Goal: Task Accomplishment & Management: Use online tool/utility

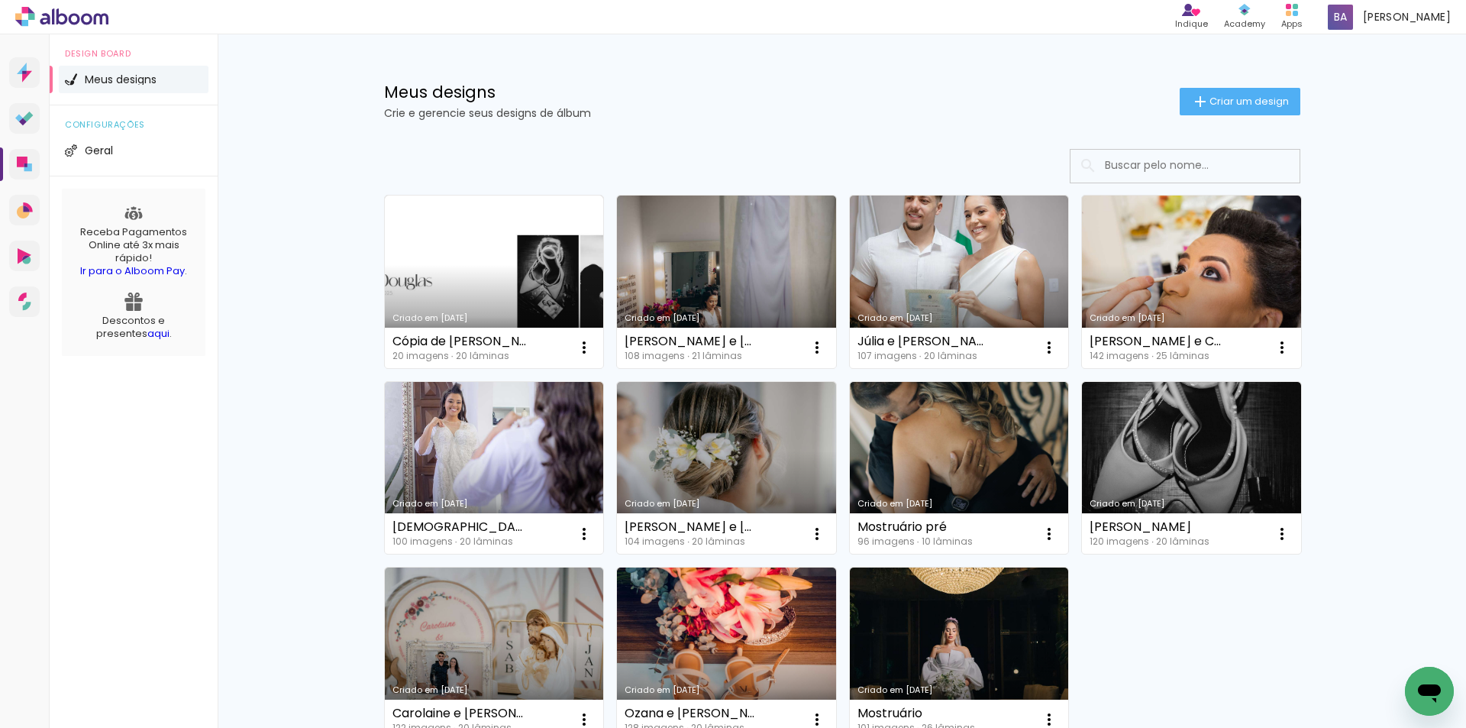
click at [467, 660] on link "Criado em [DATE]" at bounding box center [494, 653] width 219 height 173
click at [1146, 447] on link "Criado em [DATE]" at bounding box center [1191, 468] width 219 height 173
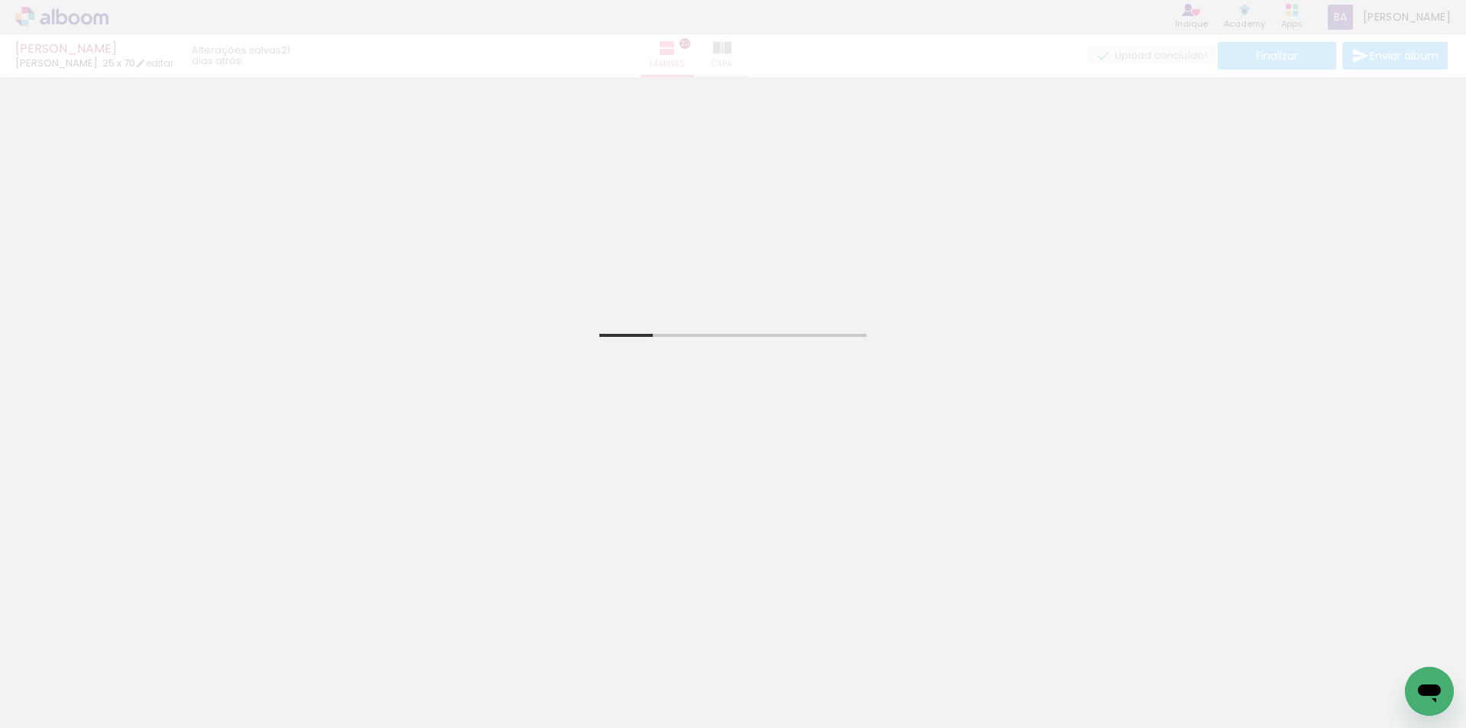
click at [79, 678] on iron-icon at bounding box center [78, 682] width 12 height 12
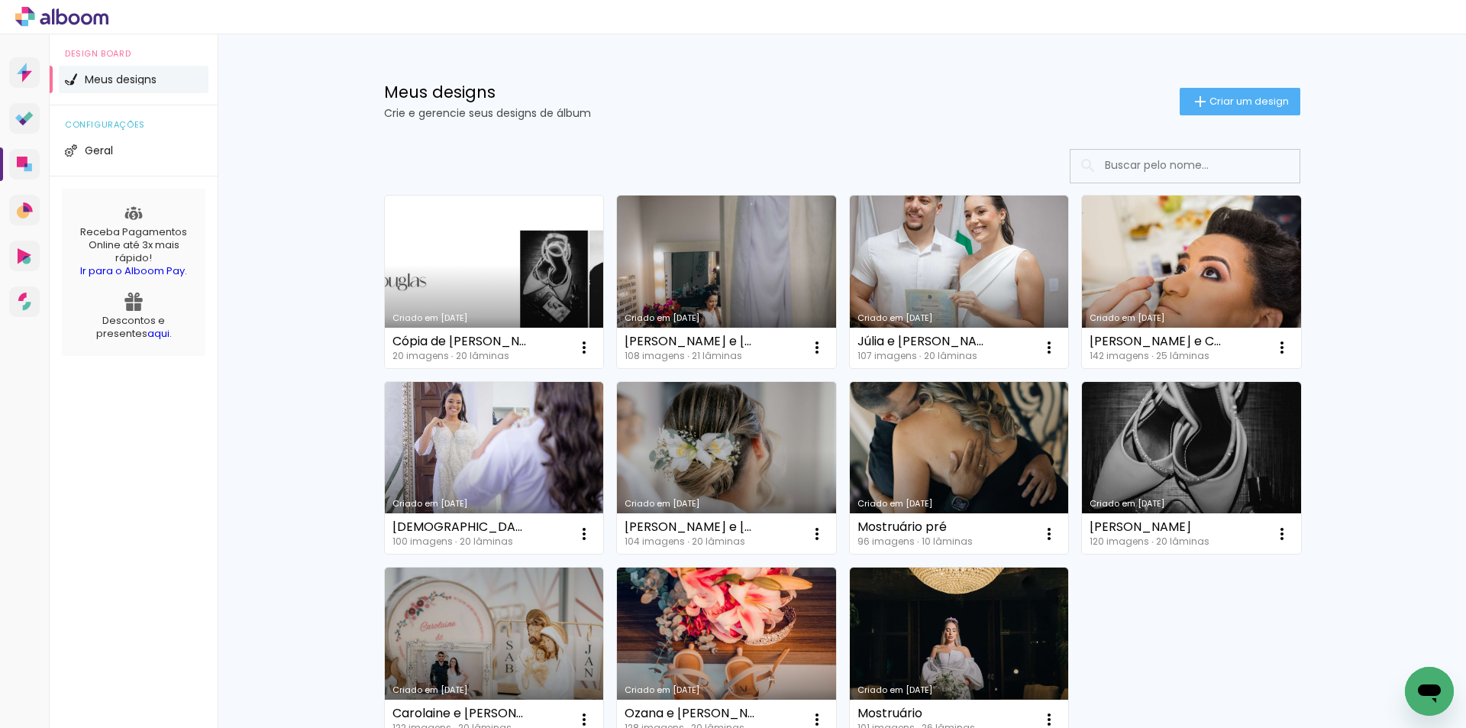
click at [512, 283] on link "Criado em [DATE]" at bounding box center [494, 281] width 219 height 173
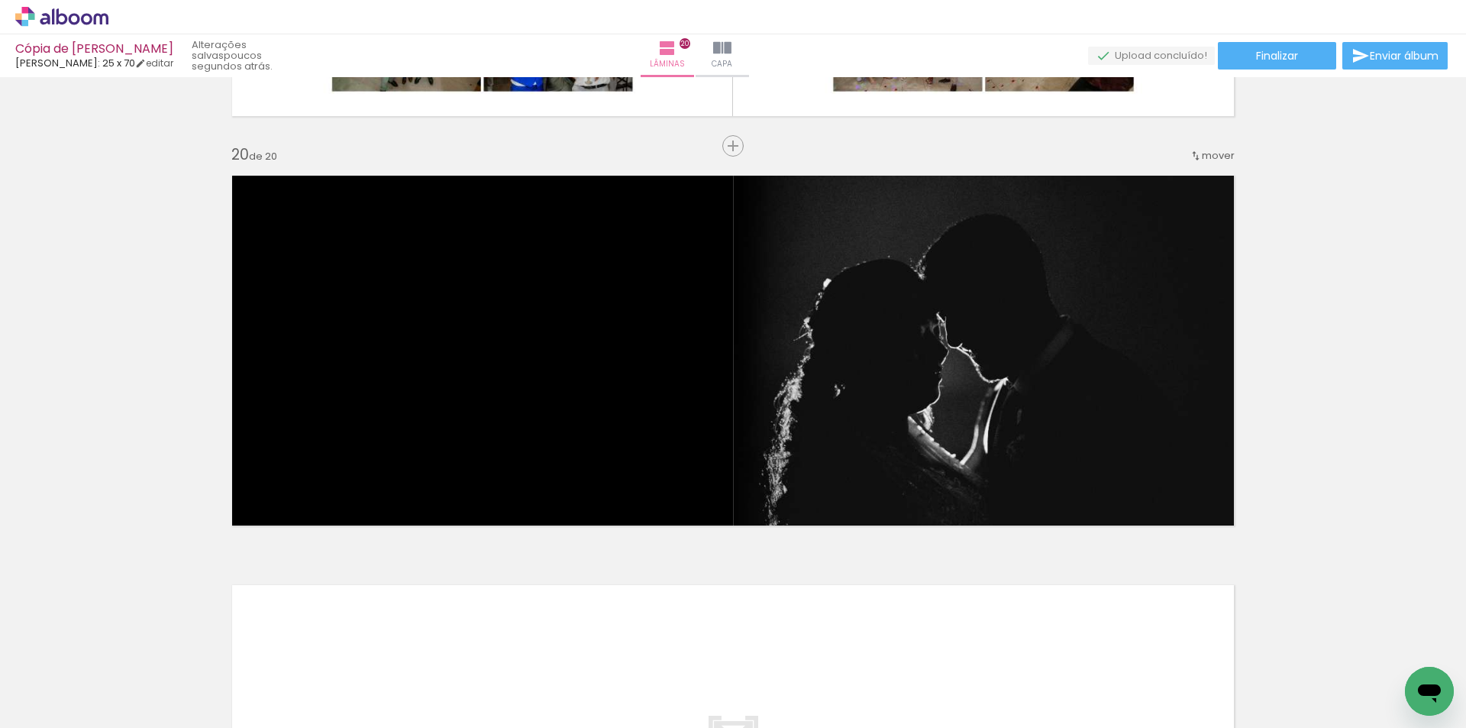
scroll to position [7761, 0]
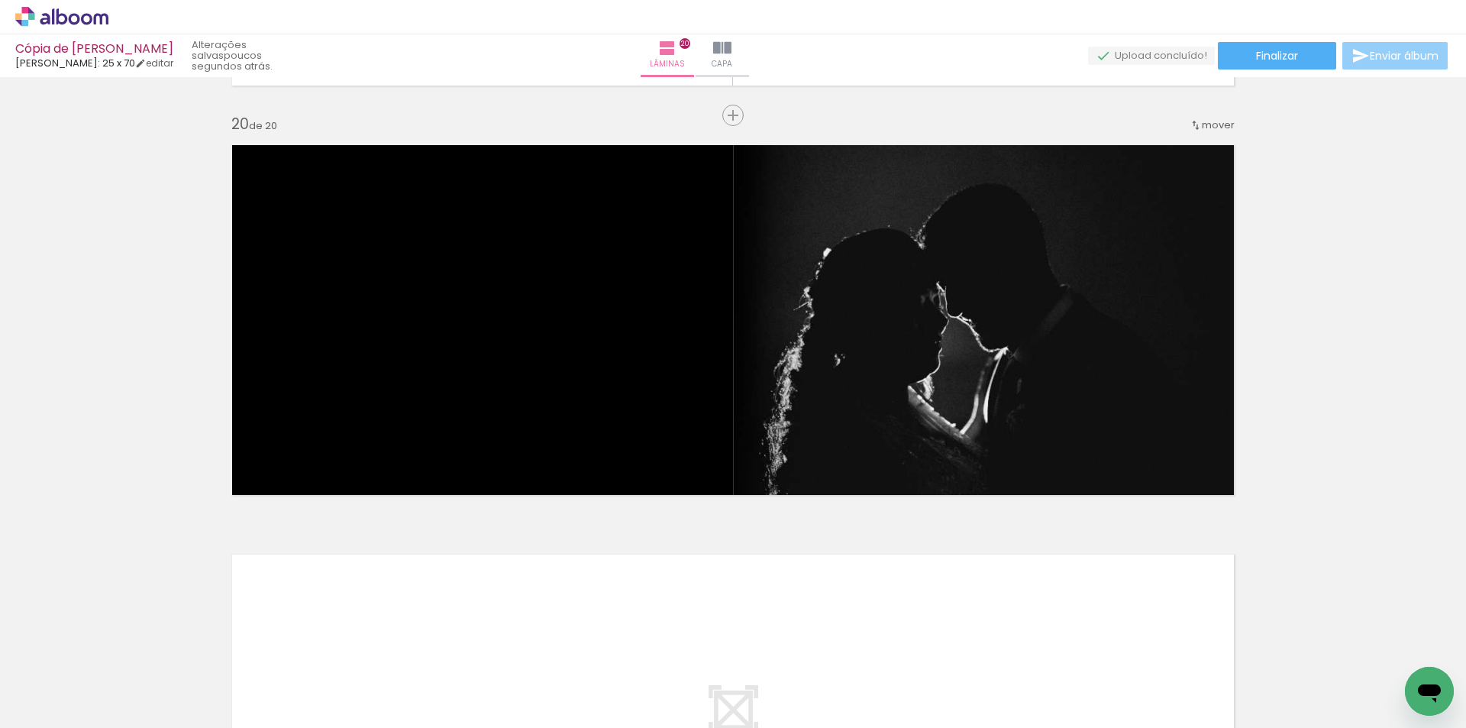
click at [1353, 55] on iron-icon at bounding box center [1360, 56] width 18 height 18
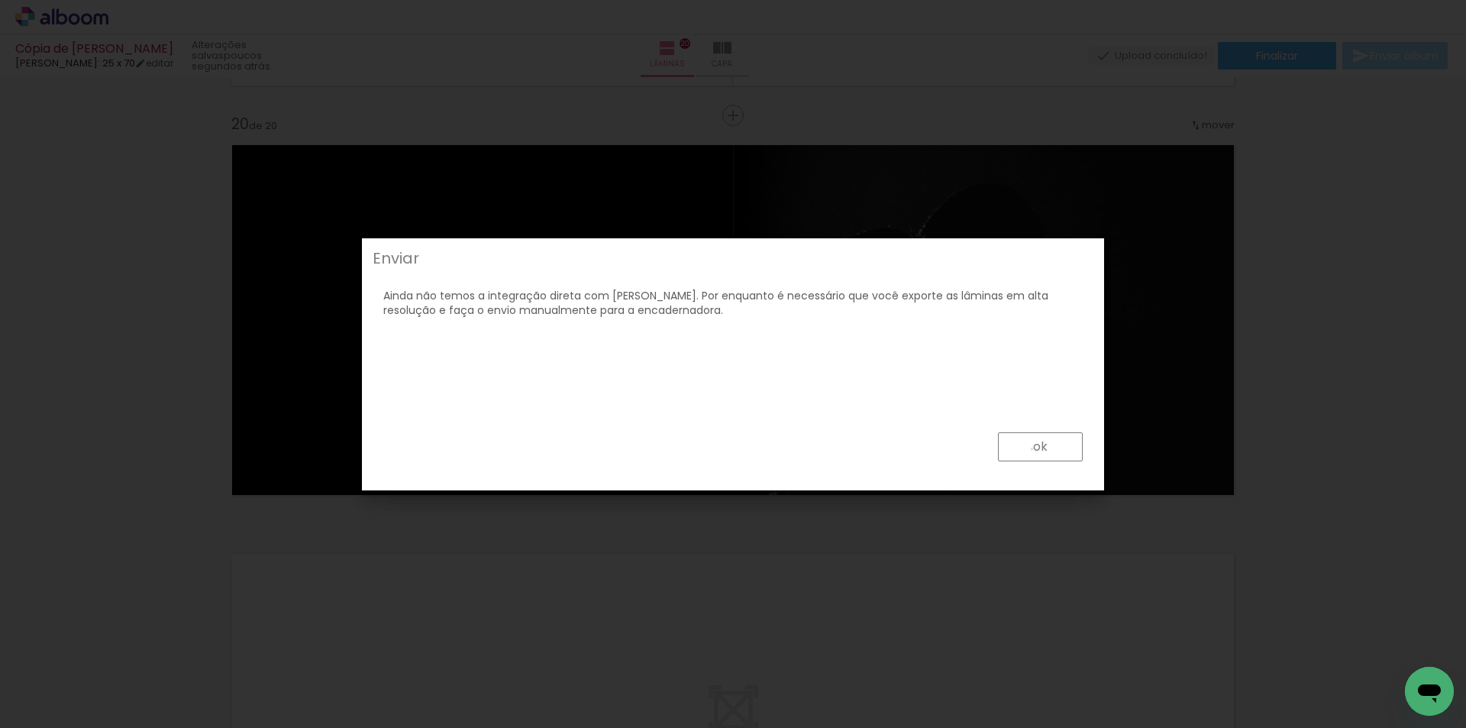
click at [1032, 449] on paper-button "ok" at bounding box center [1040, 446] width 85 height 29
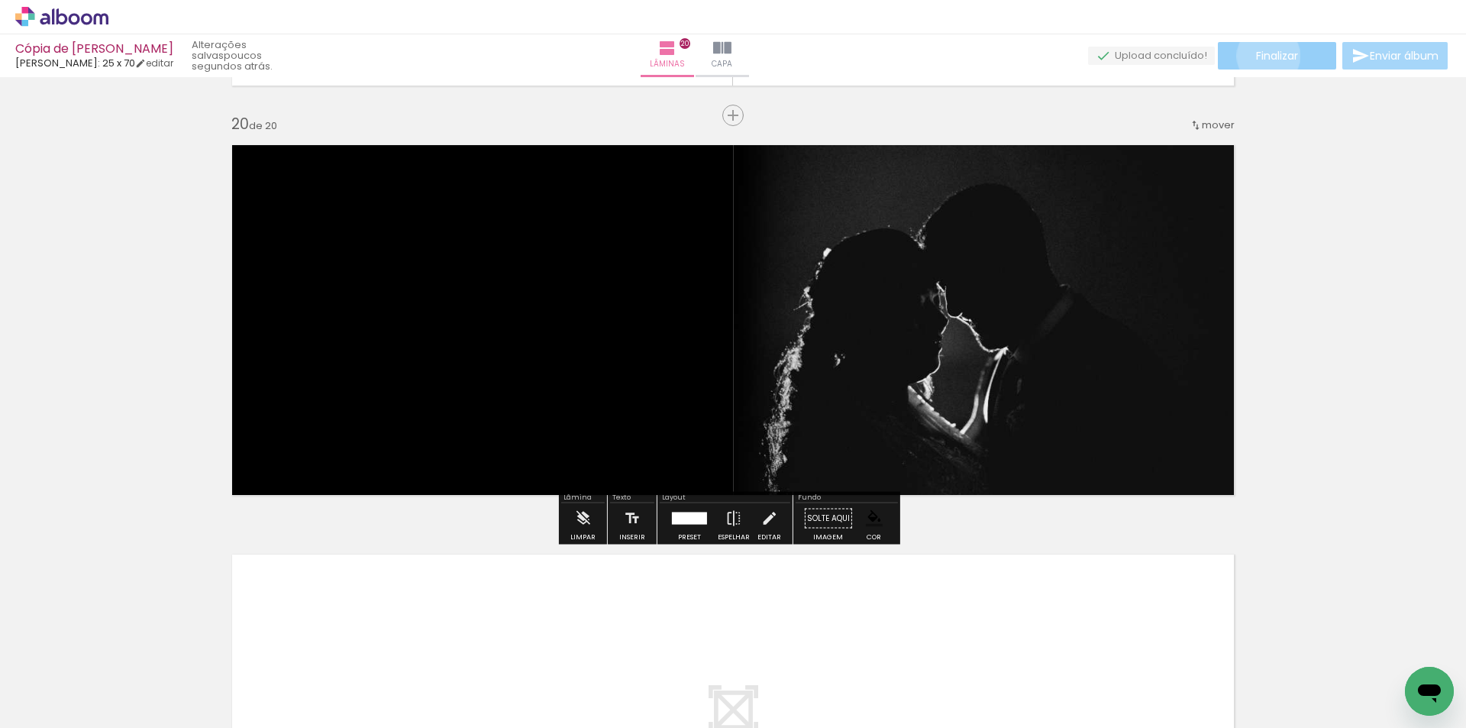
click at [1263, 56] on span "Finalizar" at bounding box center [1277, 55] width 42 height 11
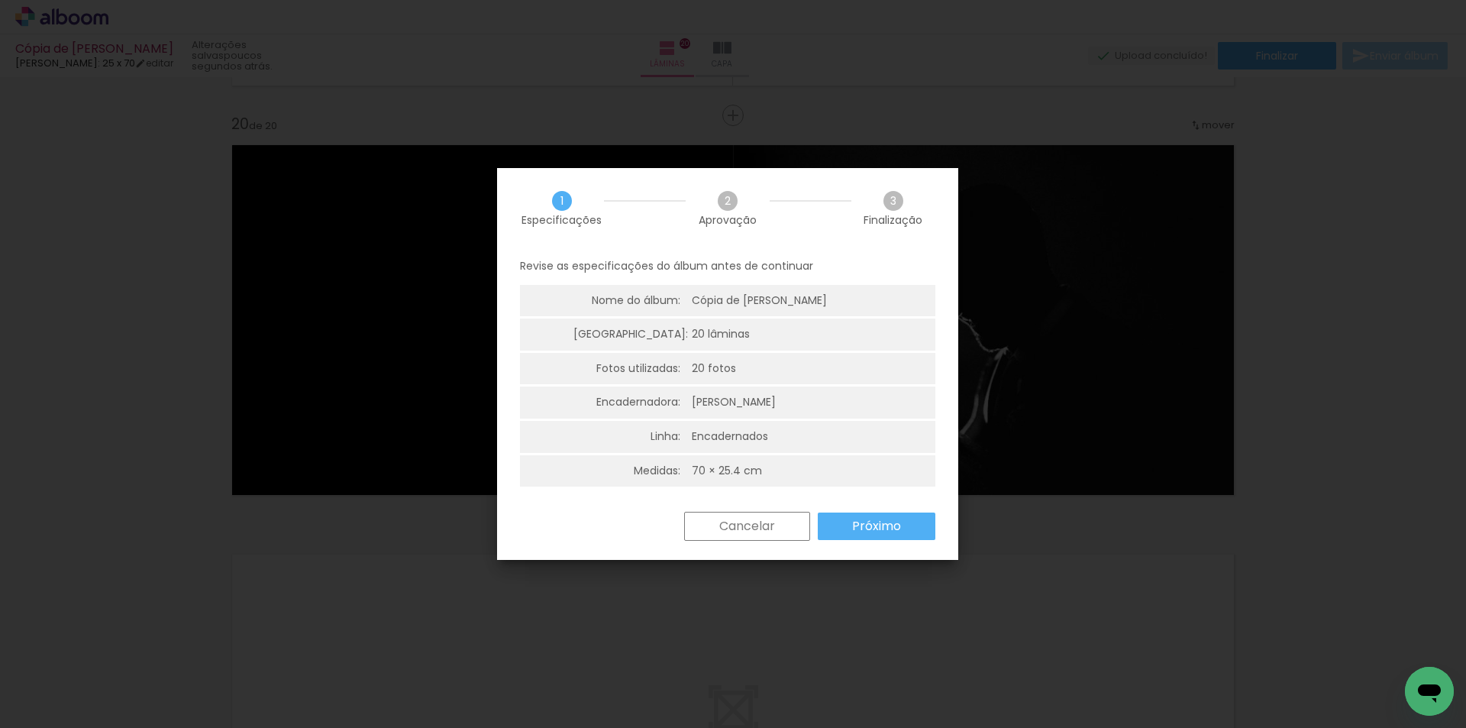
drag, startPoint x: 859, startPoint y: 505, endPoint x: 864, endPoint y: 526, distance: 22.0
click at [860, 505] on div "Revise as especificações do álbum antes de continuar Nome do álbum: Cópia de Di…" at bounding box center [727, 379] width 461 height 263
click at [0, 0] on slot "Próximo" at bounding box center [0, 0] width 0 height 0
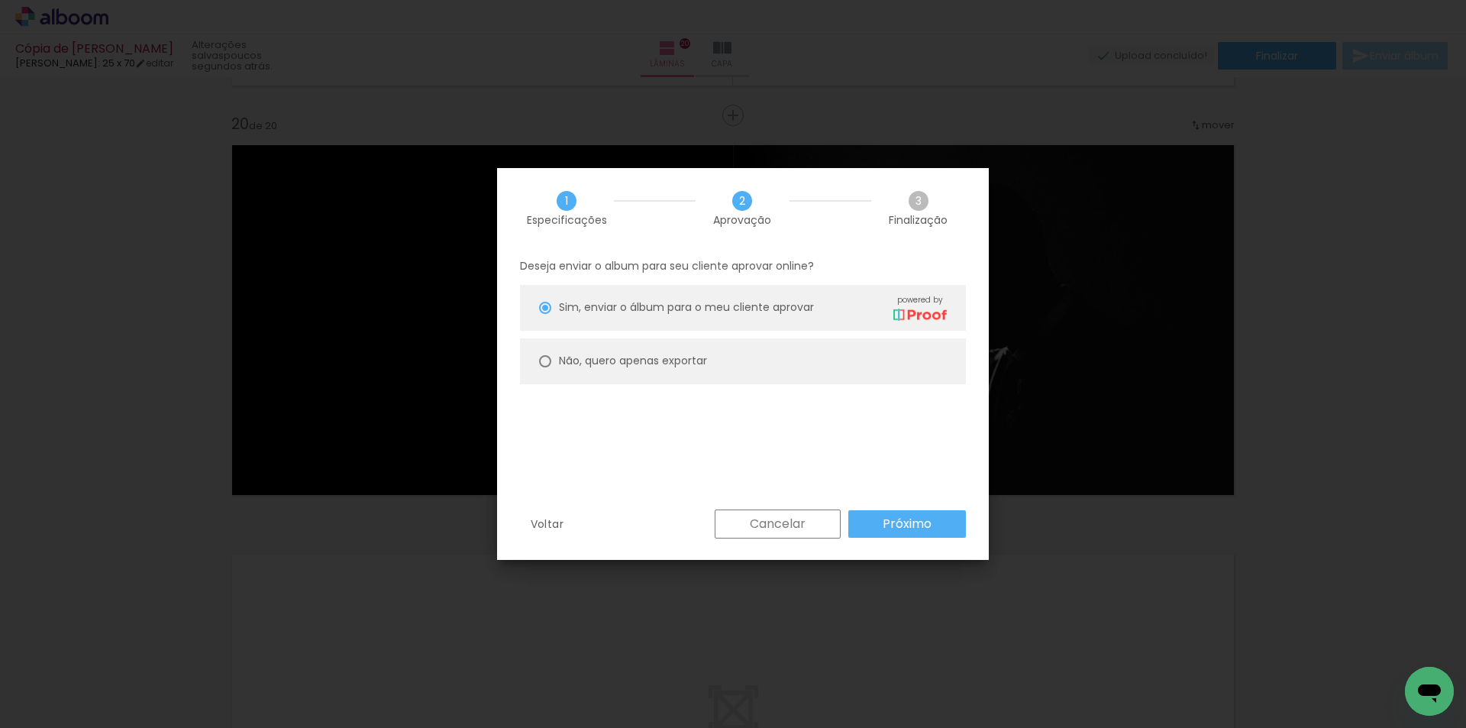
click at [673, 278] on div "Deseja enviar o album para seu cliente aprovar online? Sim, enviar o álbum para…" at bounding box center [743, 378] width 492 height 261
click at [716, 309] on span "Sim, enviar o álbum para o meu cliente aprovar" at bounding box center [686, 307] width 255 height 16
type paper-radio-button "on"
click at [879, 517] on paper-button "Próximo" at bounding box center [907, 523] width 118 height 27
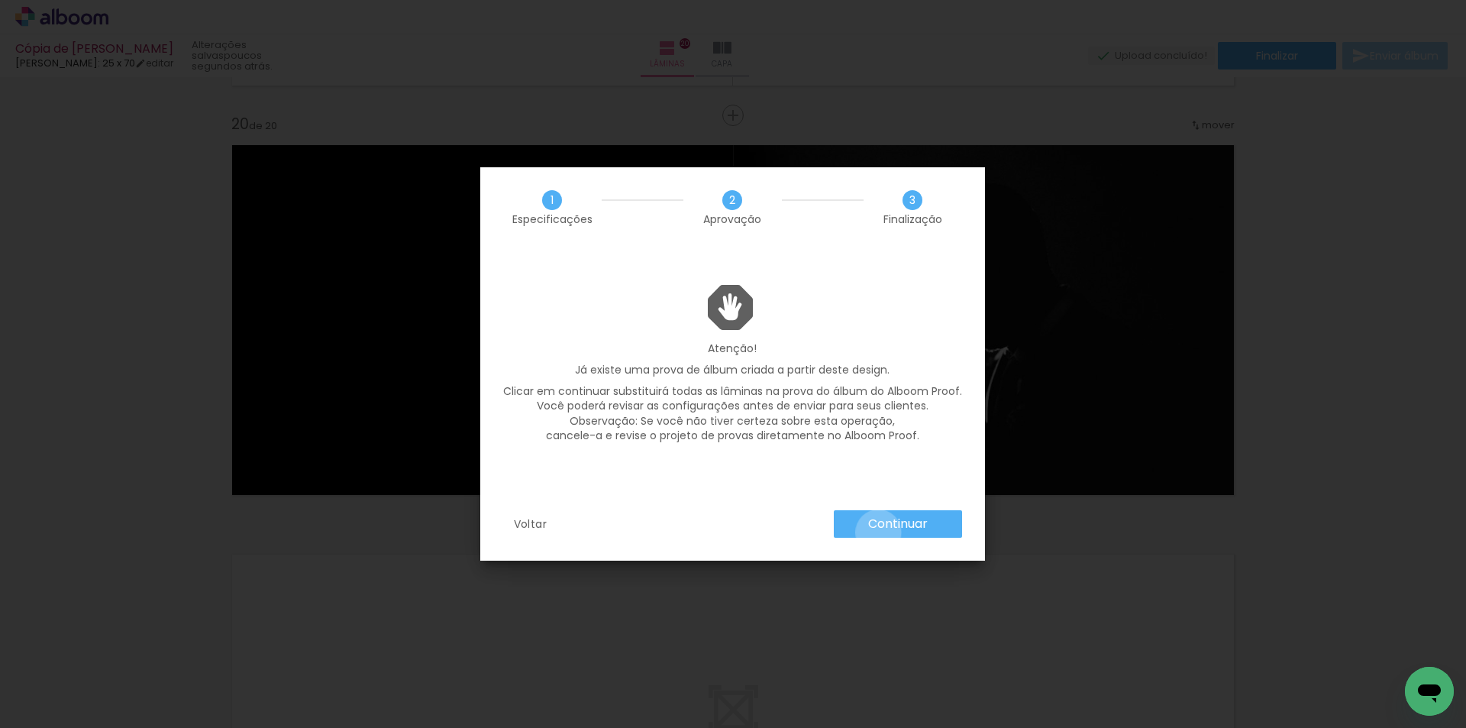
click at [878, 532] on paper-button "Continuar" at bounding box center [898, 523] width 128 height 27
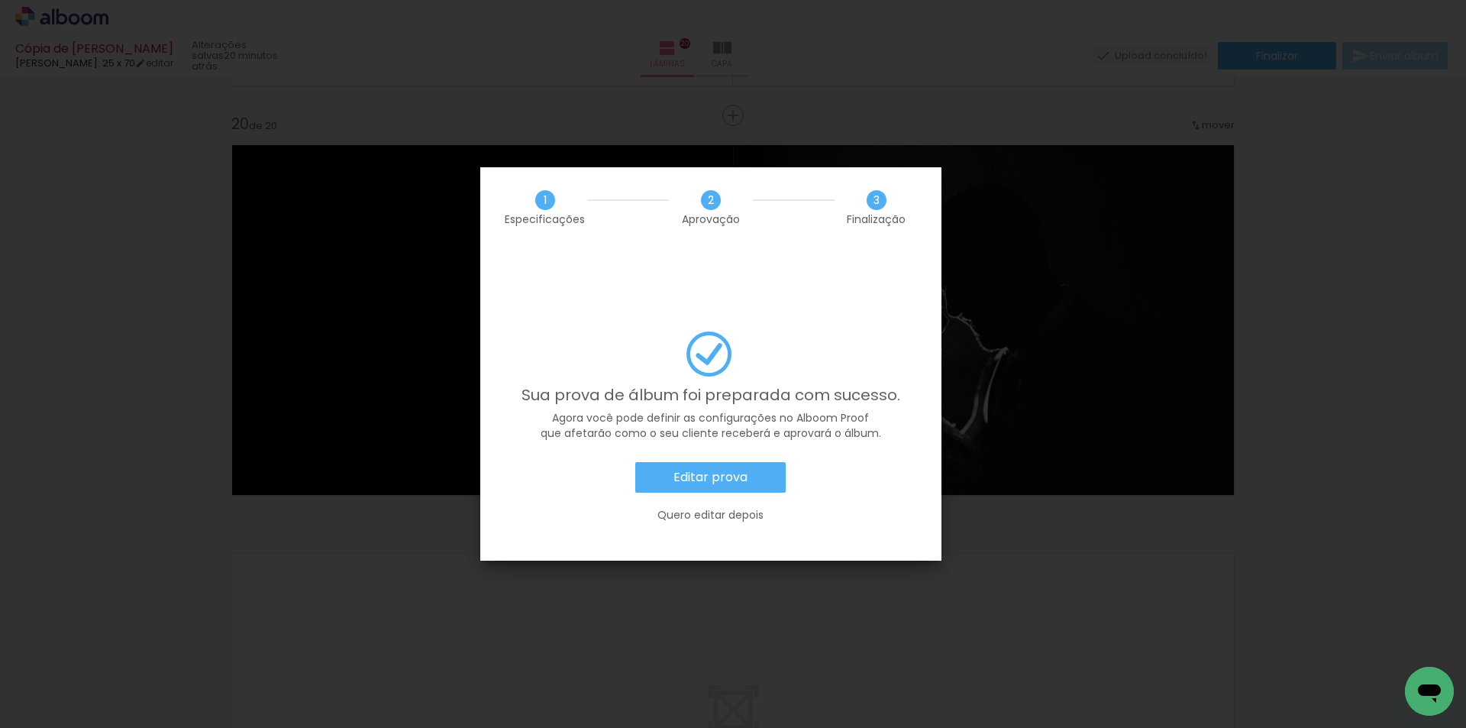
click at [0, 0] on slot "Editar prova" at bounding box center [0, 0] width 0 height 0
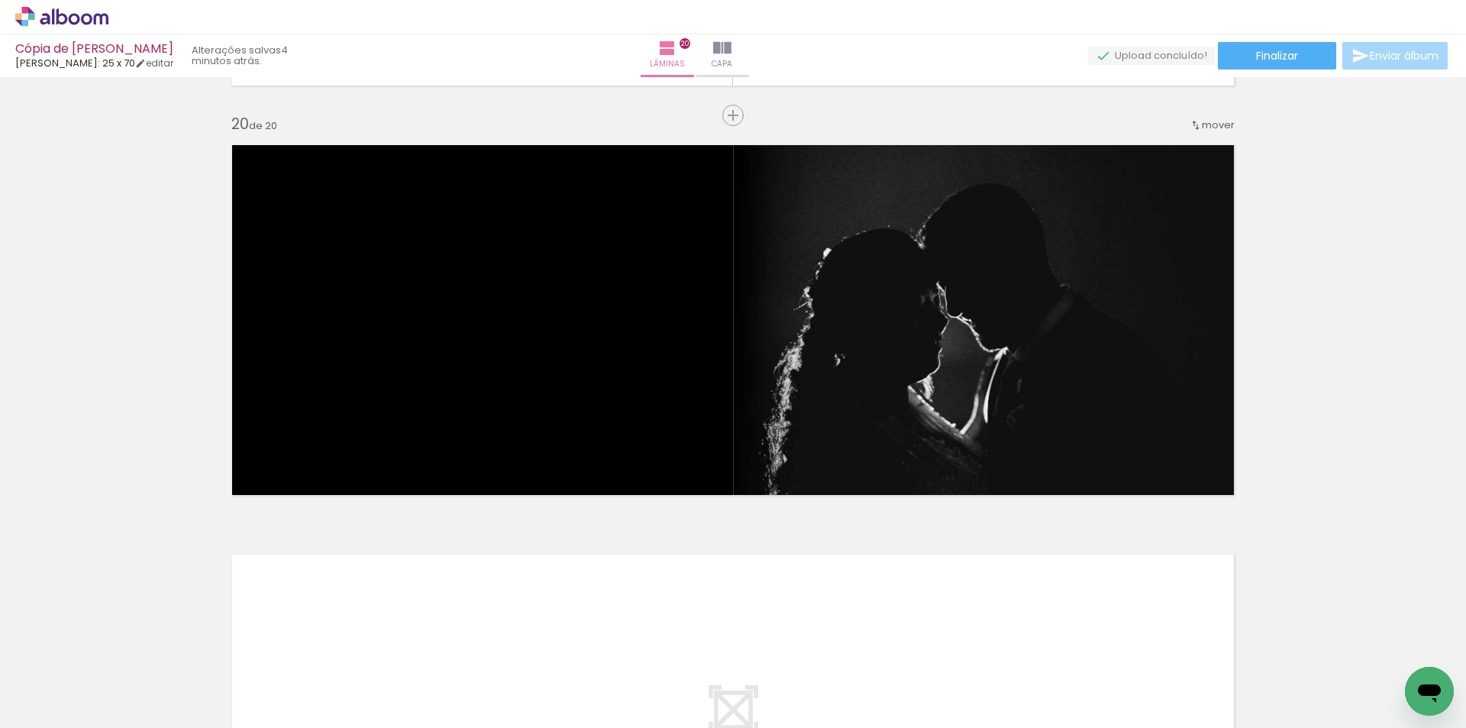
click at [55, 24] on icon at bounding box center [61, 17] width 93 height 20
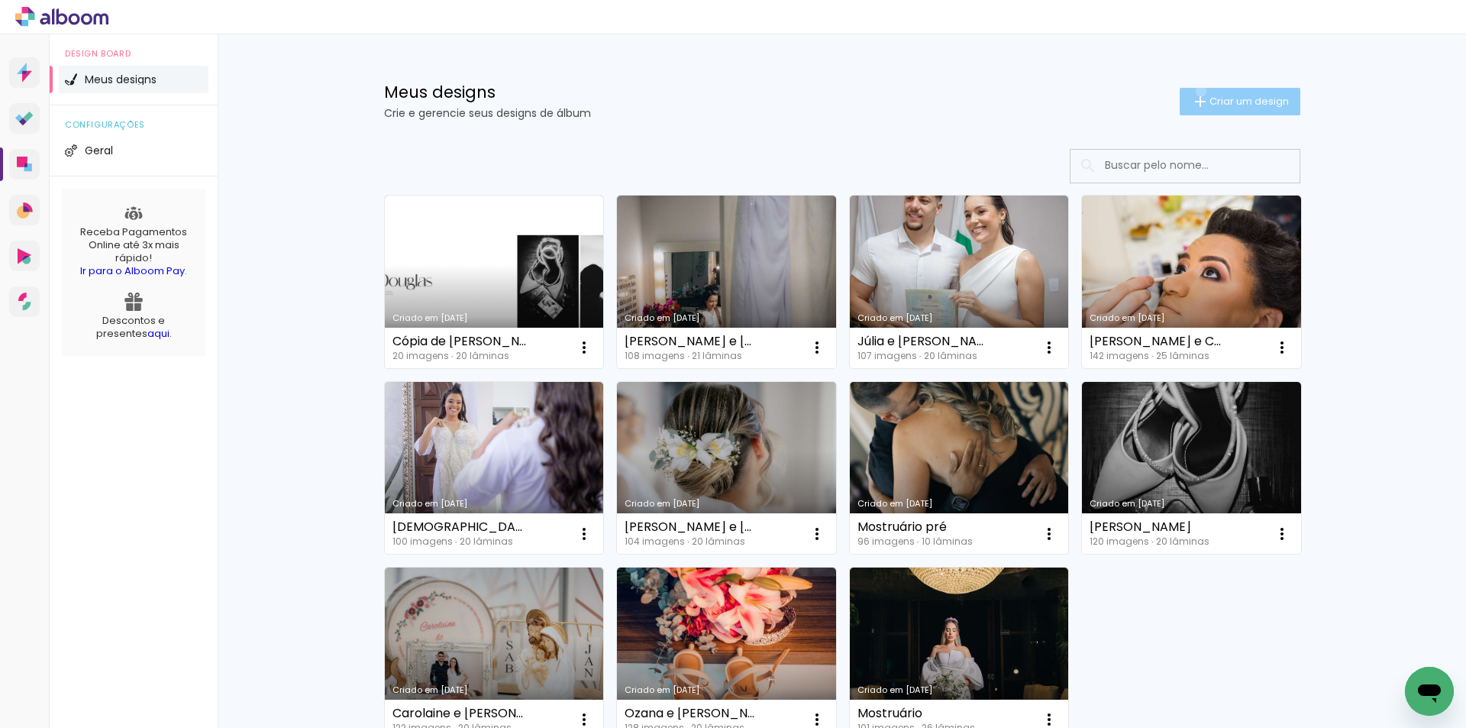
click at [1192, 91] on paper-button "Criar um design" at bounding box center [1239, 101] width 121 height 27
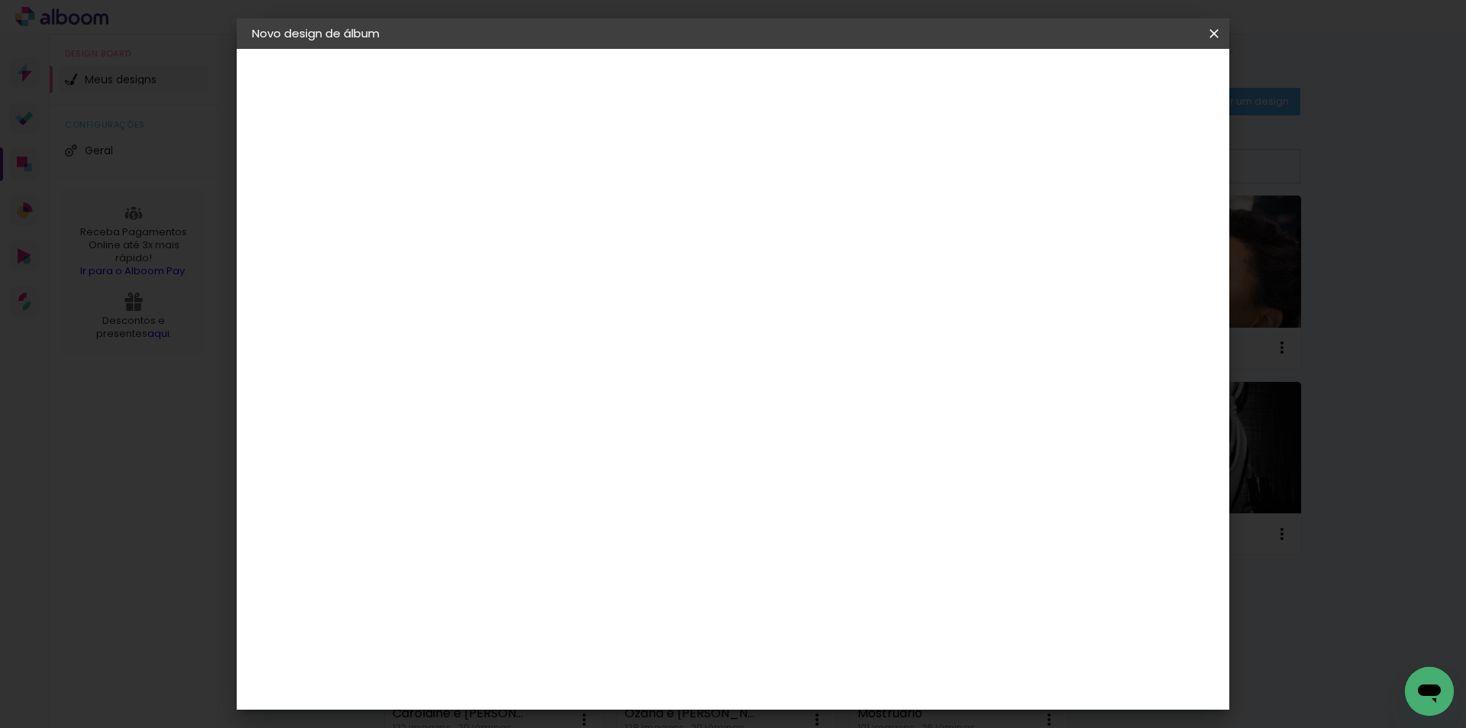
click at [502, 199] on input at bounding box center [502, 205] width 0 height 24
type input "Carolaine &"
type paper-input "Carolaine &"
click at [502, 211] on input "Carolaine &" at bounding box center [502, 205] width 0 height 24
type input "Carolaine & [PERSON_NAME]"
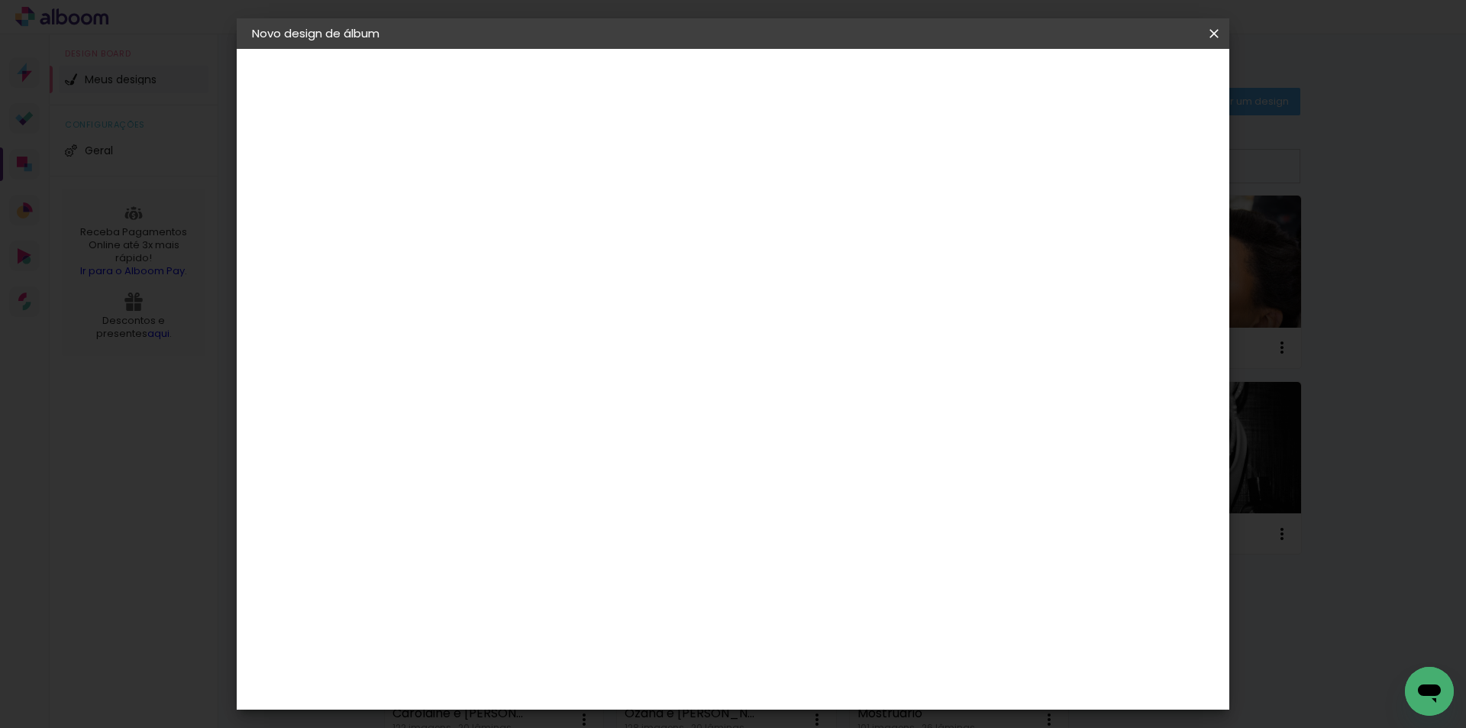
type paper-input "Carolaine & [PERSON_NAME]"
click at [0, 0] on slot "Avançar" at bounding box center [0, 0] width 0 height 0
click at [583, 292] on input at bounding box center [540, 290] width 154 height 19
type input "lui"
type paper-input "lui"
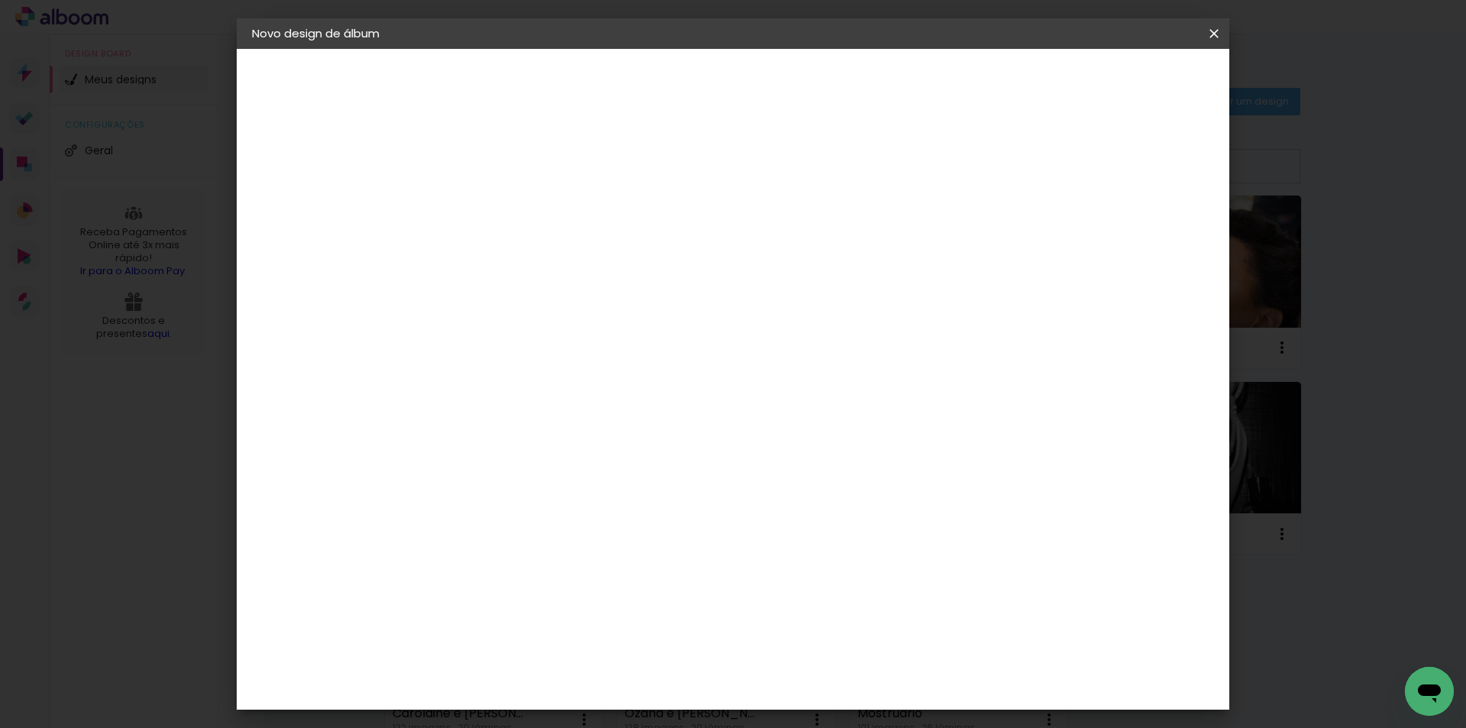
click at [593, 342] on div "[PERSON_NAME]" at bounding box center [543, 345] width 102 height 12
click at [754, 83] on paper-button "Avançar" at bounding box center [716, 81] width 75 height 26
click at [585, 266] on paper-input-container "Linha" at bounding box center [540, 266] width 89 height 39
click at [761, 235] on div at bounding box center [831, 261] width 305 height 61
click at [0, 0] on slot "Encadernados" at bounding box center [0, 0] width 0 height 0
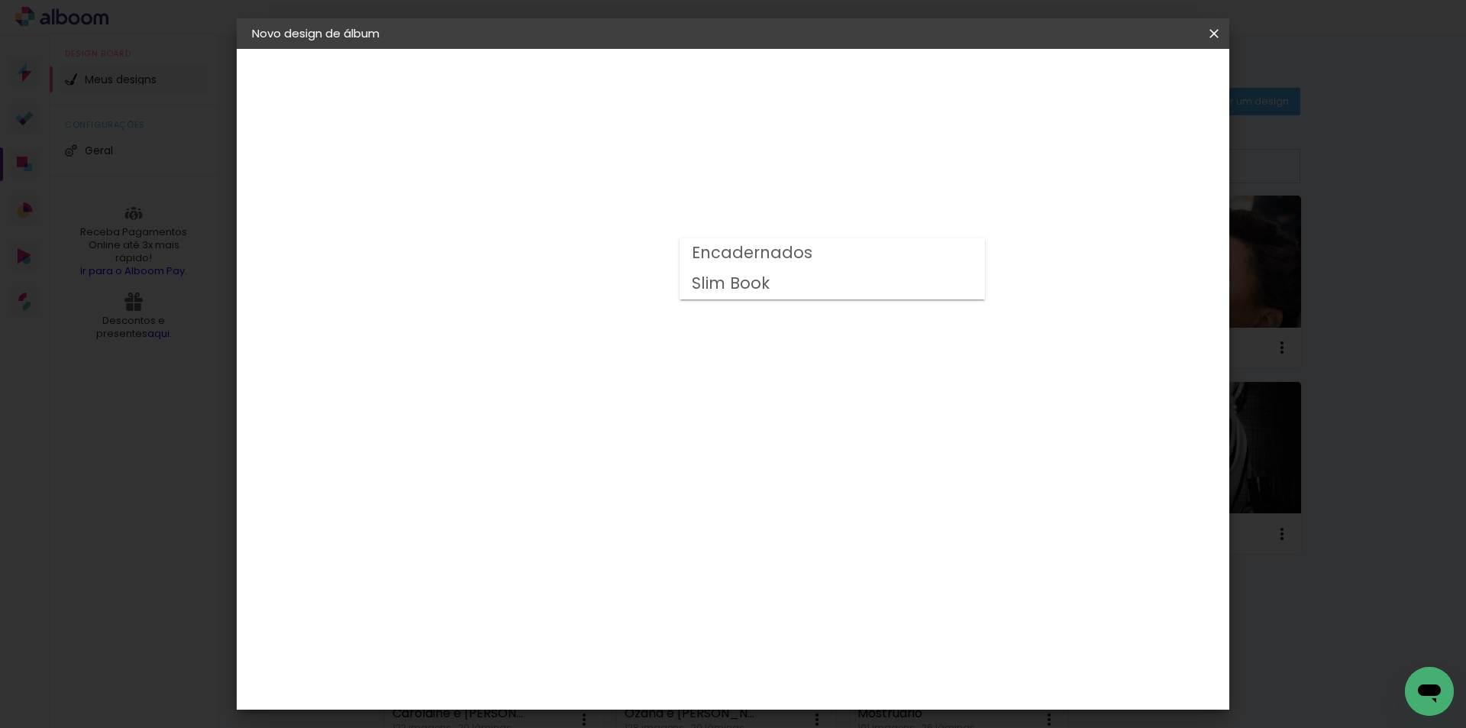
type input "Encadernados"
click at [605, 694] on span "30 x 48" at bounding box center [569, 709] width 71 height 31
click at [773, 59] on header "Modelo Escolha o modelo do álbum. Voltar Avançar" at bounding box center [604, 94] width 338 height 91
click at [750, 68] on paper-button "Avançar" at bounding box center [713, 81] width 75 height 26
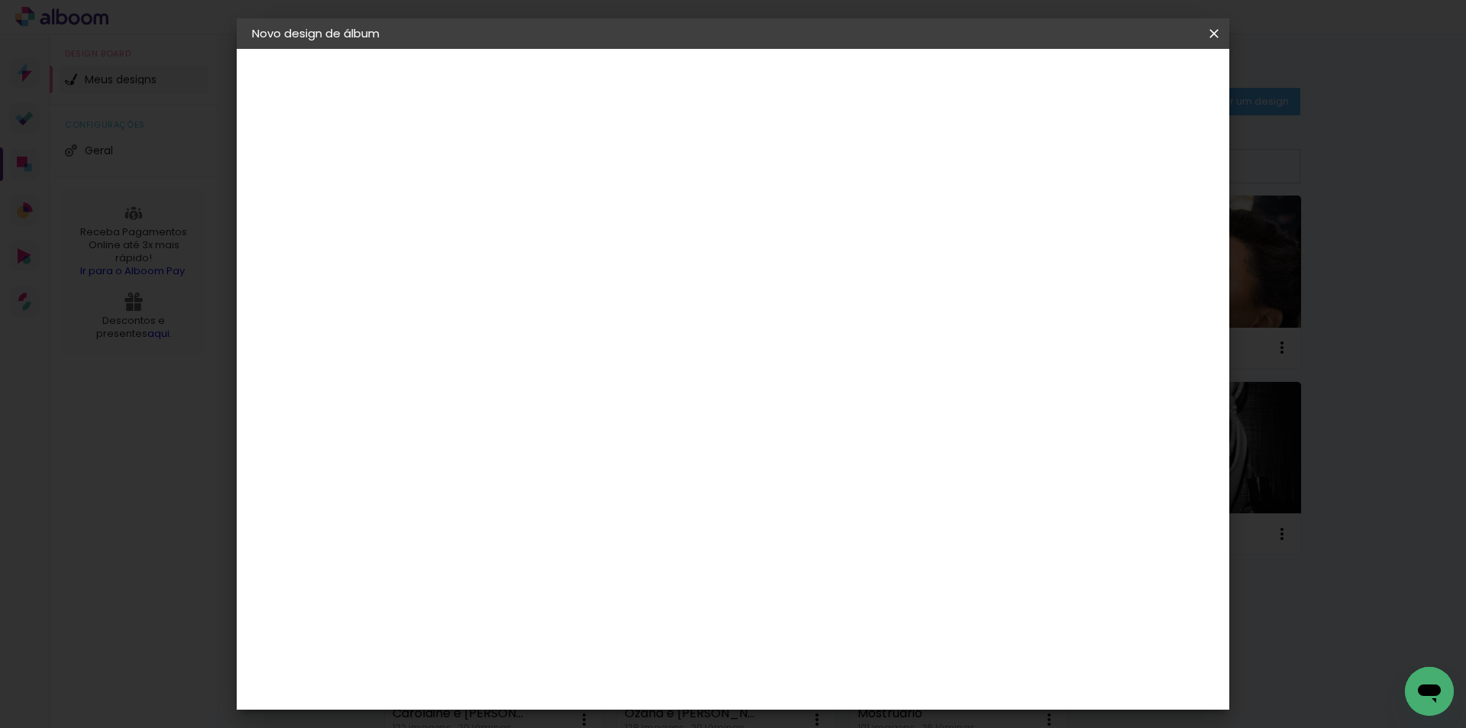
click at [1118, 83] on span "Iniciar design" at bounding box center [1083, 81] width 69 height 11
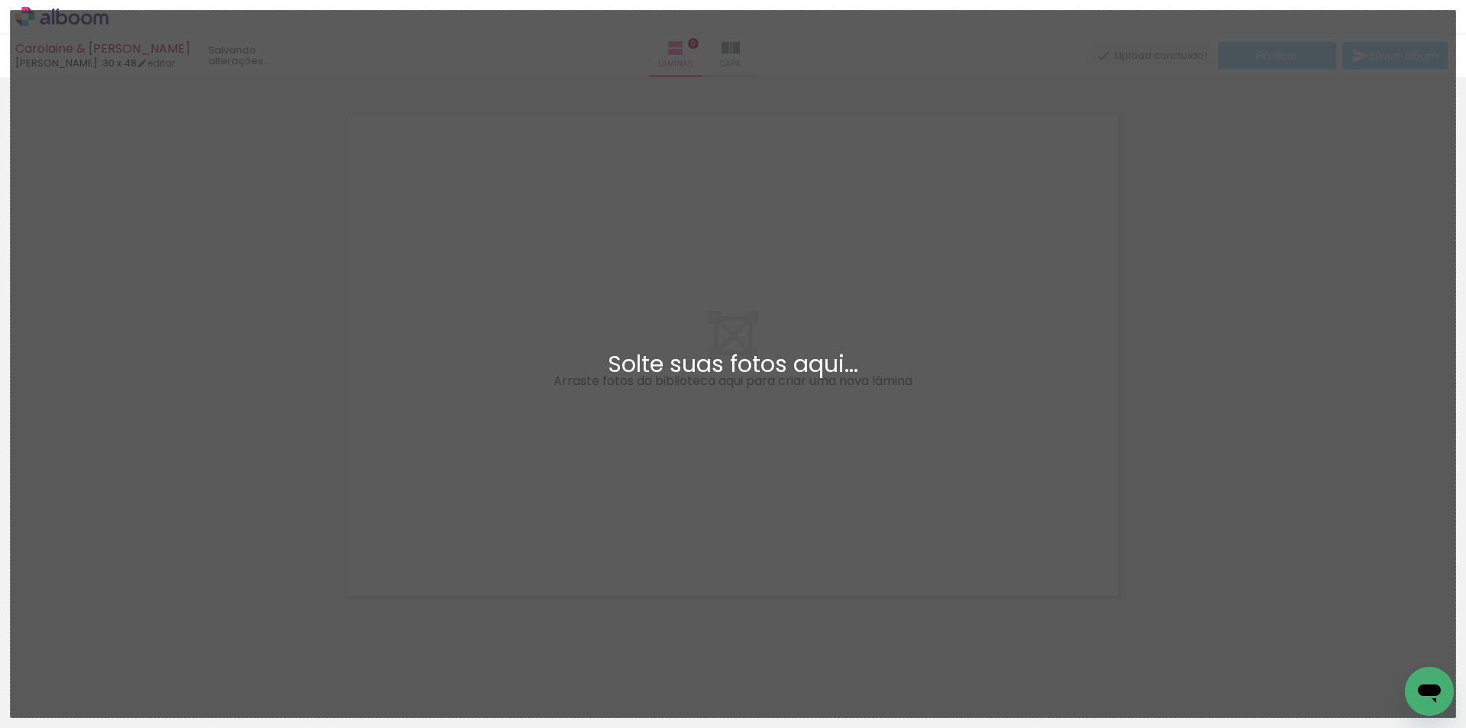
scroll to position [20, 0]
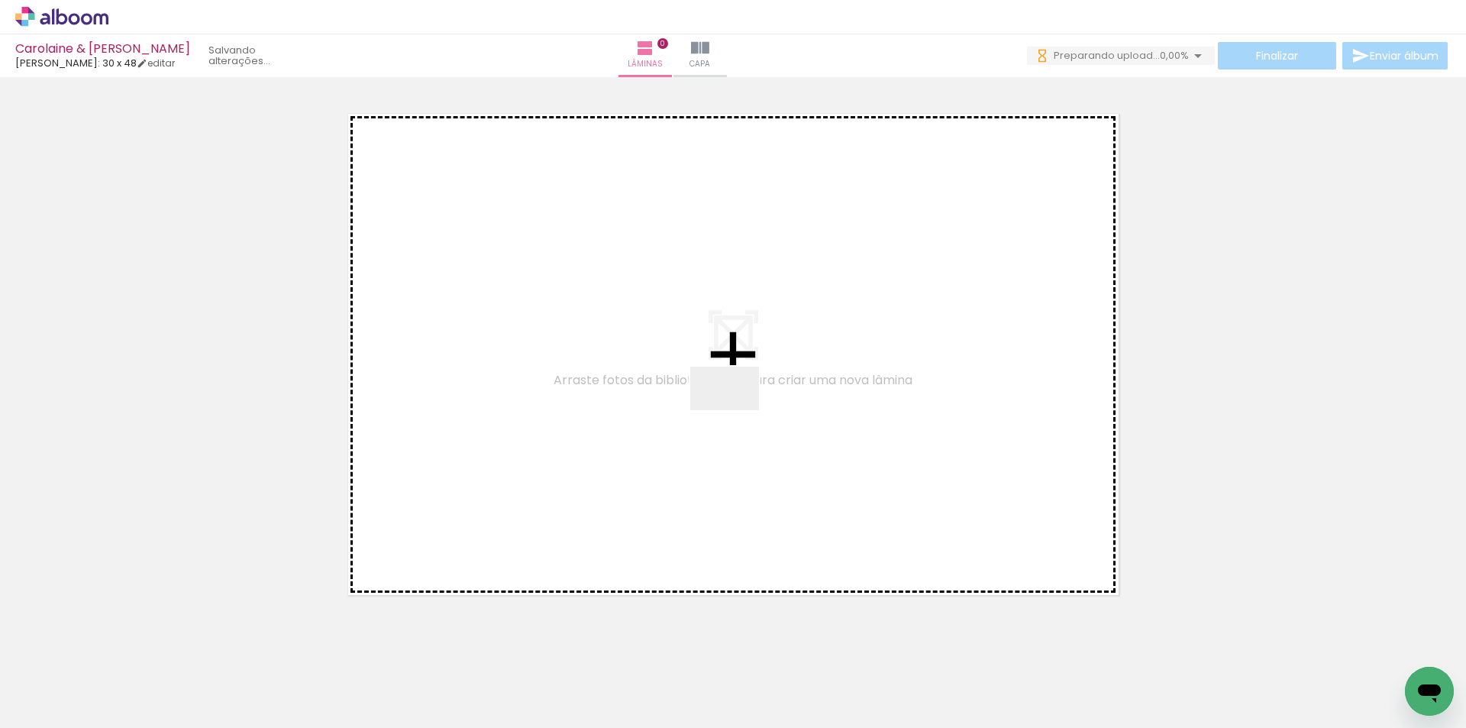
drag, startPoint x: 164, startPoint y: 695, endPoint x: 736, endPoint y: 412, distance: 638.1
click at [736, 412] on quentale-workspace at bounding box center [733, 364] width 1466 height 728
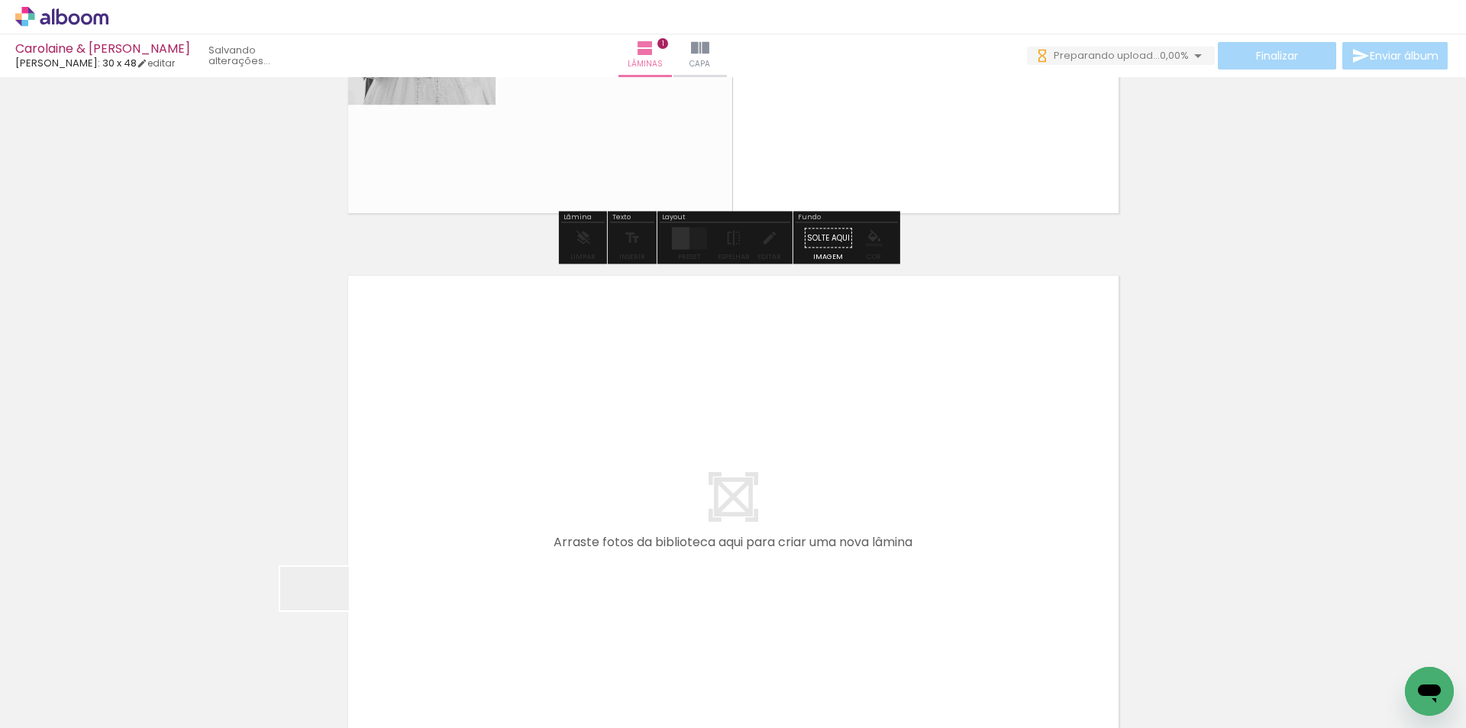
scroll to position [0, 0]
drag, startPoint x: 326, startPoint y: 612, endPoint x: 481, endPoint y: 476, distance: 206.1
click at [481, 476] on quentale-workspace at bounding box center [733, 364] width 1466 height 728
drag, startPoint x: 330, startPoint y: 676, endPoint x: 564, endPoint y: 468, distance: 313.6
click at [564, 468] on quentale-workspace at bounding box center [733, 364] width 1466 height 728
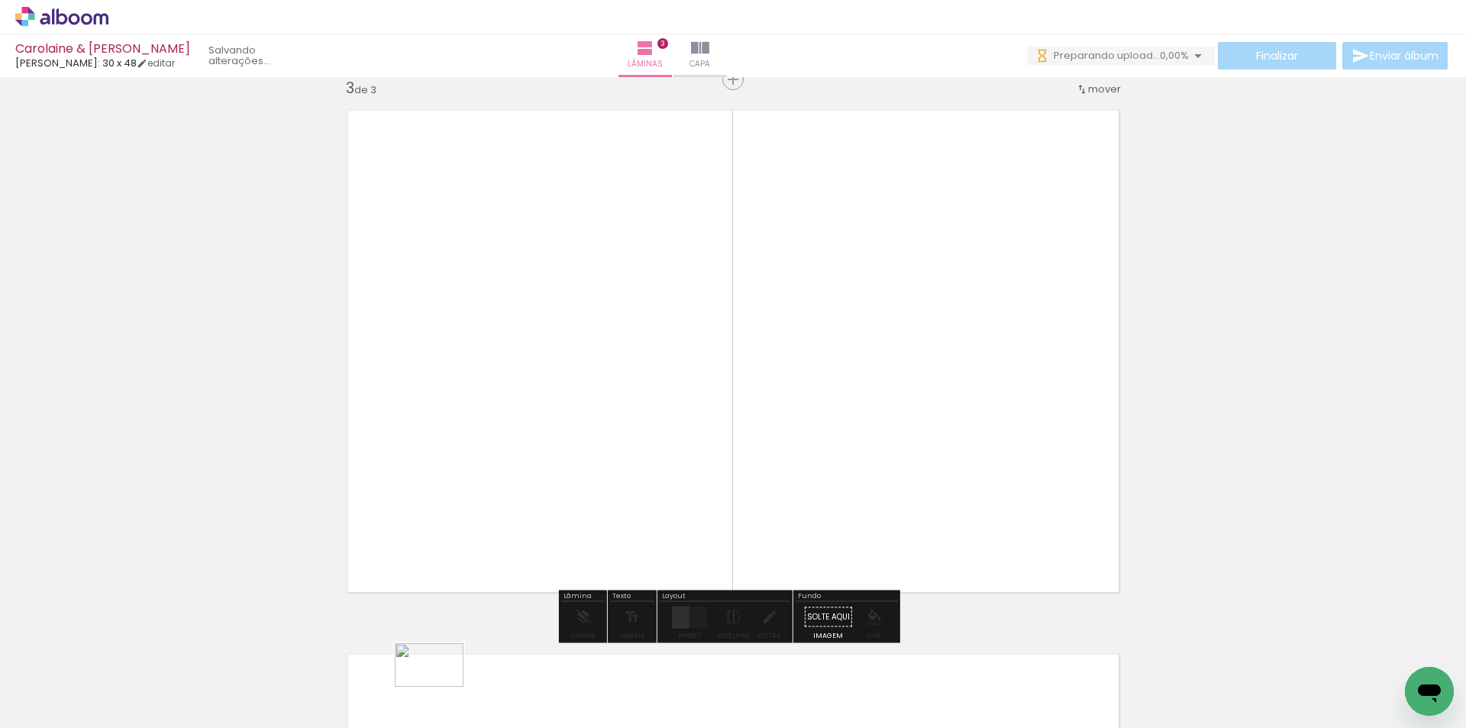
drag, startPoint x: 415, startPoint y: 693, endPoint x: 440, endPoint y: 689, distance: 26.4
click at [440, 689] on div at bounding box center [410, 676] width 76 height 48
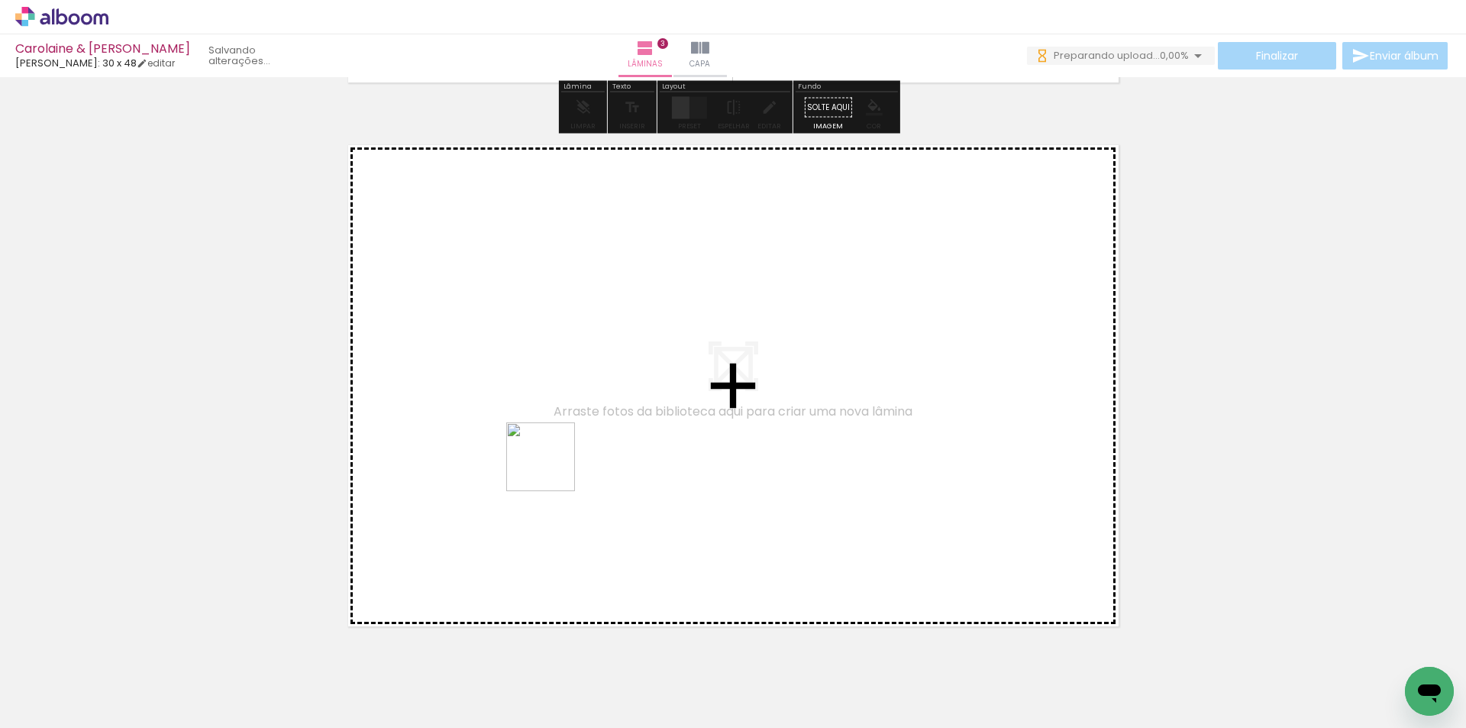
drag, startPoint x: 431, startPoint y: 680, endPoint x: 552, endPoint y: 468, distance: 244.5
click at [552, 468] on quentale-workspace at bounding box center [733, 364] width 1466 height 728
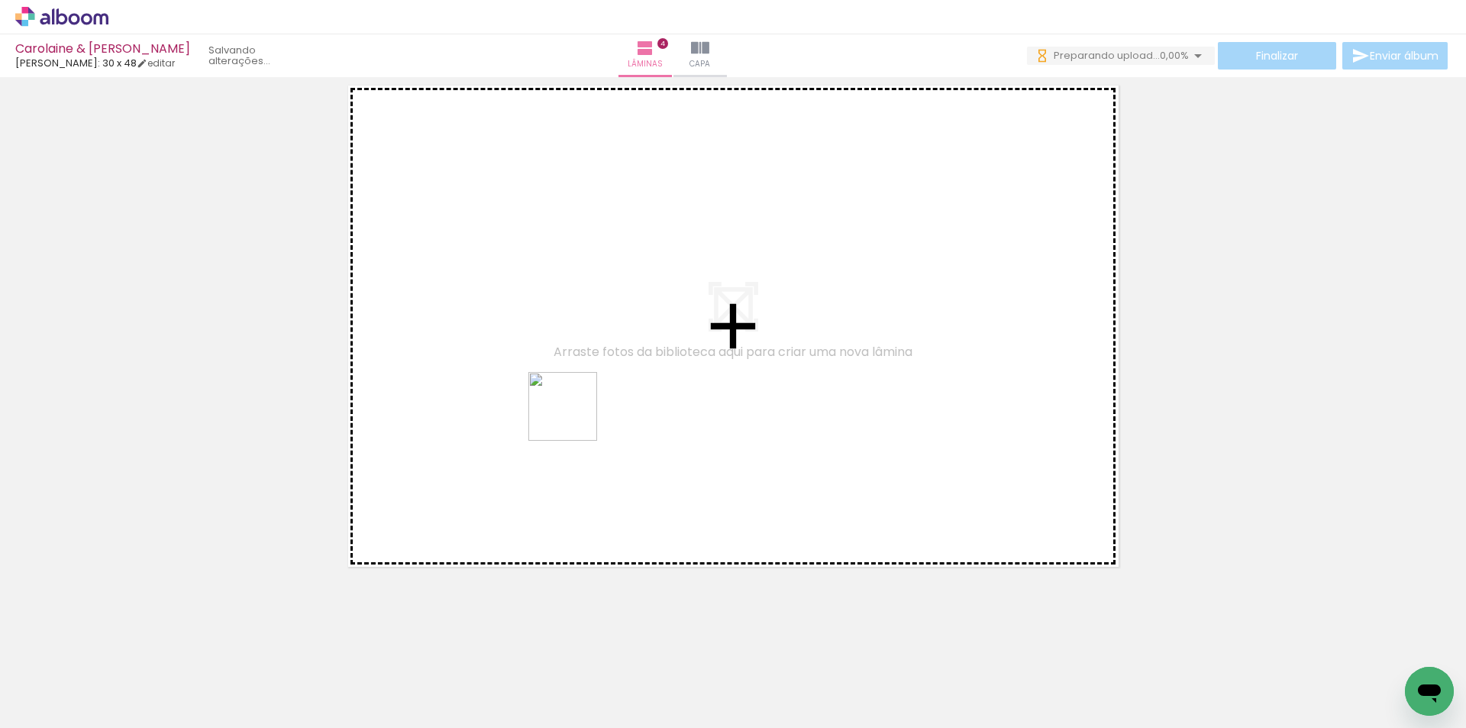
drag, startPoint x: 502, startPoint y: 691, endPoint x: 589, endPoint y: 340, distance: 360.9
click at [589, 341] on quentale-workspace at bounding box center [733, 364] width 1466 height 728
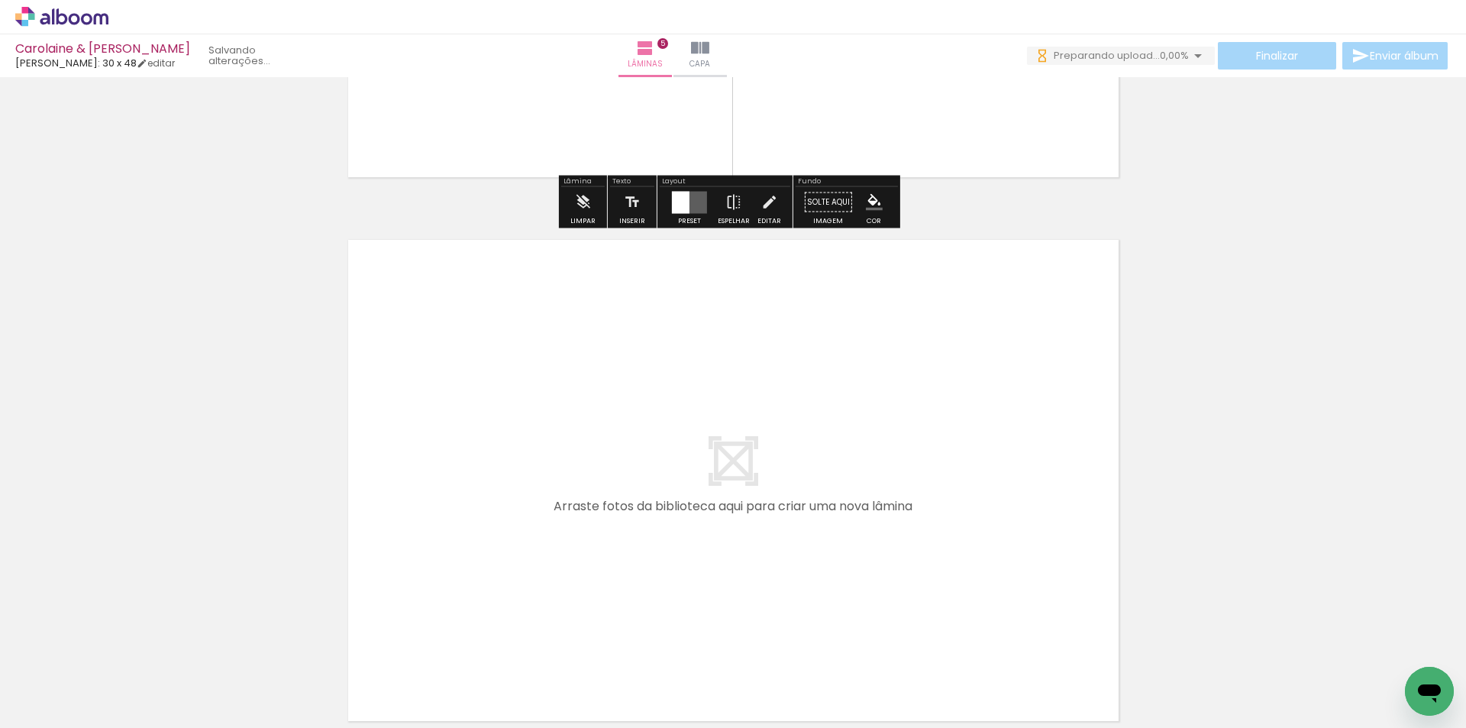
scroll to position [2694, 0]
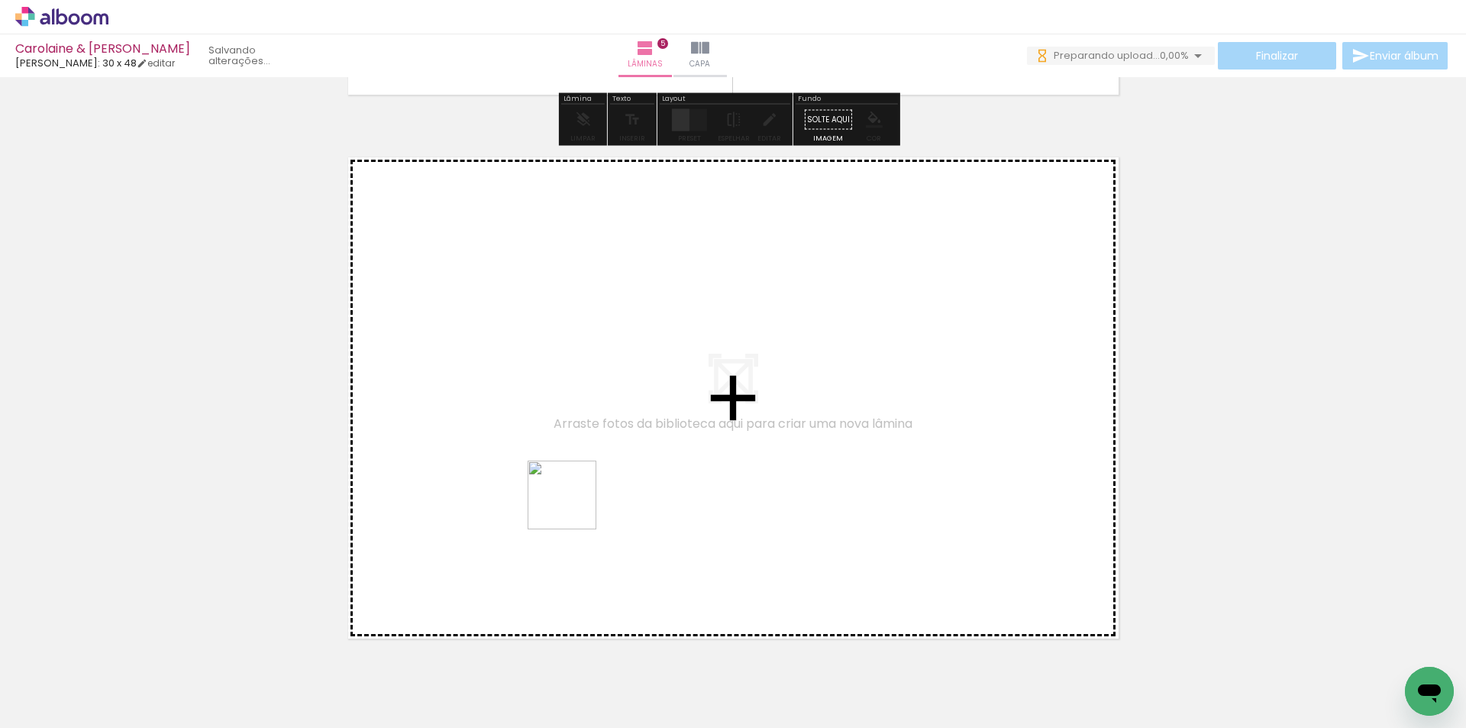
drag, startPoint x: 582, startPoint y: 667, endPoint x: 567, endPoint y: 475, distance: 193.0
click at [567, 475] on quentale-workspace at bounding box center [733, 364] width 1466 height 728
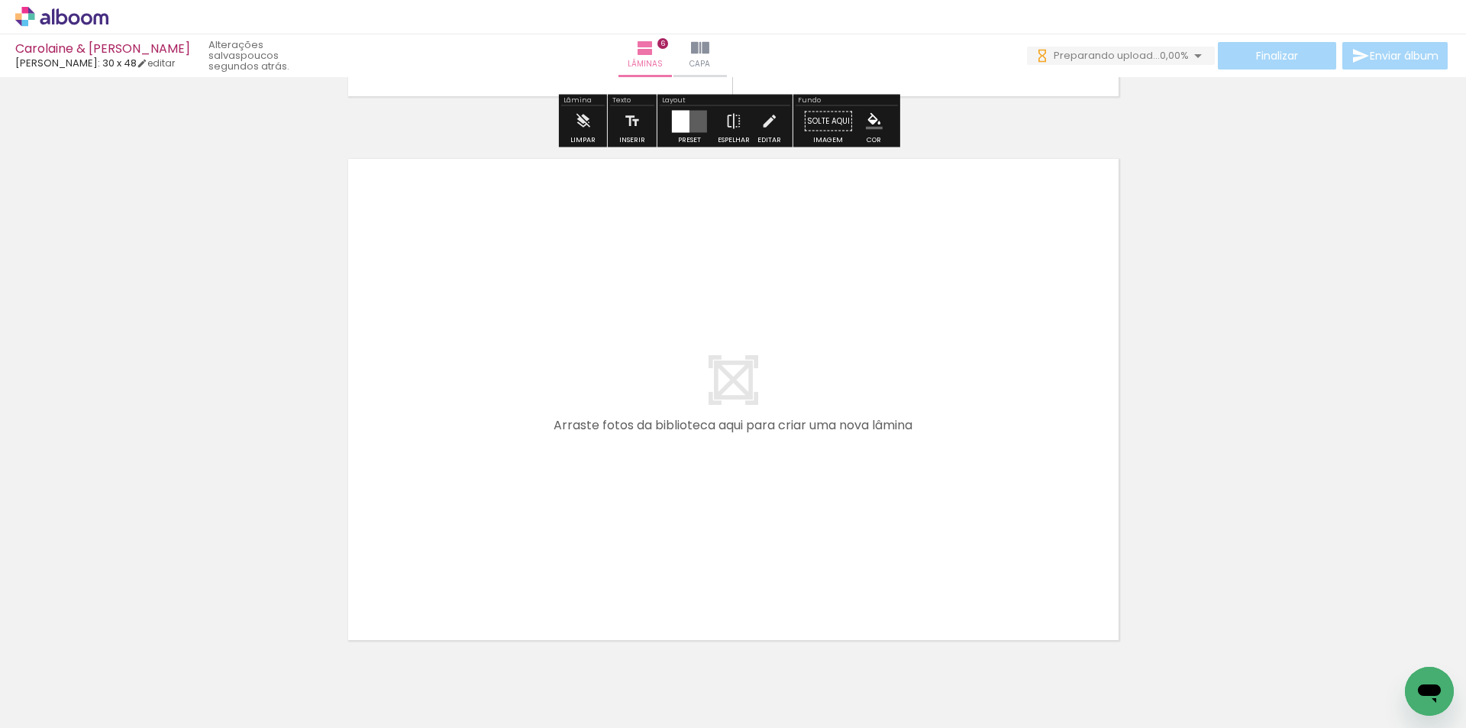
scroll to position [3253, 0]
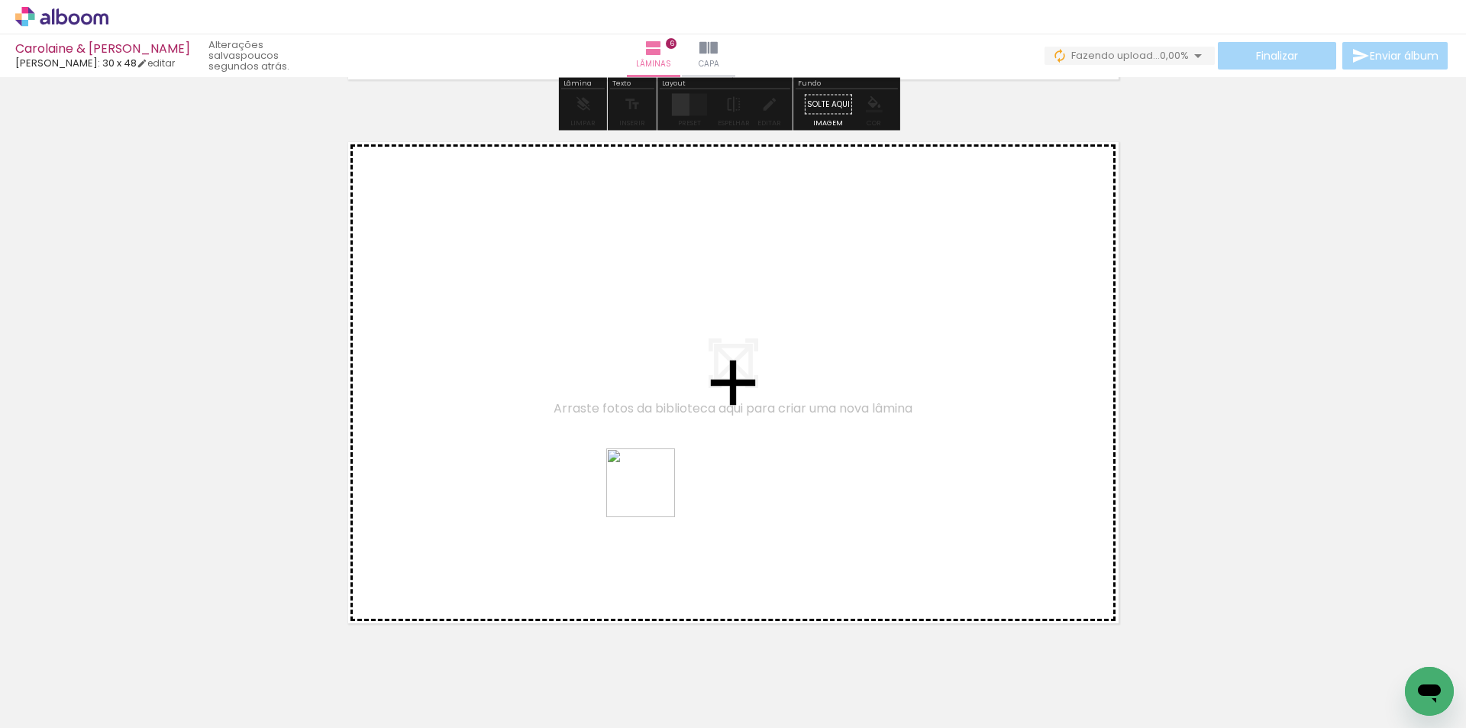
drag, startPoint x: 652, startPoint y: 494, endPoint x: 639, endPoint y: 421, distance: 74.4
click at [639, 421] on quentale-workspace at bounding box center [733, 364] width 1466 height 728
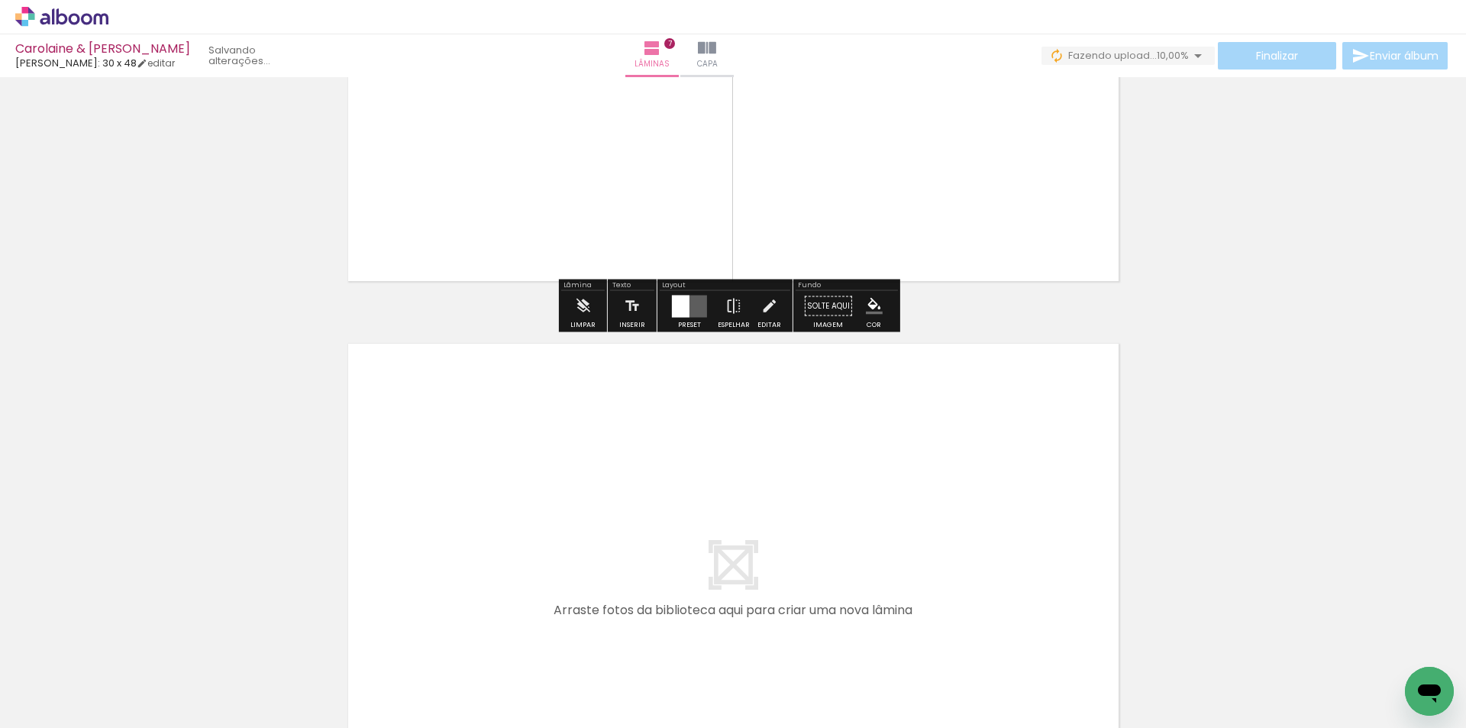
scroll to position [3693, 0]
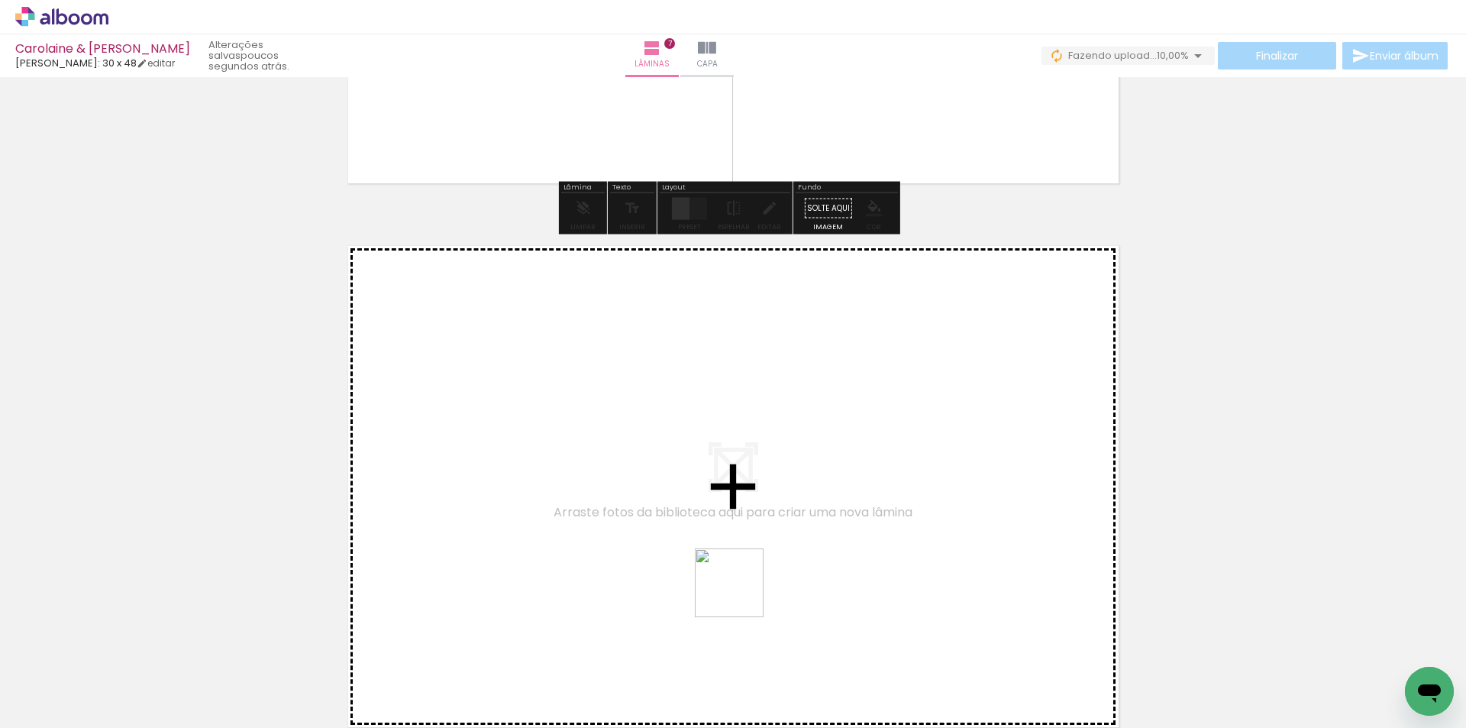
drag, startPoint x: 757, startPoint y: 654, endPoint x: 699, endPoint y: 497, distance: 167.9
click at [699, 497] on quentale-workspace at bounding box center [733, 364] width 1466 height 728
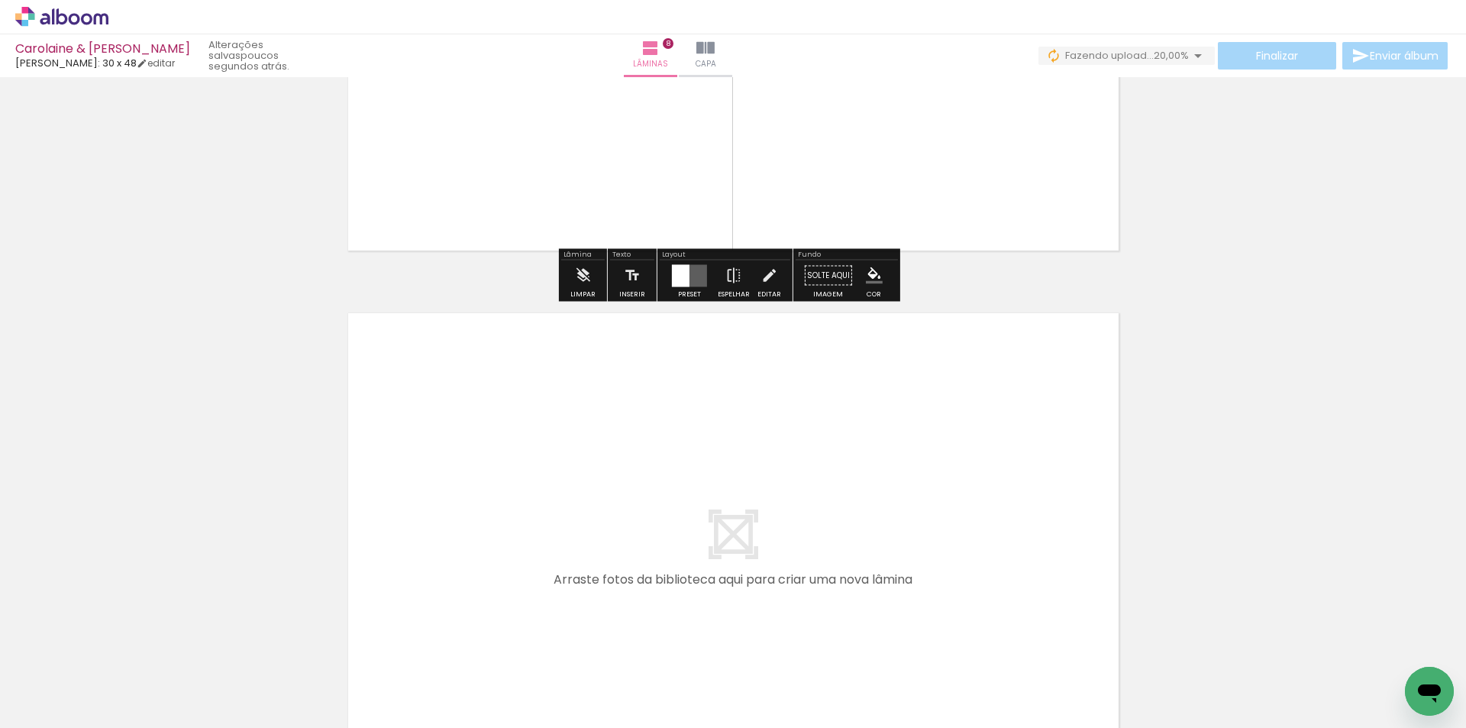
scroll to position [4206, 0]
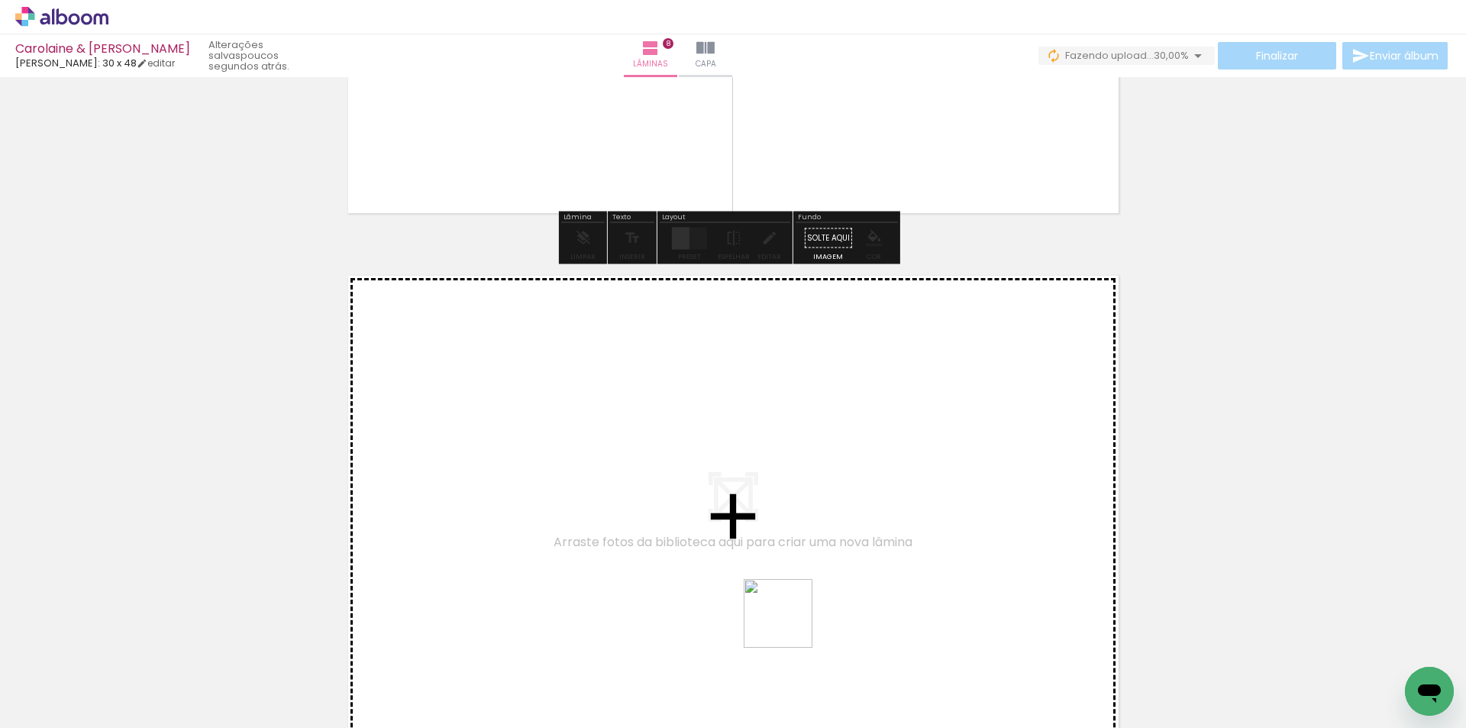
drag, startPoint x: 809, startPoint y: 657, endPoint x: 777, endPoint y: 592, distance: 71.7
click at [777, 592] on quentale-workspace at bounding box center [733, 364] width 1466 height 728
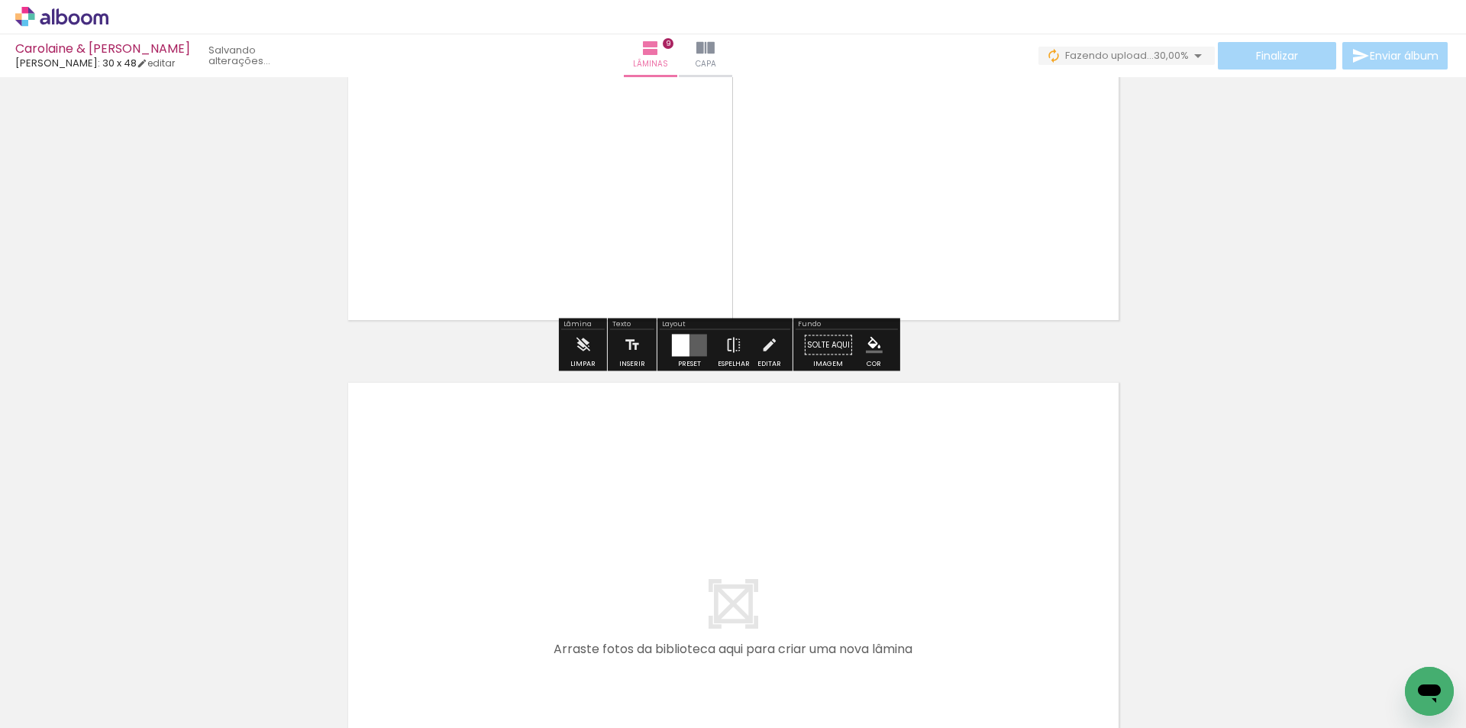
scroll to position [4940, 0]
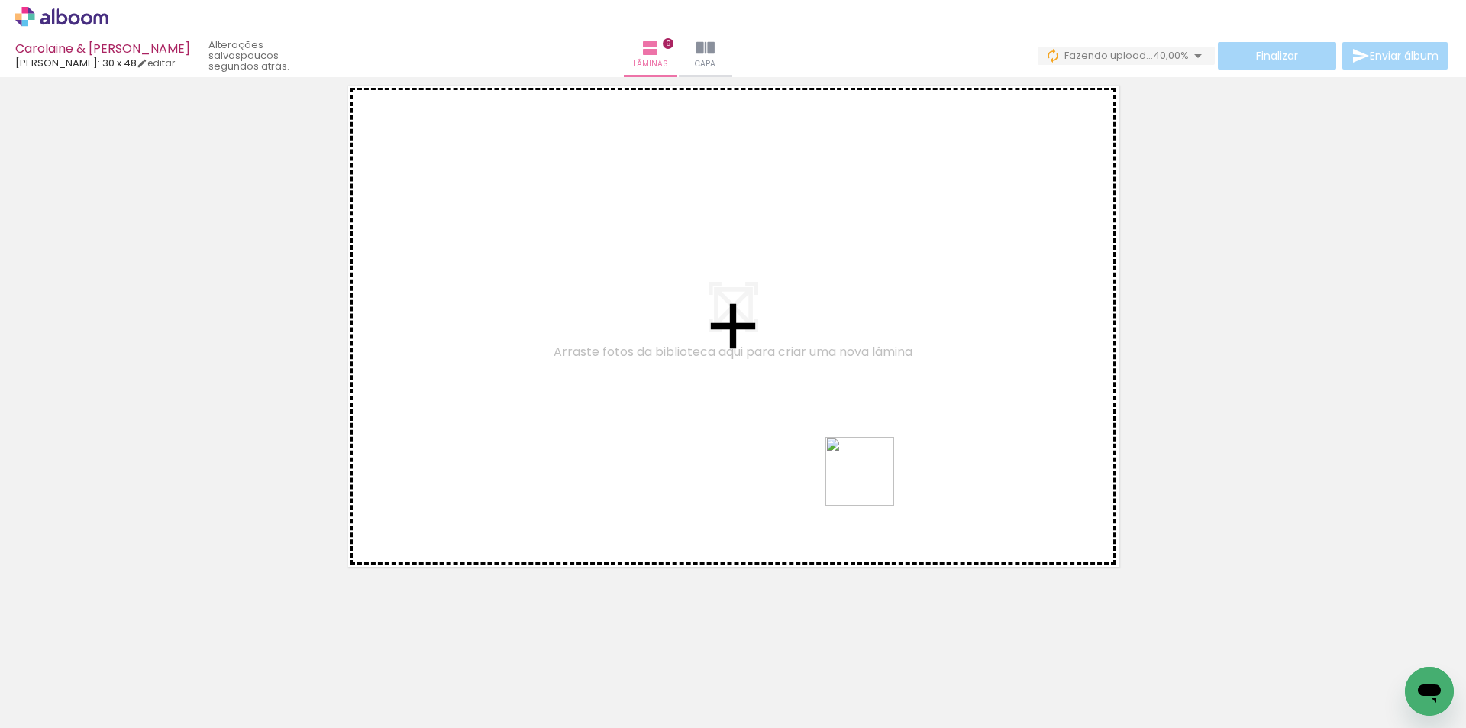
drag, startPoint x: 888, startPoint y: 531, endPoint x: 857, endPoint y: 457, distance: 81.1
click at [857, 457] on quentale-workspace at bounding box center [733, 364] width 1466 height 728
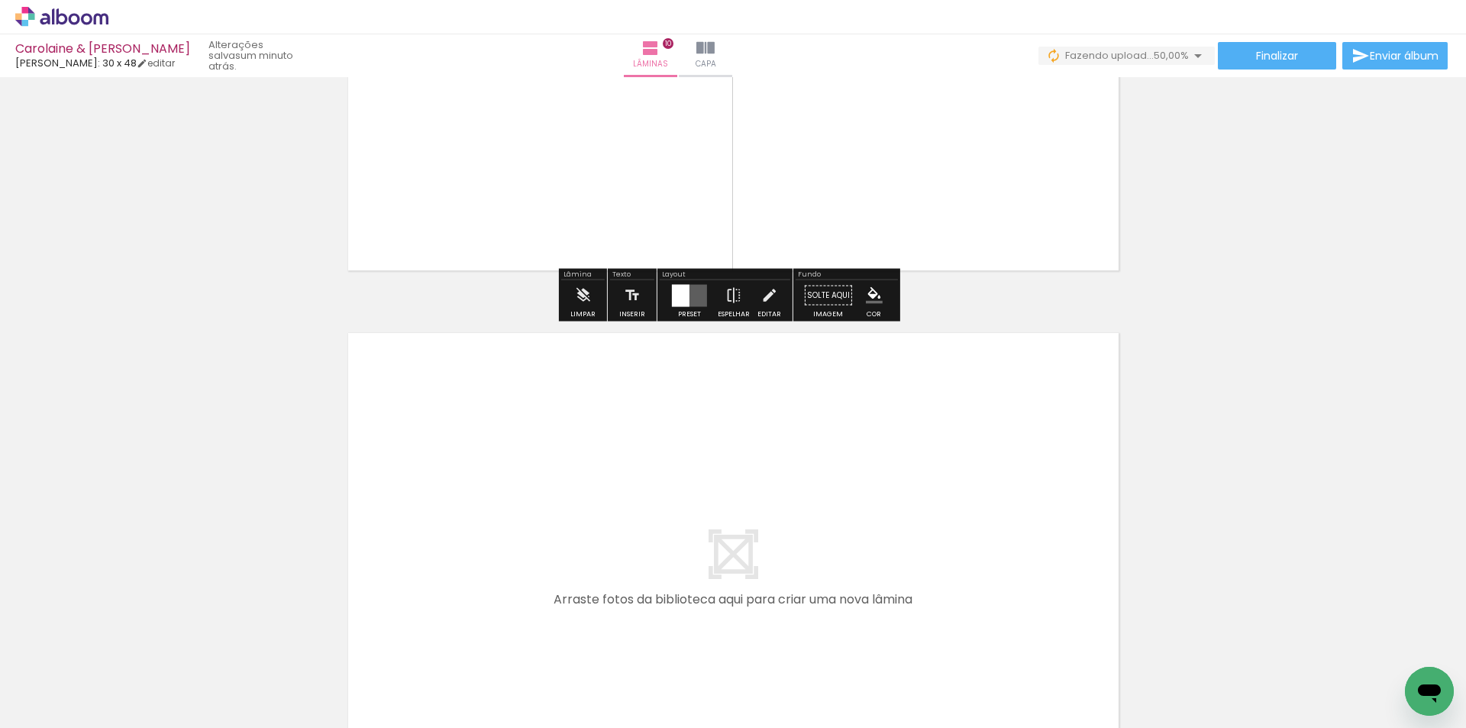
scroll to position [5421, 0]
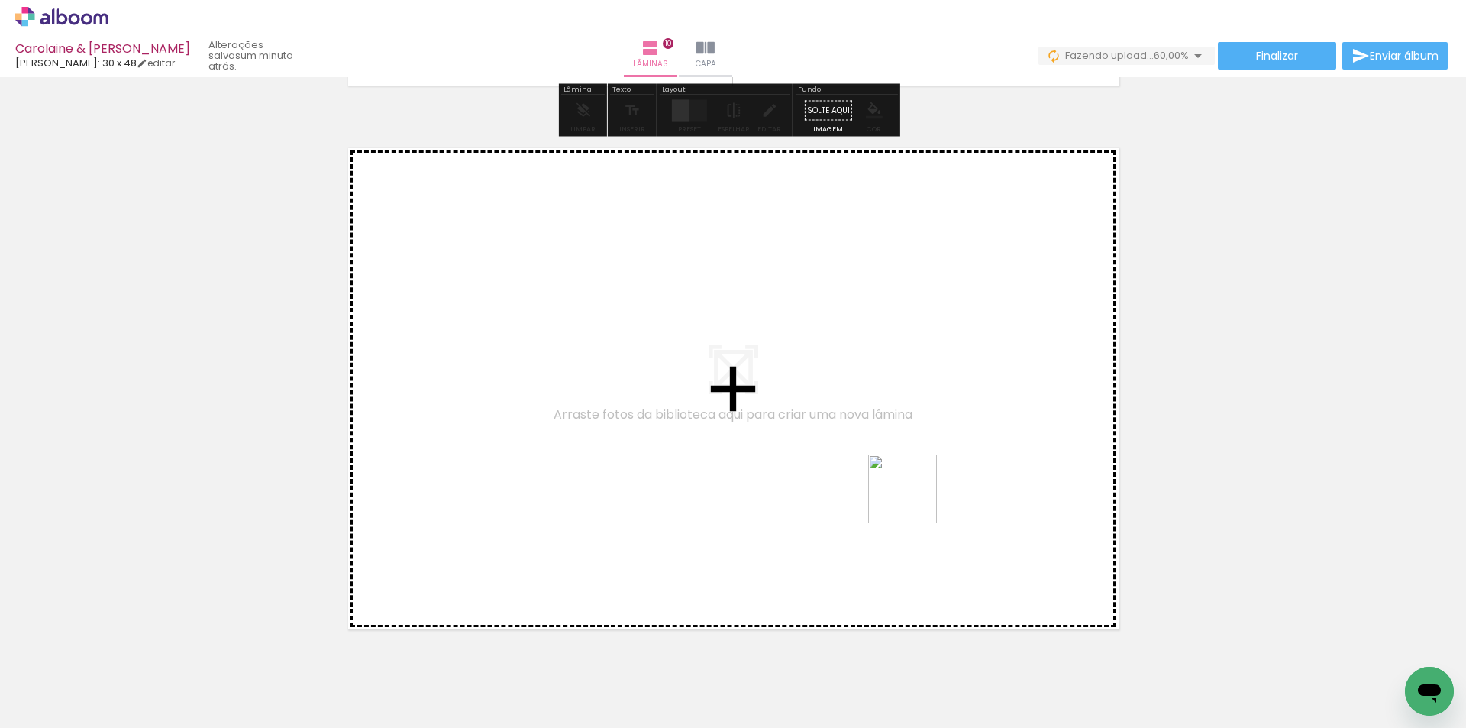
drag, startPoint x: 921, startPoint y: 509, endPoint x: 907, endPoint y: 492, distance: 22.8
click at [907, 492] on quentale-workspace at bounding box center [733, 364] width 1466 height 728
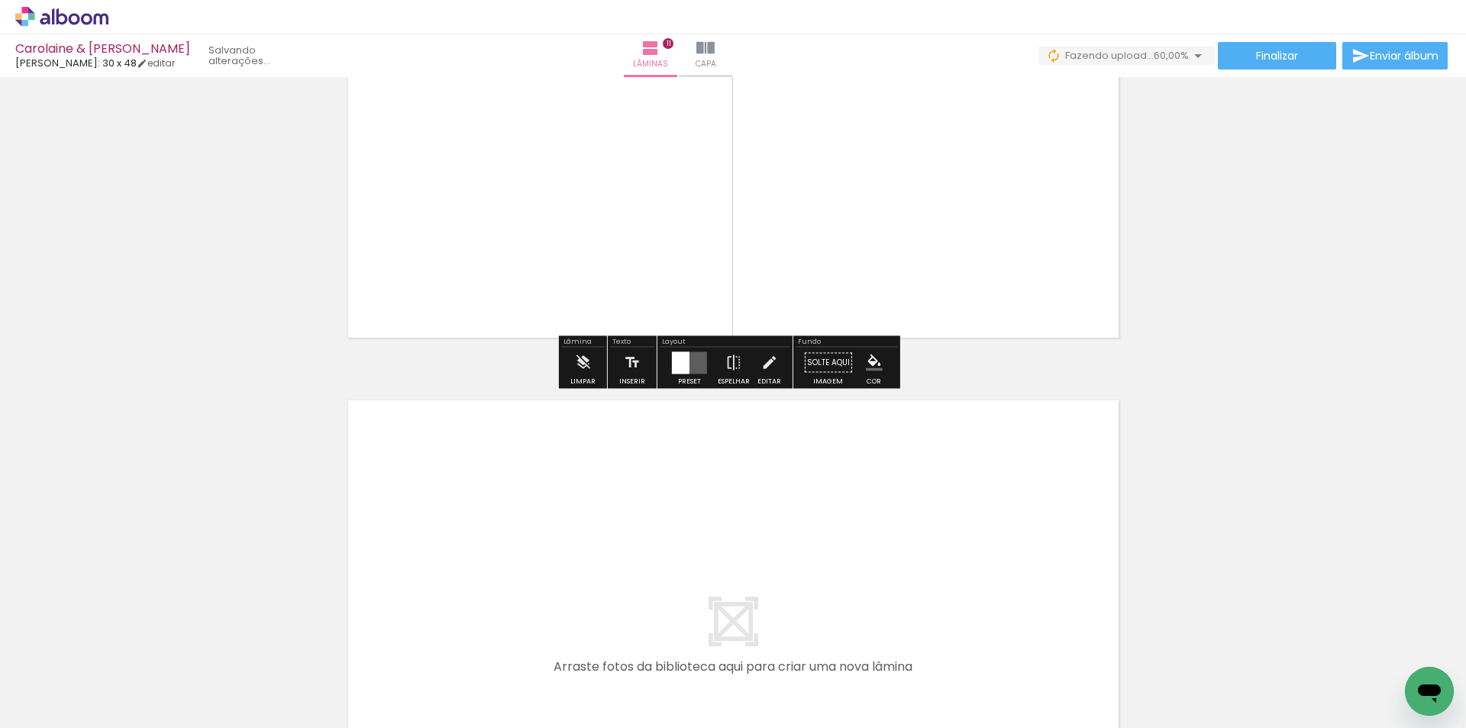
scroll to position [5716, 0]
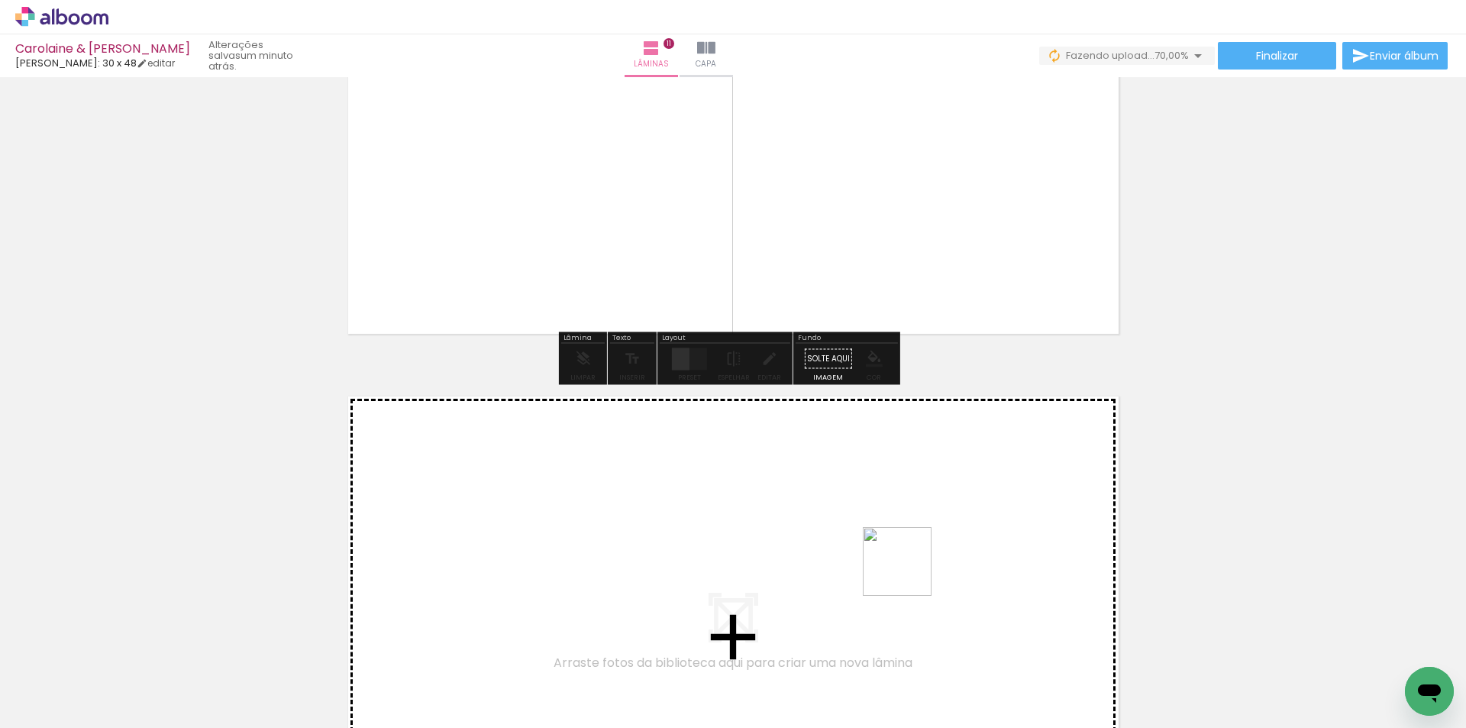
drag, startPoint x: 1118, startPoint y: 679, endPoint x: 871, endPoint y: 547, distance: 279.7
click at [871, 547] on quentale-workspace at bounding box center [733, 364] width 1466 height 728
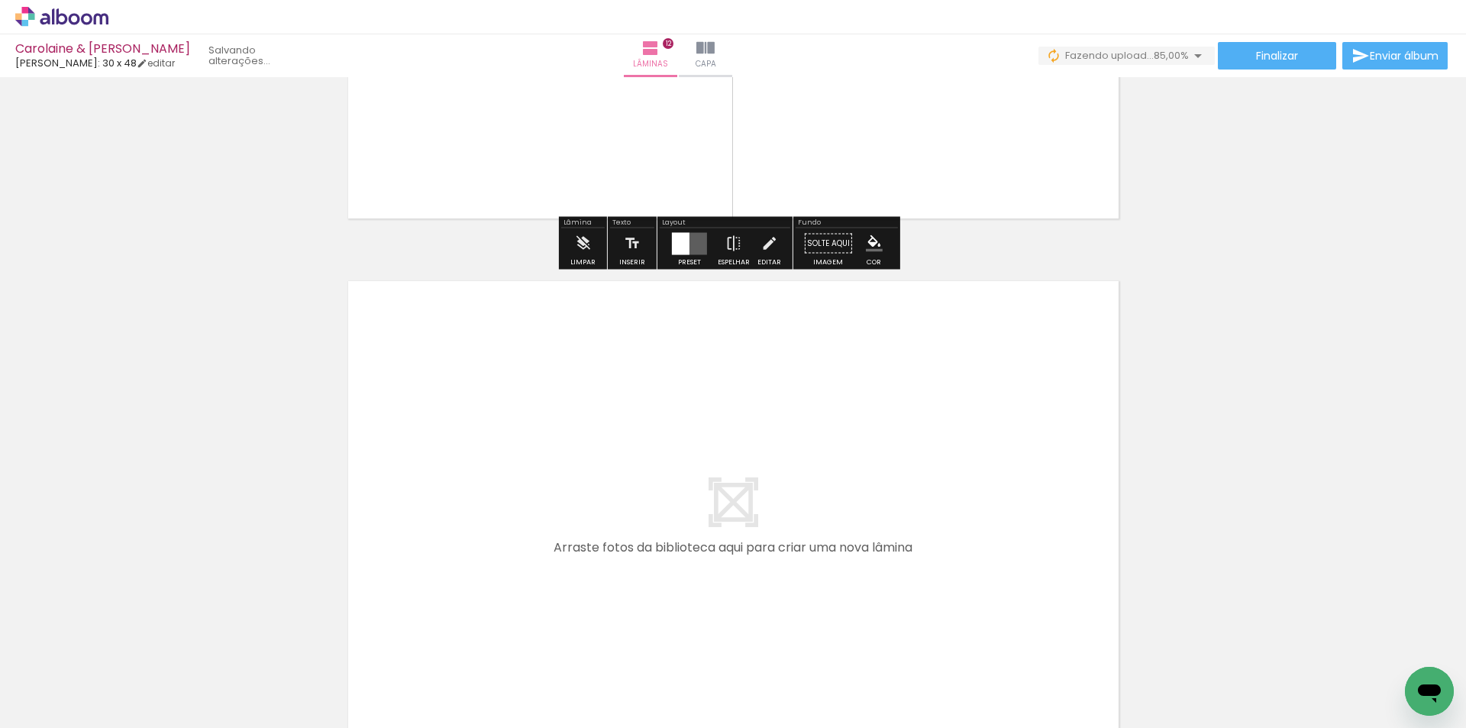
scroll to position [6497, 0]
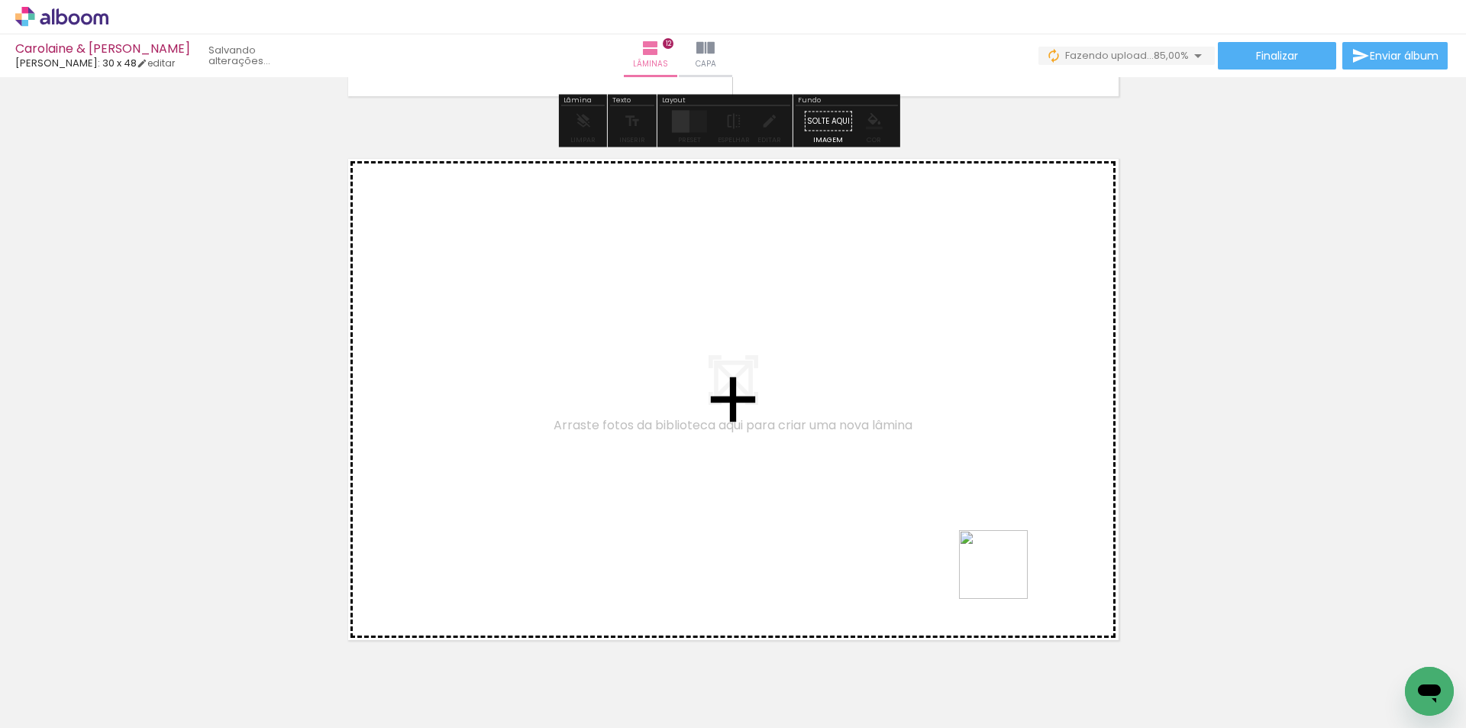
drag, startPoint x: 1161, startPoint y: 667, endPoint x: 734, endPoint y: 439, distance: 483.9
click at [734, 439] on quentale-workspace at bounding box center [733, 364] width 1466 height 728
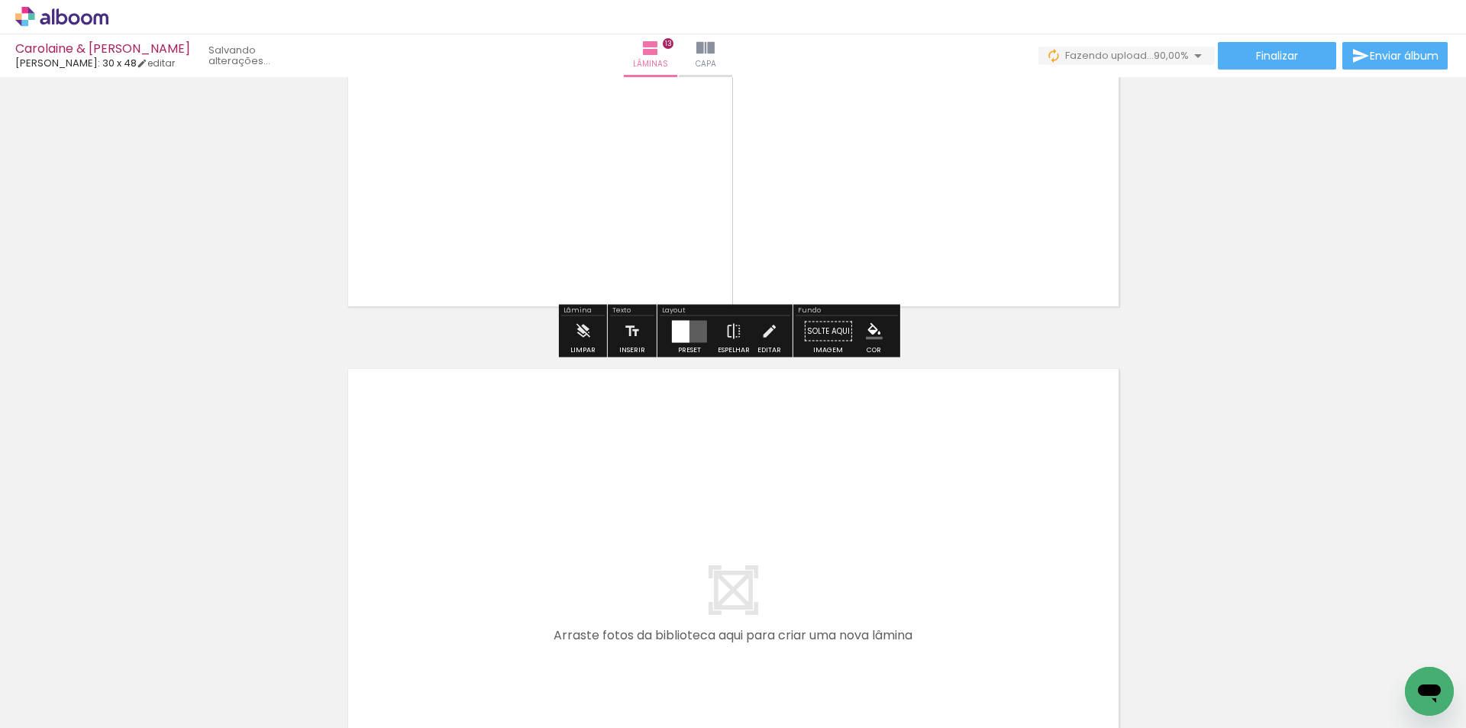
scroll to position [6916, 0]
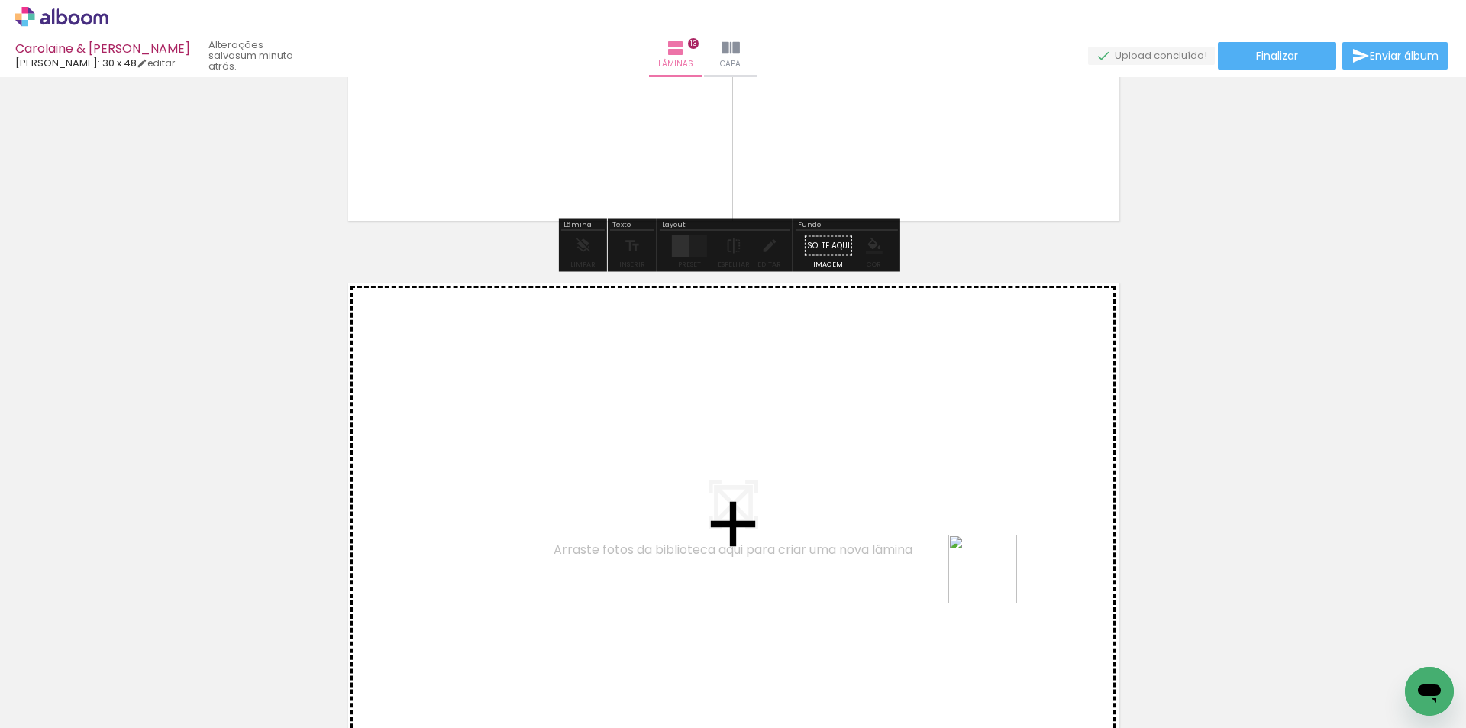
drag, startPoint x: 1043, startPoint y: 600, endPoint x: 860, endPoint y: 519, distance: 200.3
click at [860, 519] on quentale-workspace at bounding box center [733, 364] width 1466 height 728
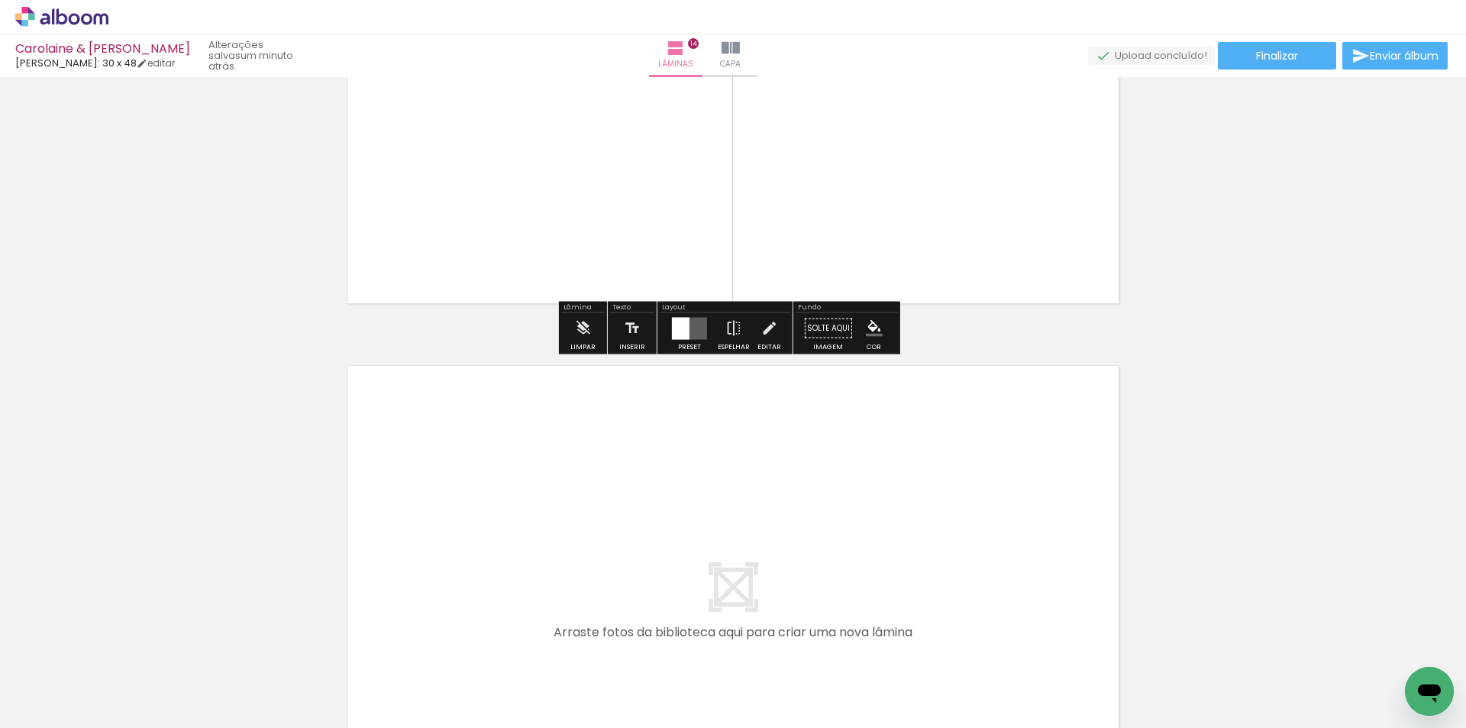
scroll to position [7468, 0]
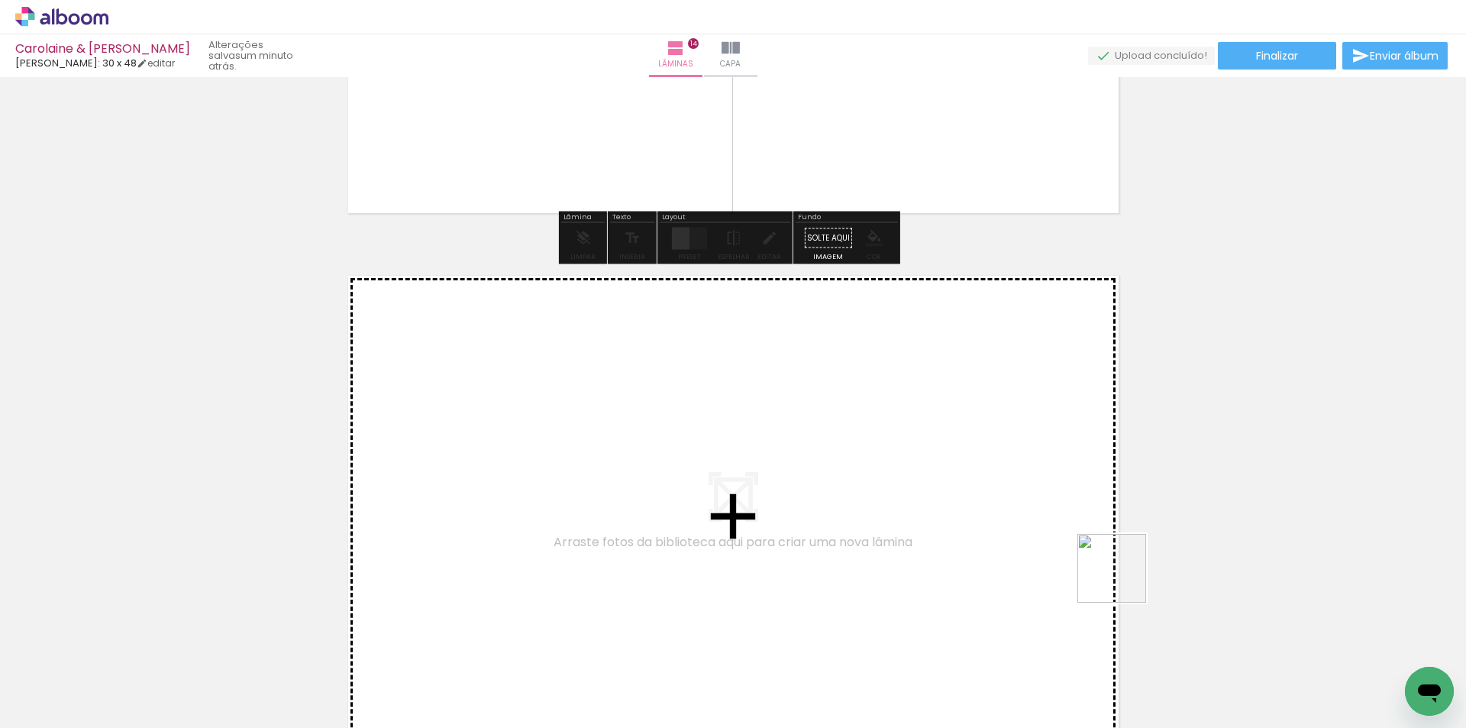
drag, startPoint x: 1347, startPoint y: 682, endPoint x: 846, endPoint y: 479, distance: 541.1
click at [846, 479] on quentale-workspace at bounding box center [733, 364] width 1466 height 728
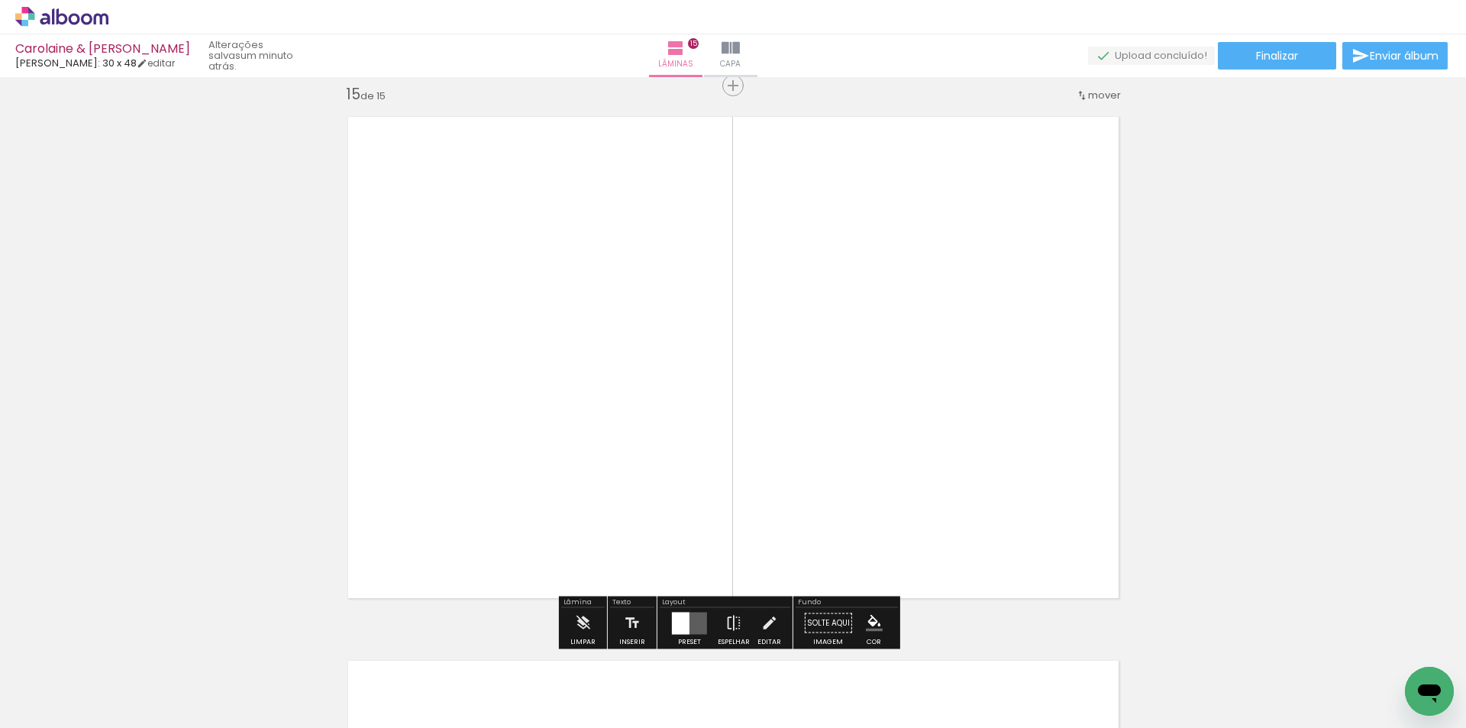
scroll to position [0, 0]
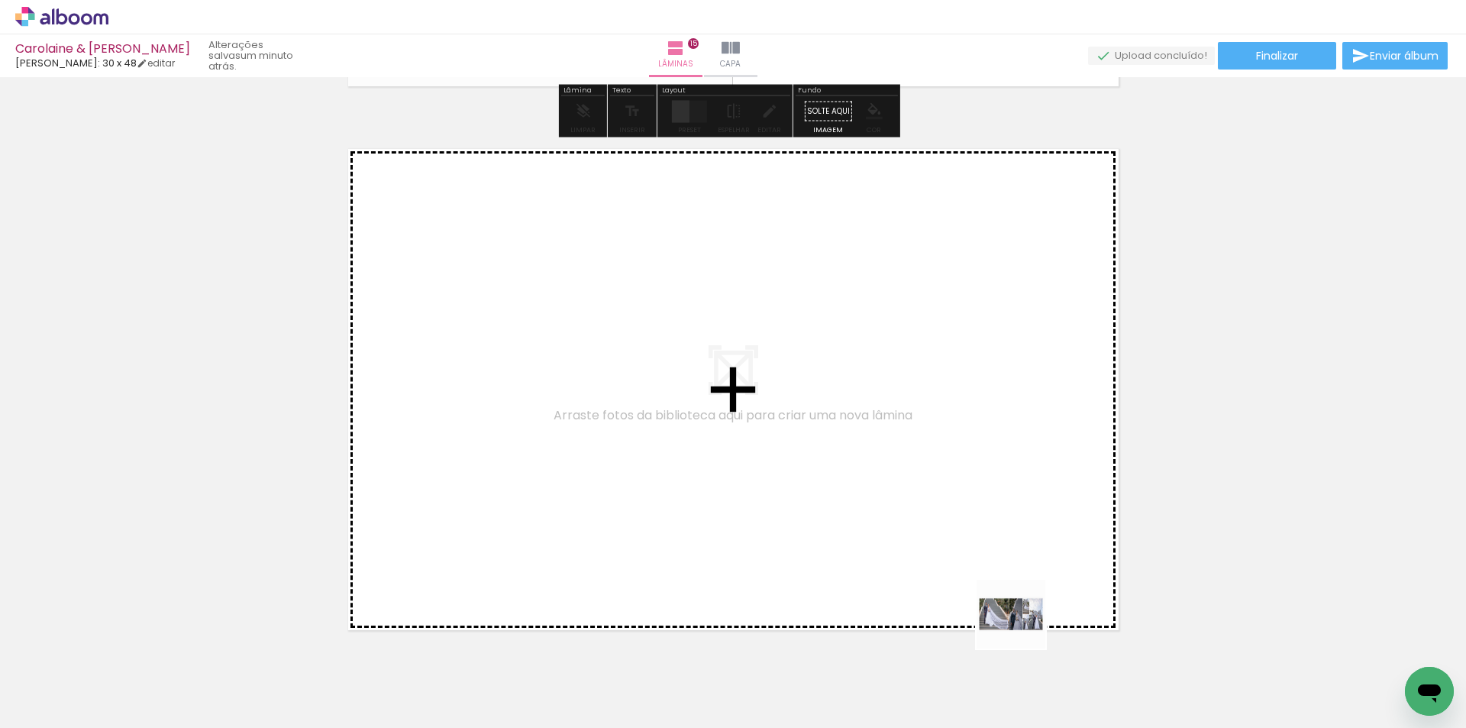
drag, startPoint x: 1070, startPoint y: 694, endPoint x: 822, endPoint y: 441, distance: 354.1
click at [822, 441] on quentale-workspace at bounding box center [733, 364] width 1466 height 728
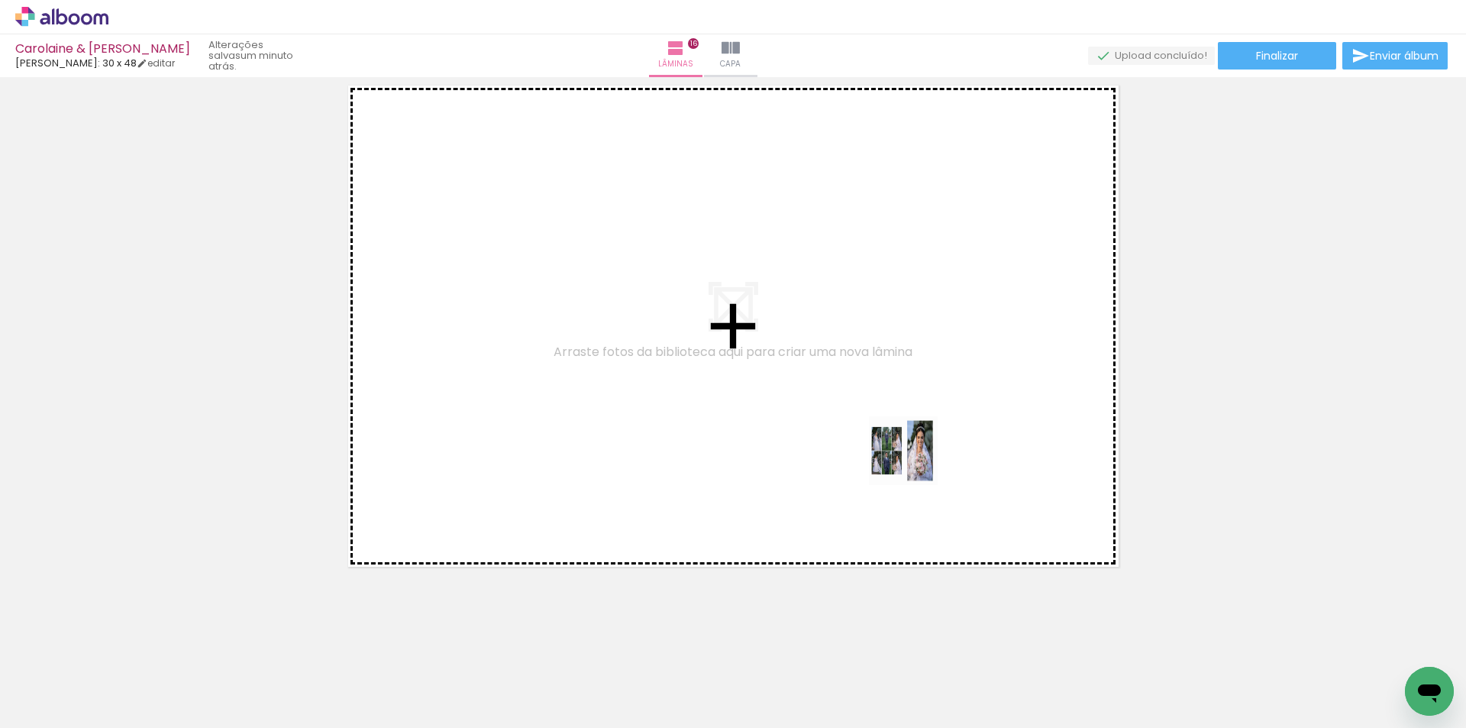
drag, startPoint x: 1047, startPoint y: 563, endPoint x: 900, endPoint y: 454, distance: 183.4
click at [900, 454] on quentale-workspace at bounding box center [733, 364] width 1466 height 728
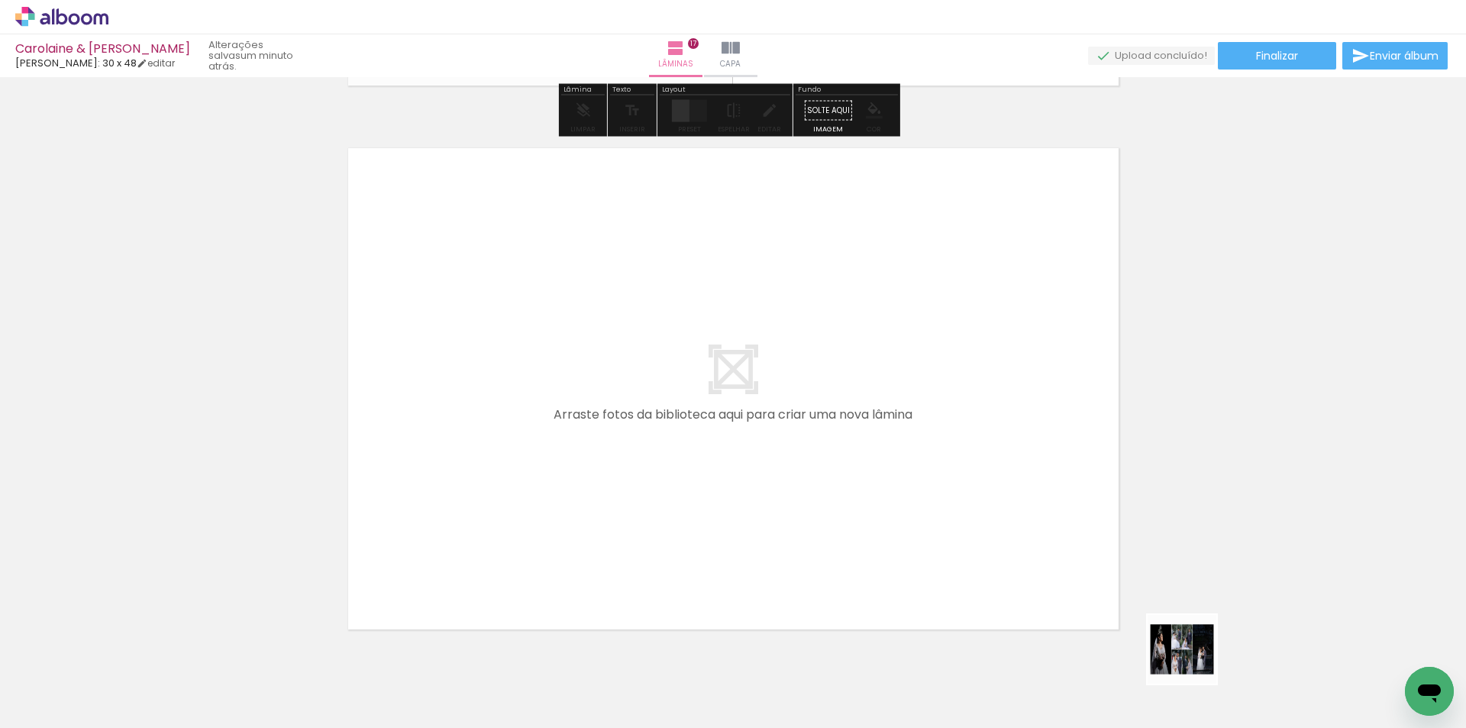
drag, startPoint x: 1193, startPoint y: 660, endPoint x: 737, endPoint y: 463, distance: 497.2
click at [737, 463] on quentale-workspace at bounding box center [733, 364] width 1466 height 728
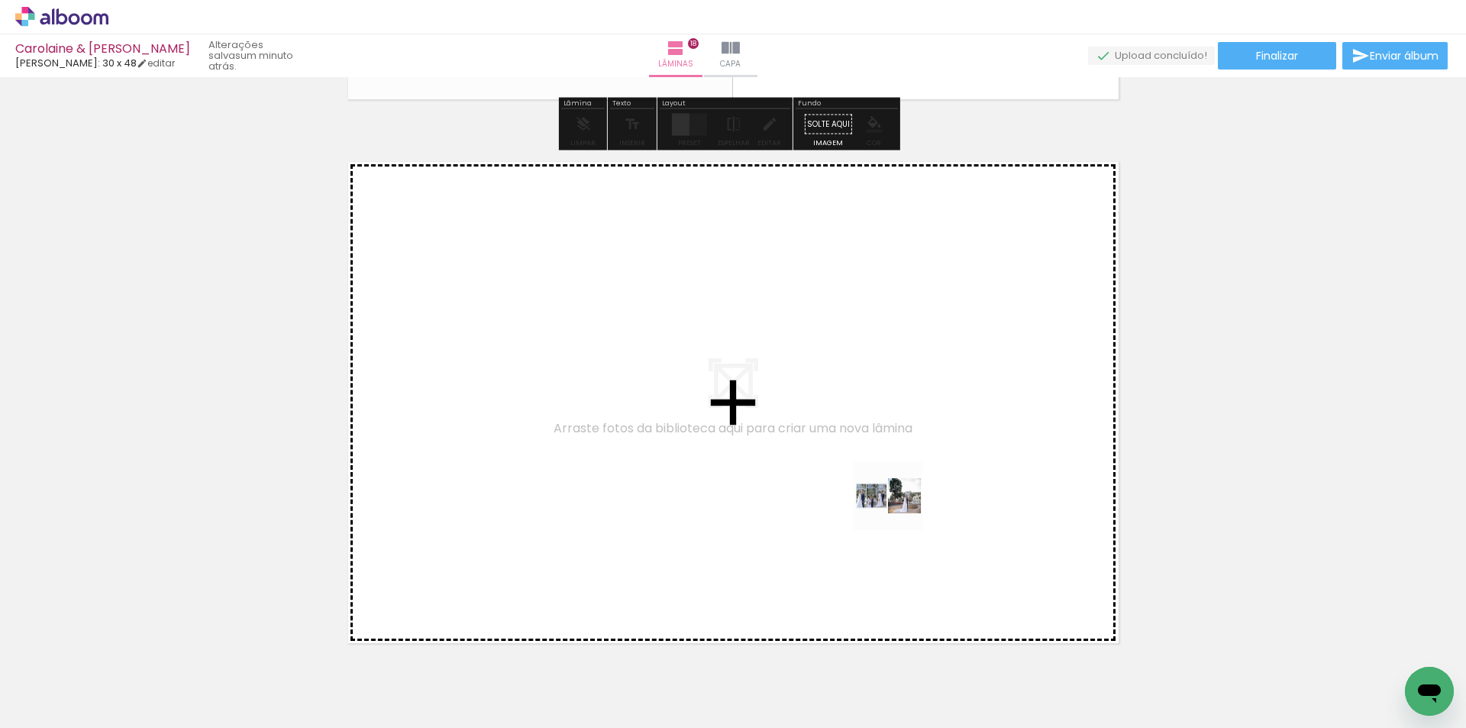
drag, startPoint x: 1309, startPoint y: 673, endPoint x: 899, endPoint y: 507, distance: 442.1
click at [899, 507] on quentale-workspace at bounding box center [733, 364] width 1466 height 728
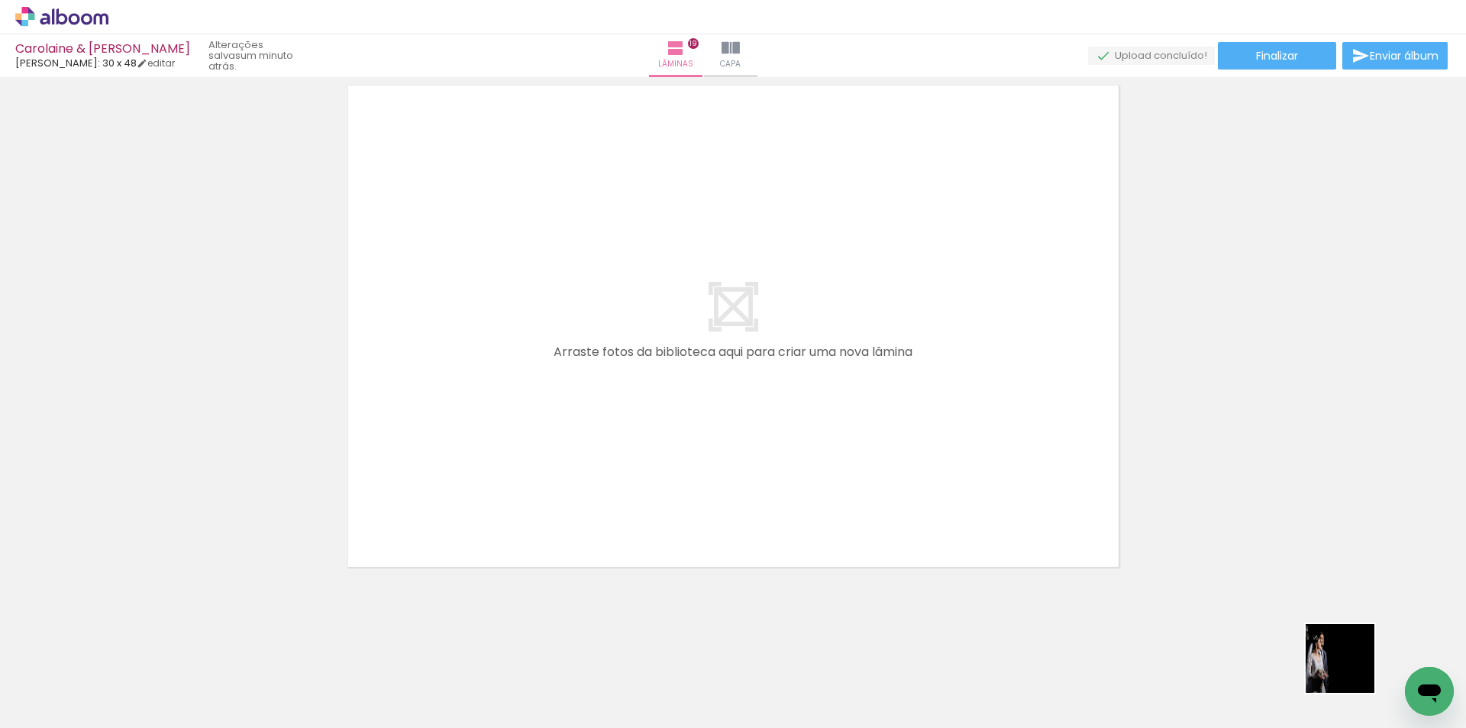
drag, startPoint x: 1351, startPoint y: 669, endPoint x: 902, endPoint y: 538, distance: 468.4
click at [902, 538] on quentale-workspace at bounding box center [733, 364] width 1466 height 728
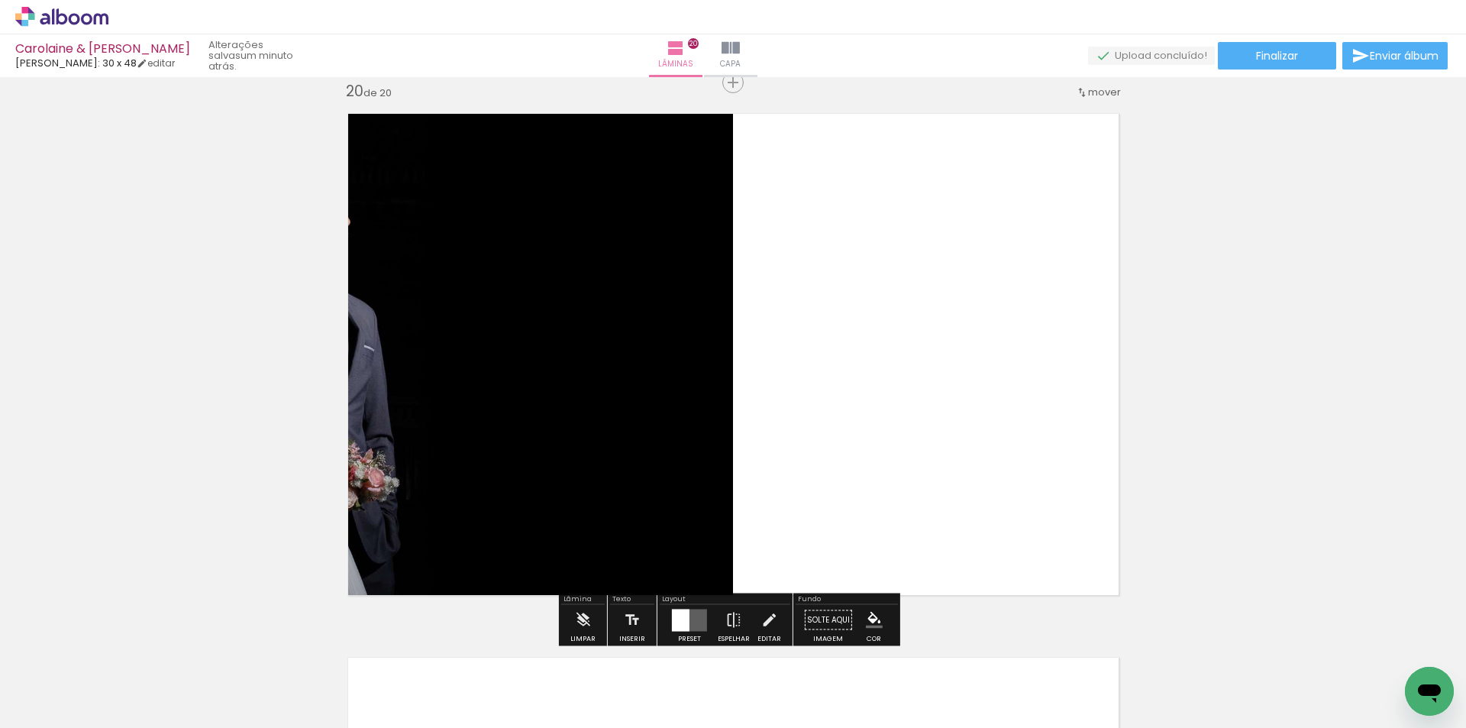
click at [686, 617] on div at bounding box center [681, 619] width 18 height 22
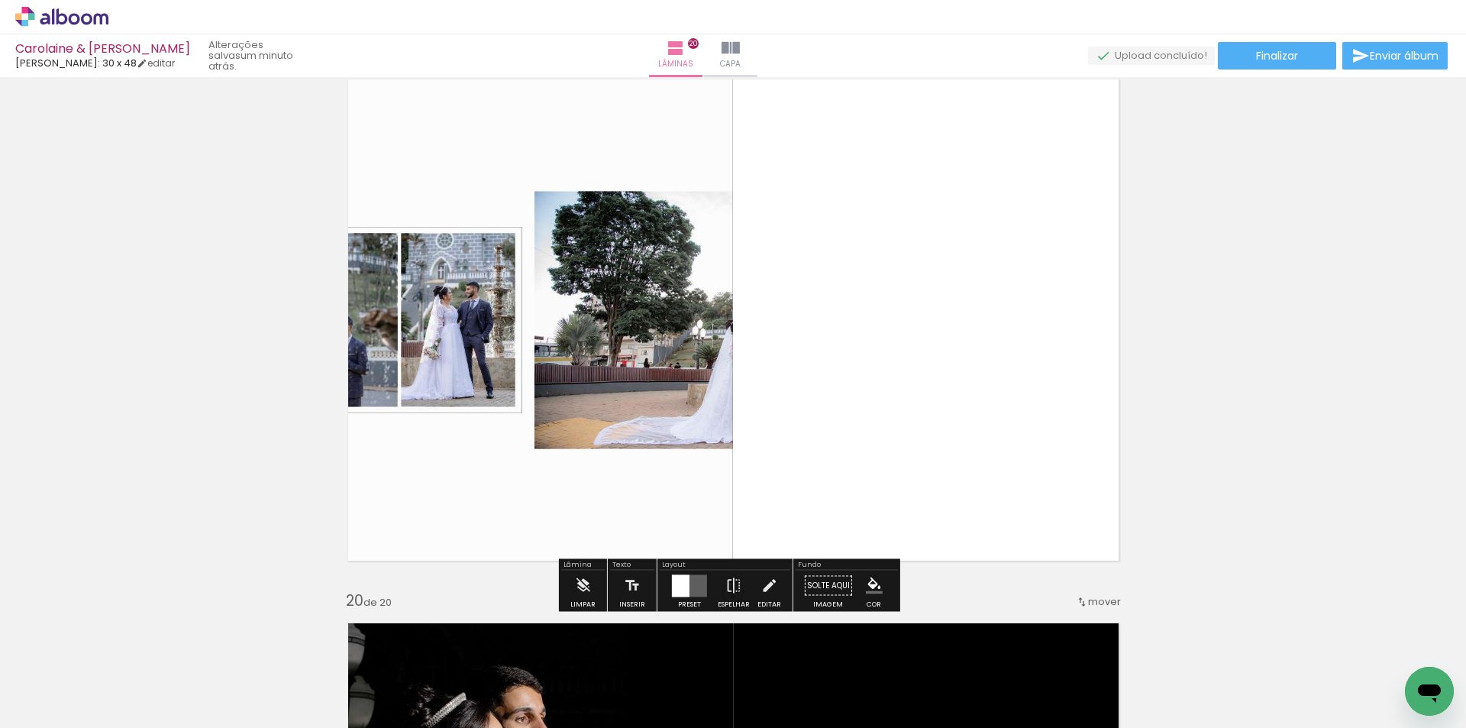
click at [685, 592] on quentale-layouter at bounding box center [689, 585] width 35 height 22
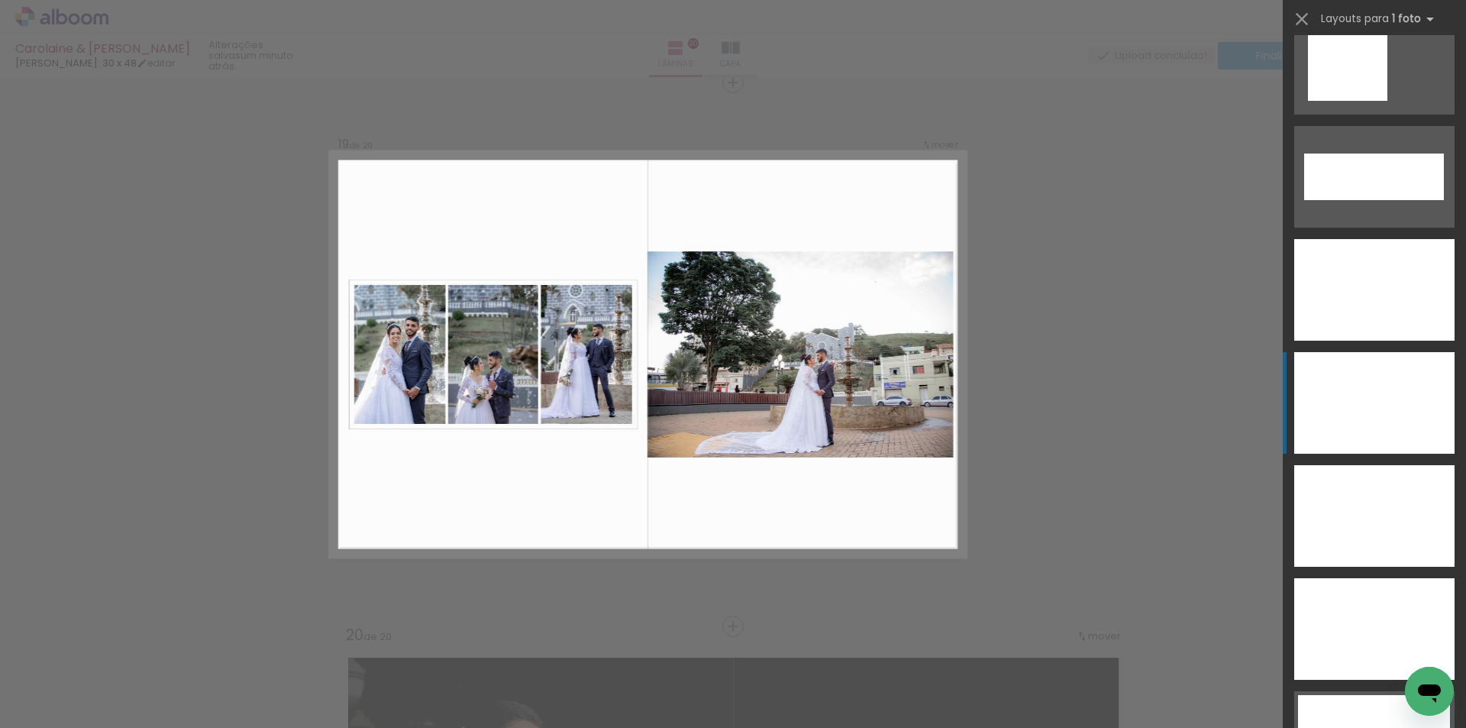
click at [1350, 398] on div at bounding box center [1374, 403] width 160 height 102
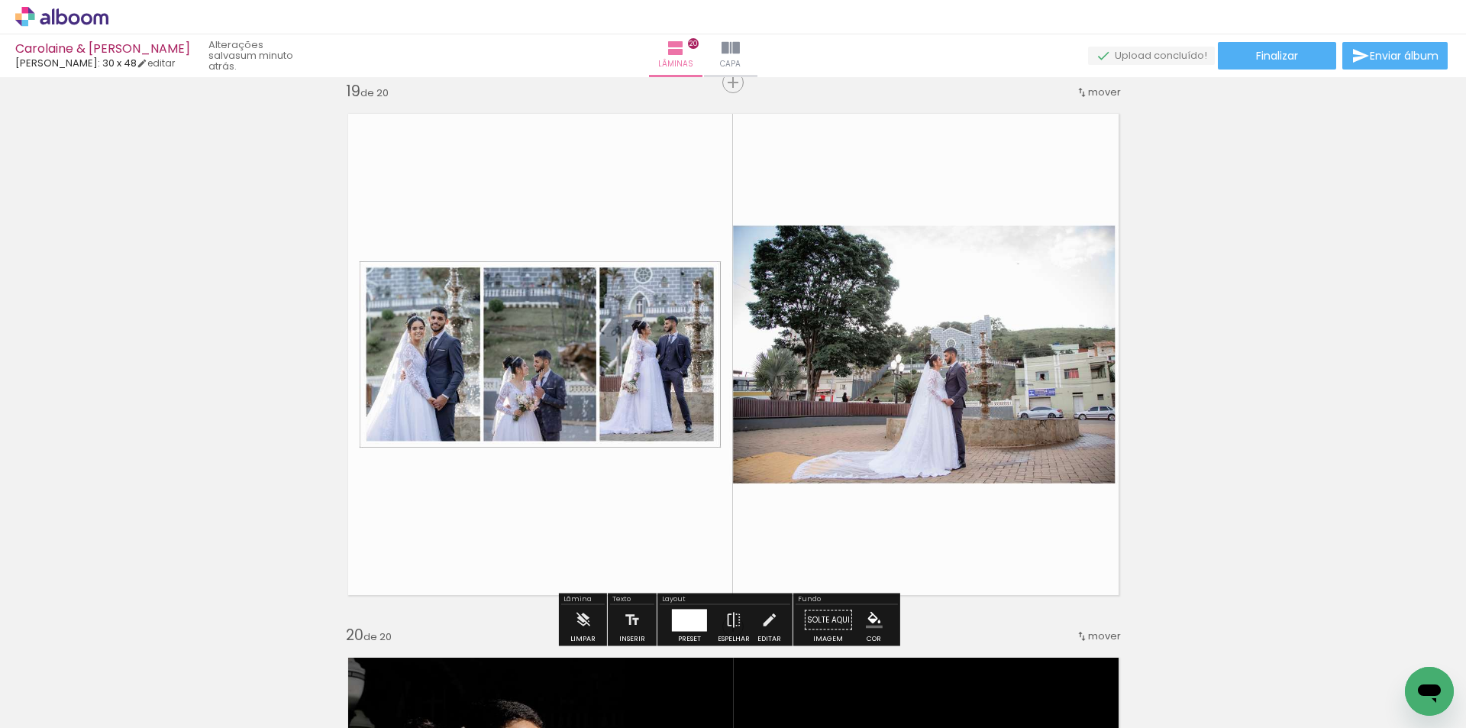
click at [691, 626] on div at bounding box center [689, 619] width 35 height 22
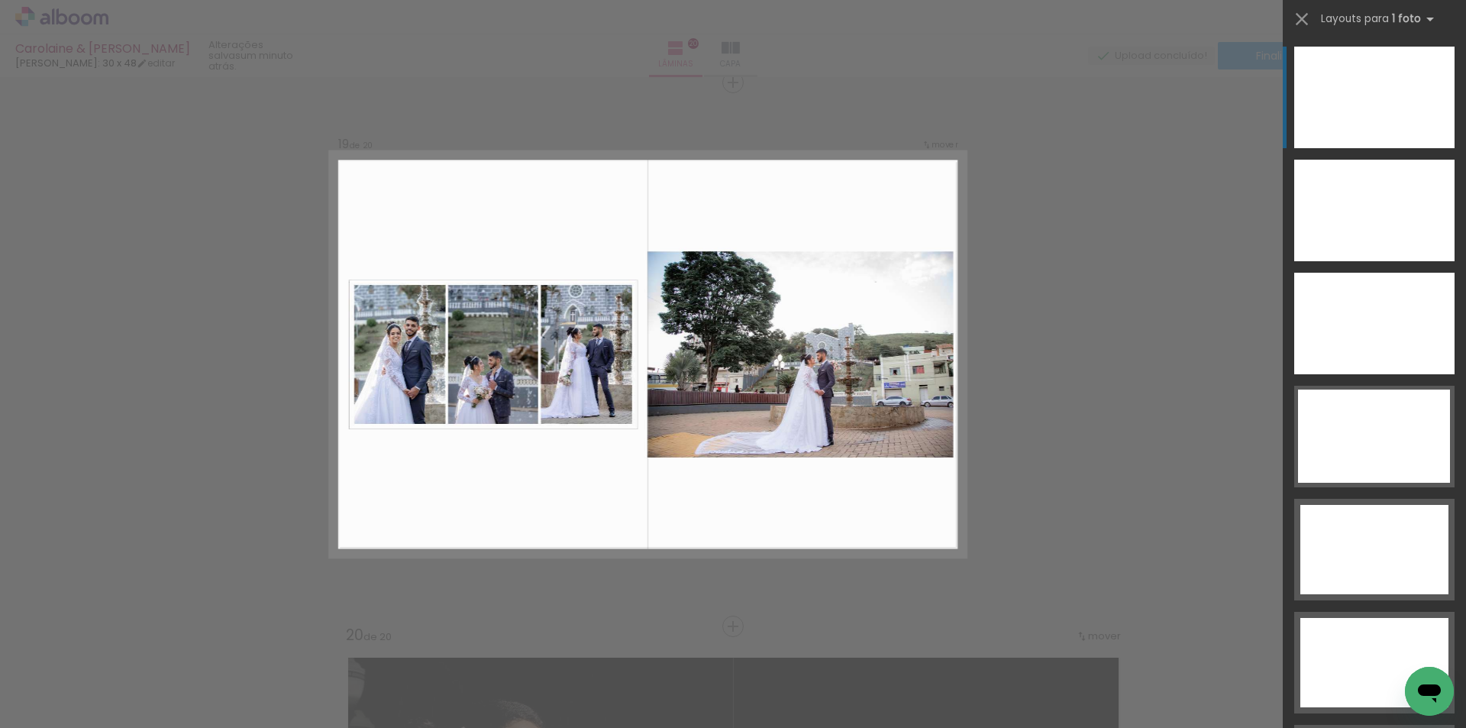
click at [1349, 139] on div at bounding box center [1374, 98] width 160 height 102
click at [1360, 148] on div at bounding box center [1374, 98] width 160 height 102
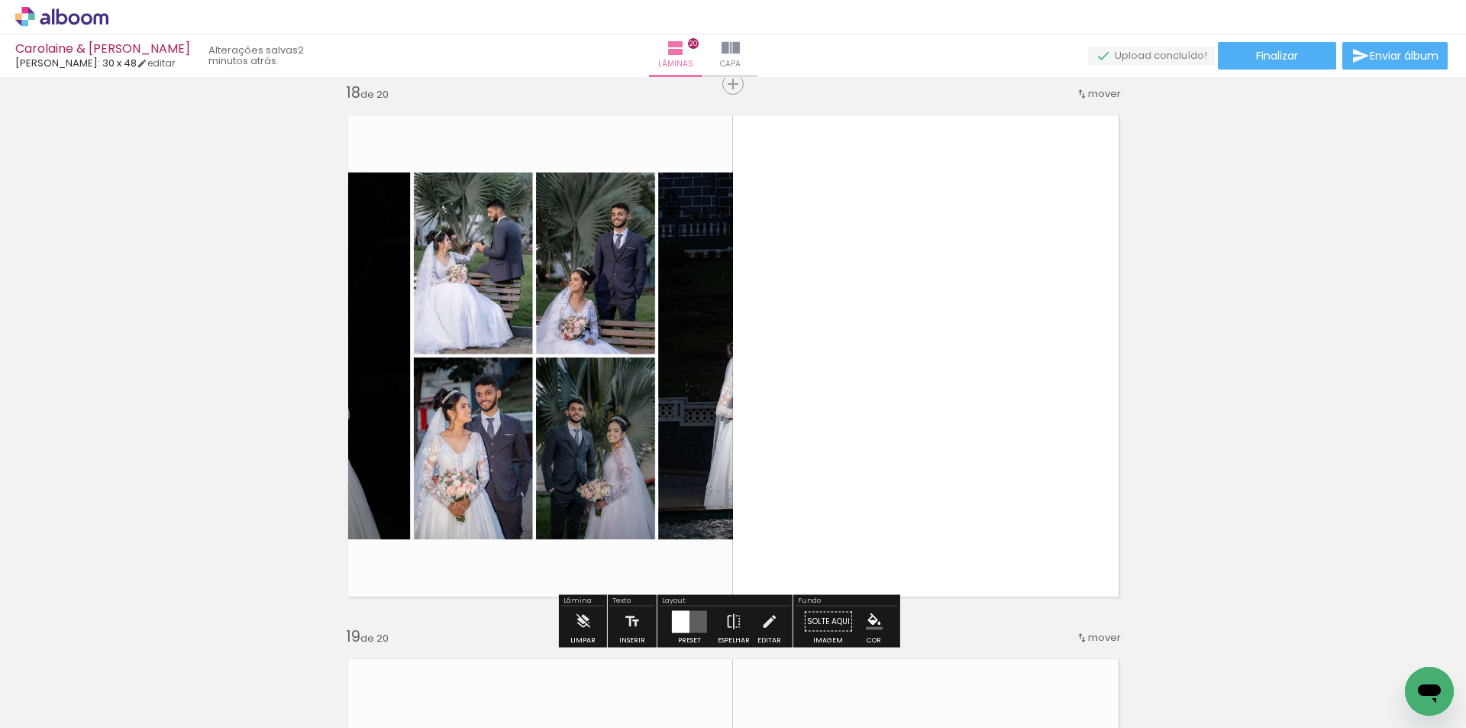
scroll to position [9295, 0]
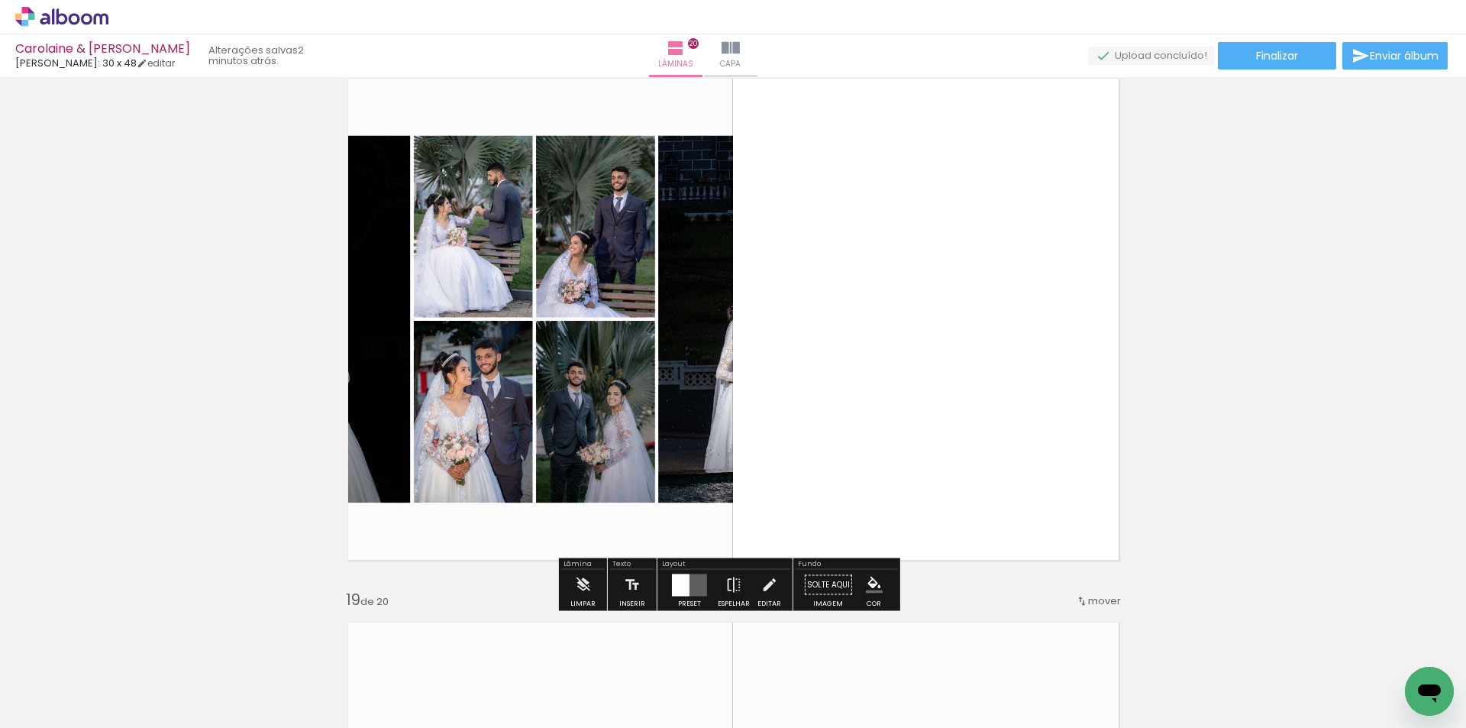
click at [683, 593] on div at bounding box center [681, 584] width 18 height 22
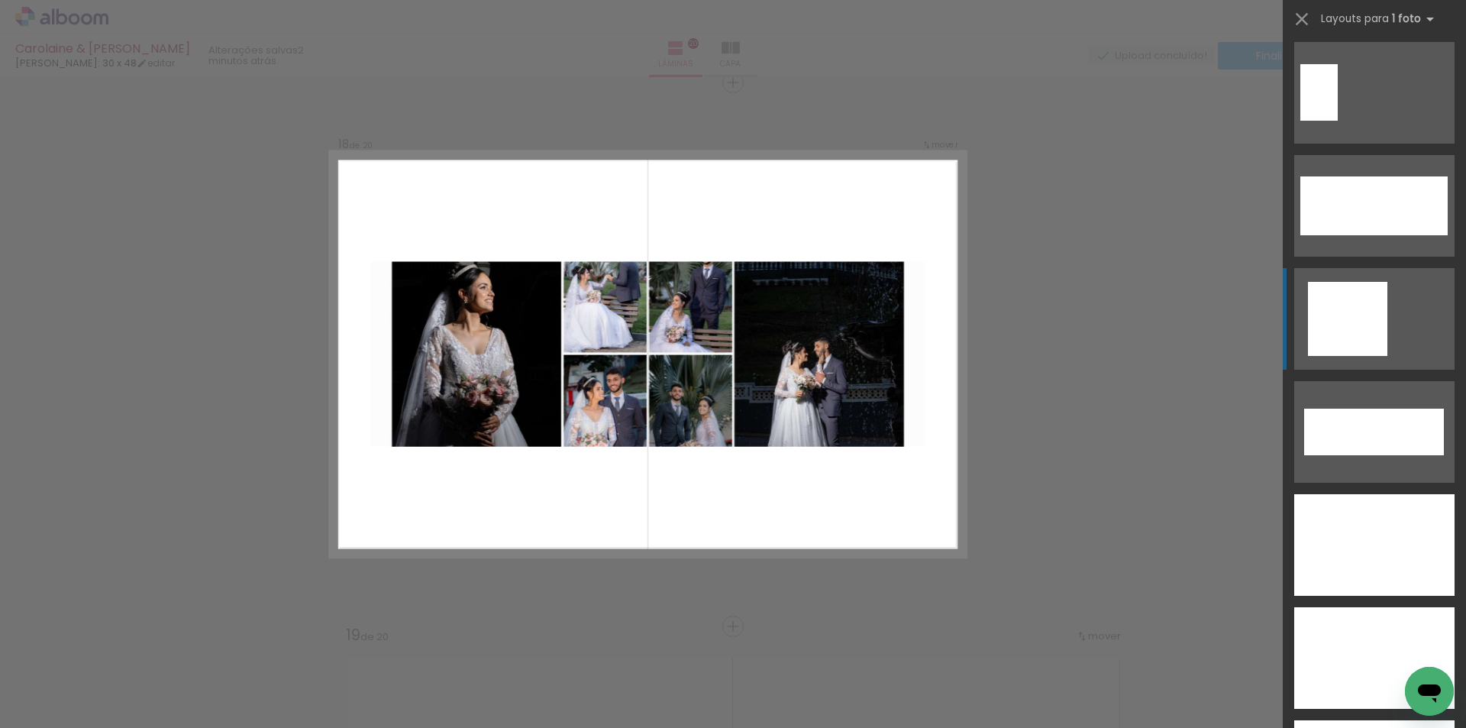
scroll to position [5344, 0]
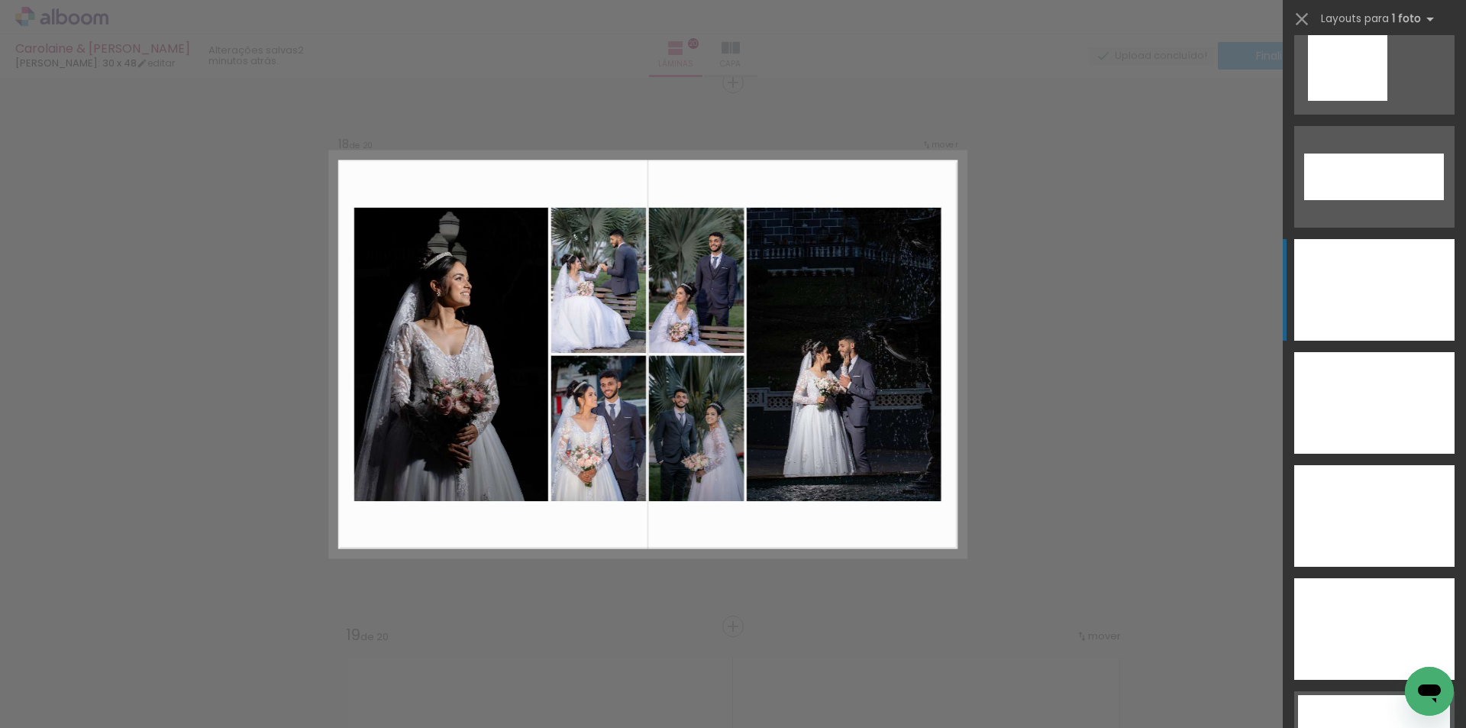
click at [1325, 352] on div at bounding box center [1374, 403] width 160 height 102
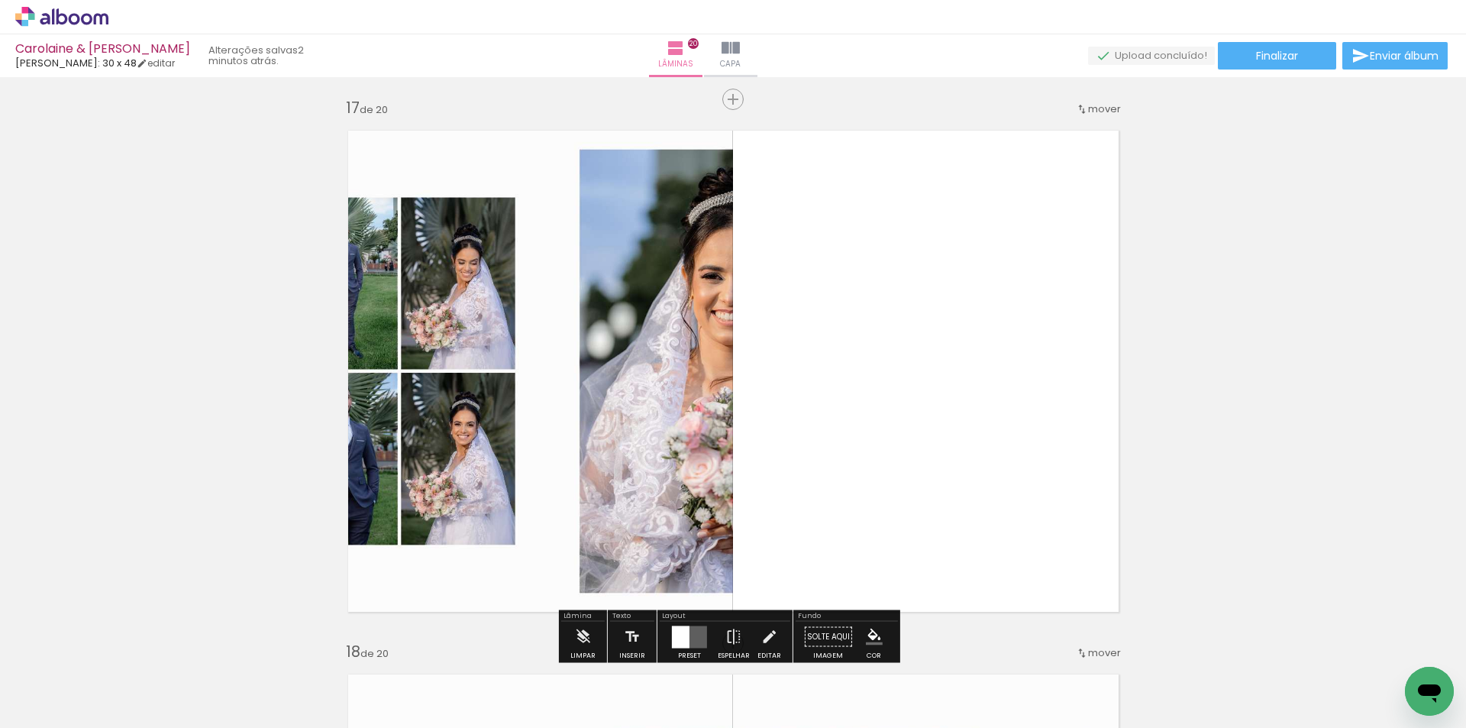
scroll to position [8751, 0]
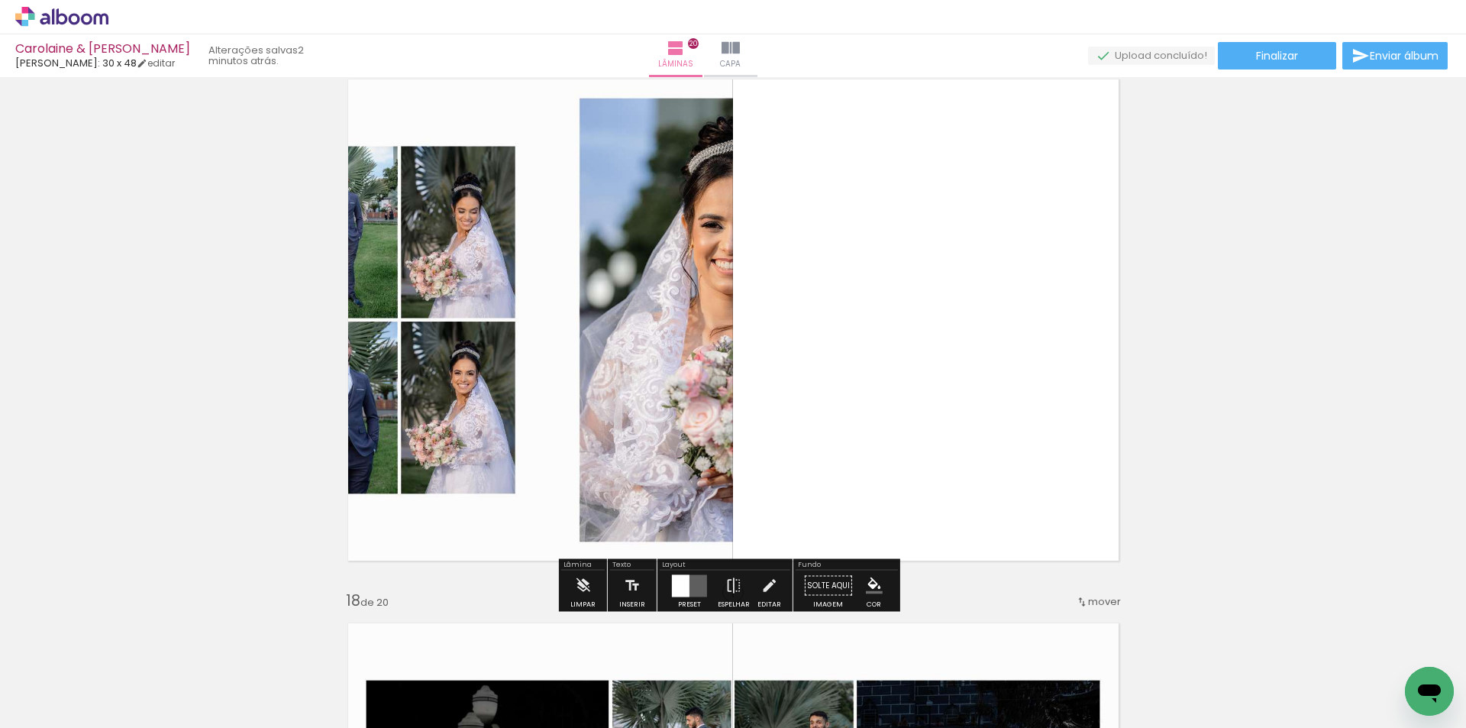
click at [692, 600] on div at bounding box center [689, 585] width 41 height 31
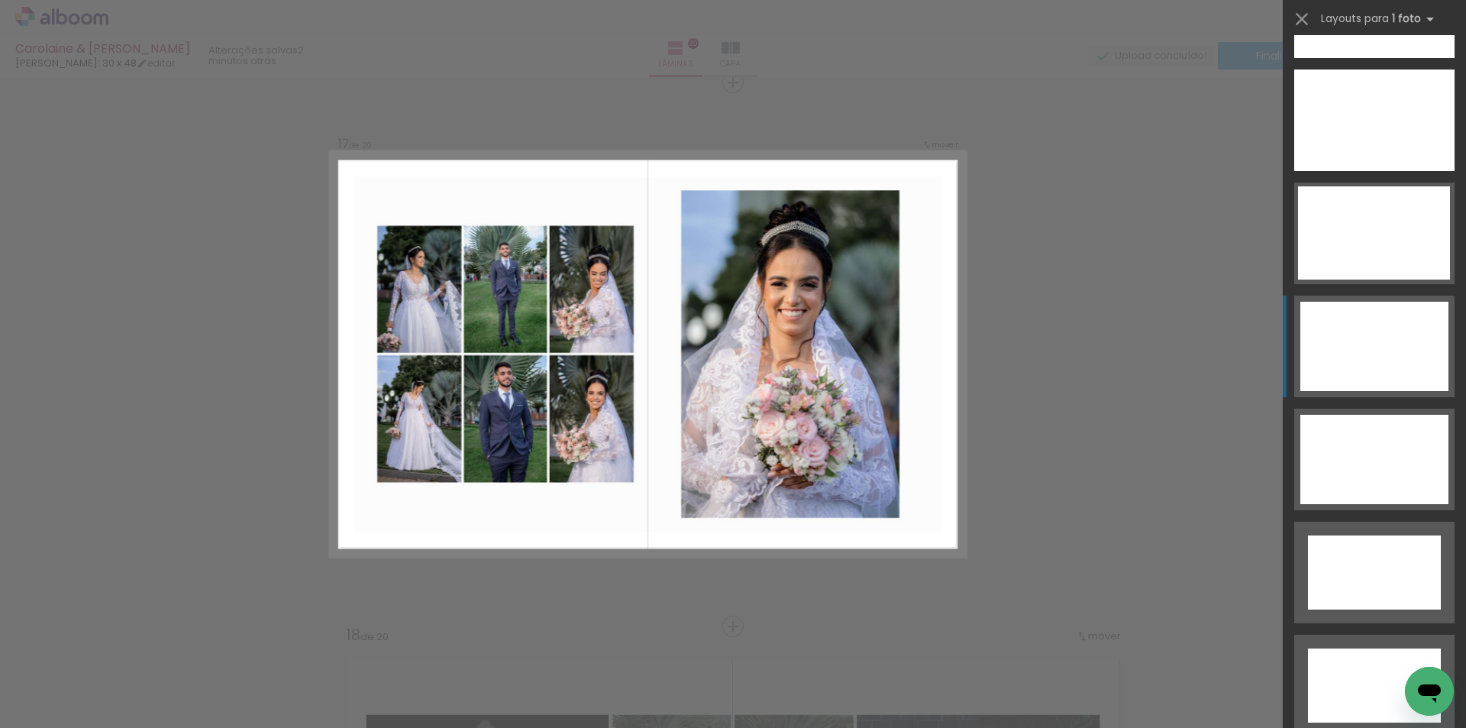
scroll to position [5725, 0]
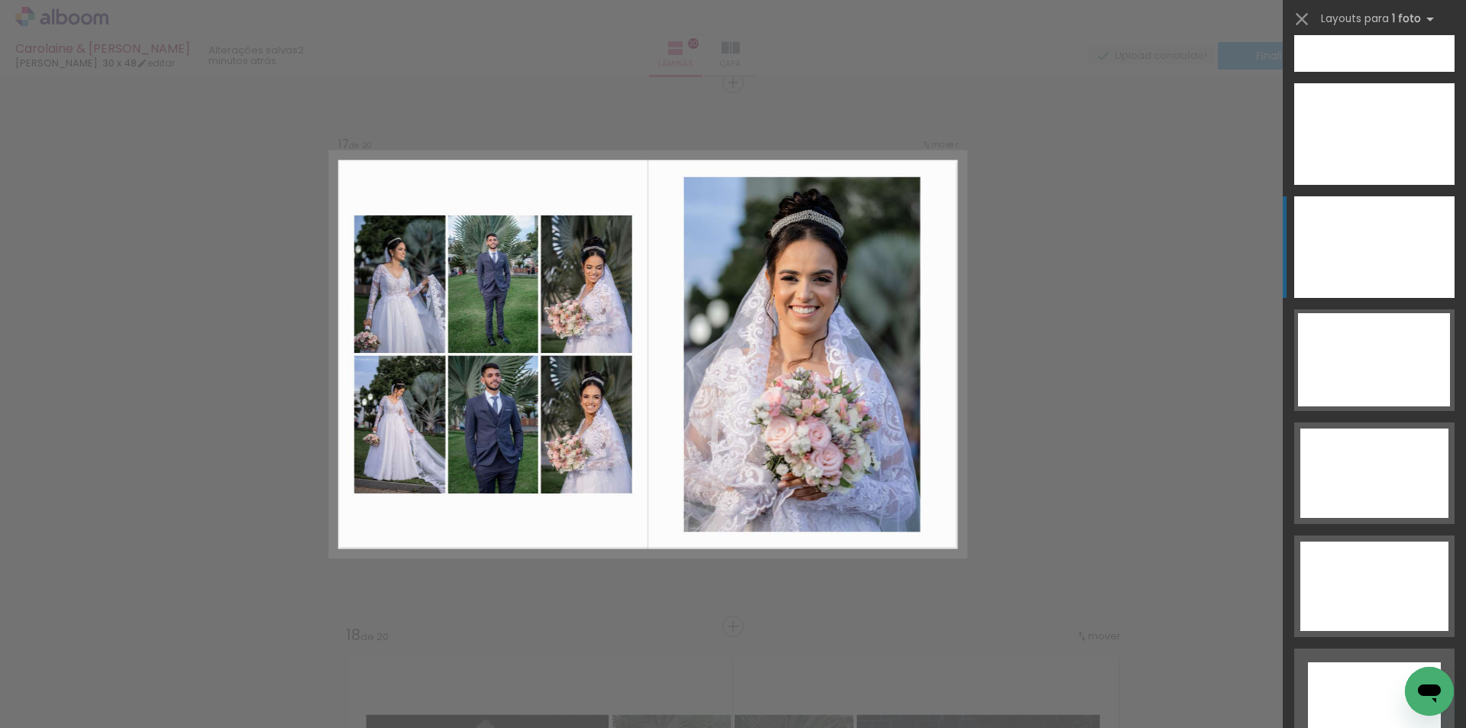
click at [1371, 72] on div at bounding box center [1374, 21] width 160 height 102
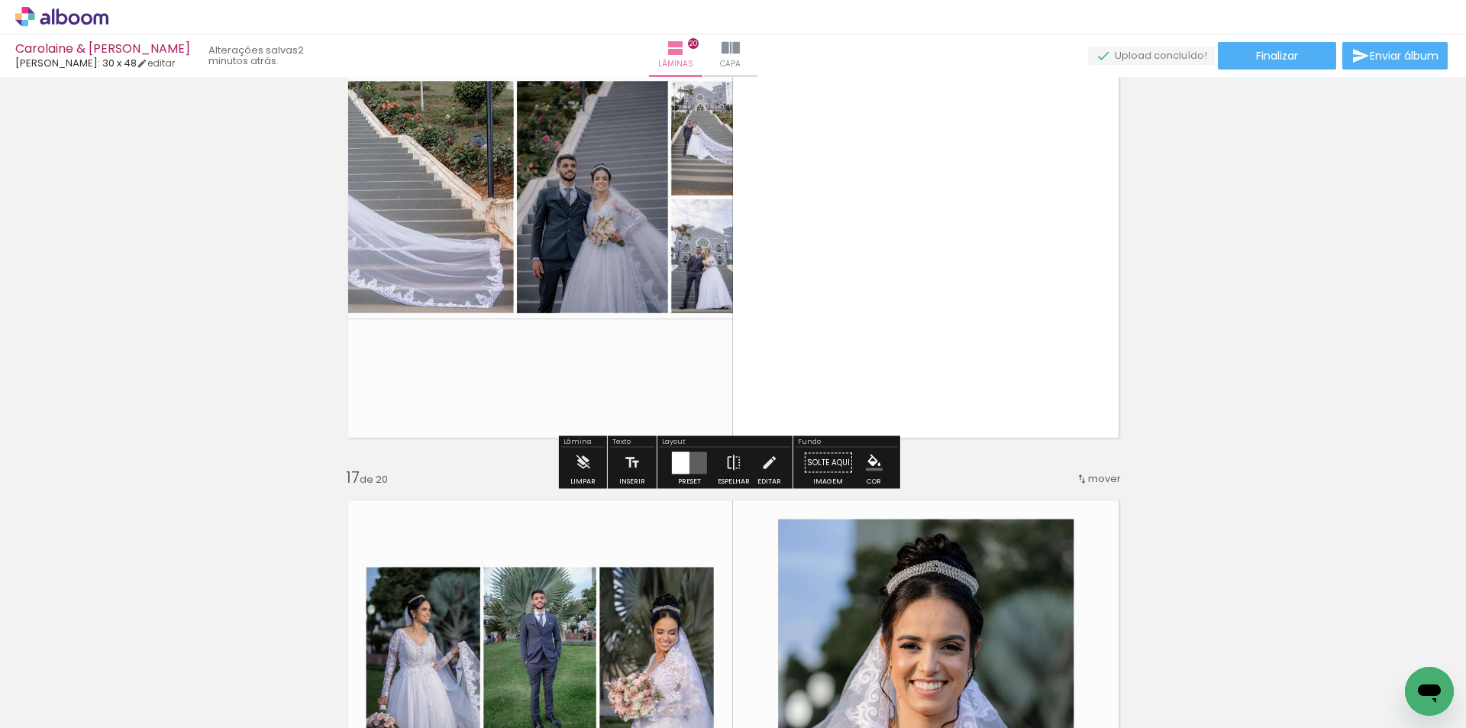
scroll to position [8207, 0]
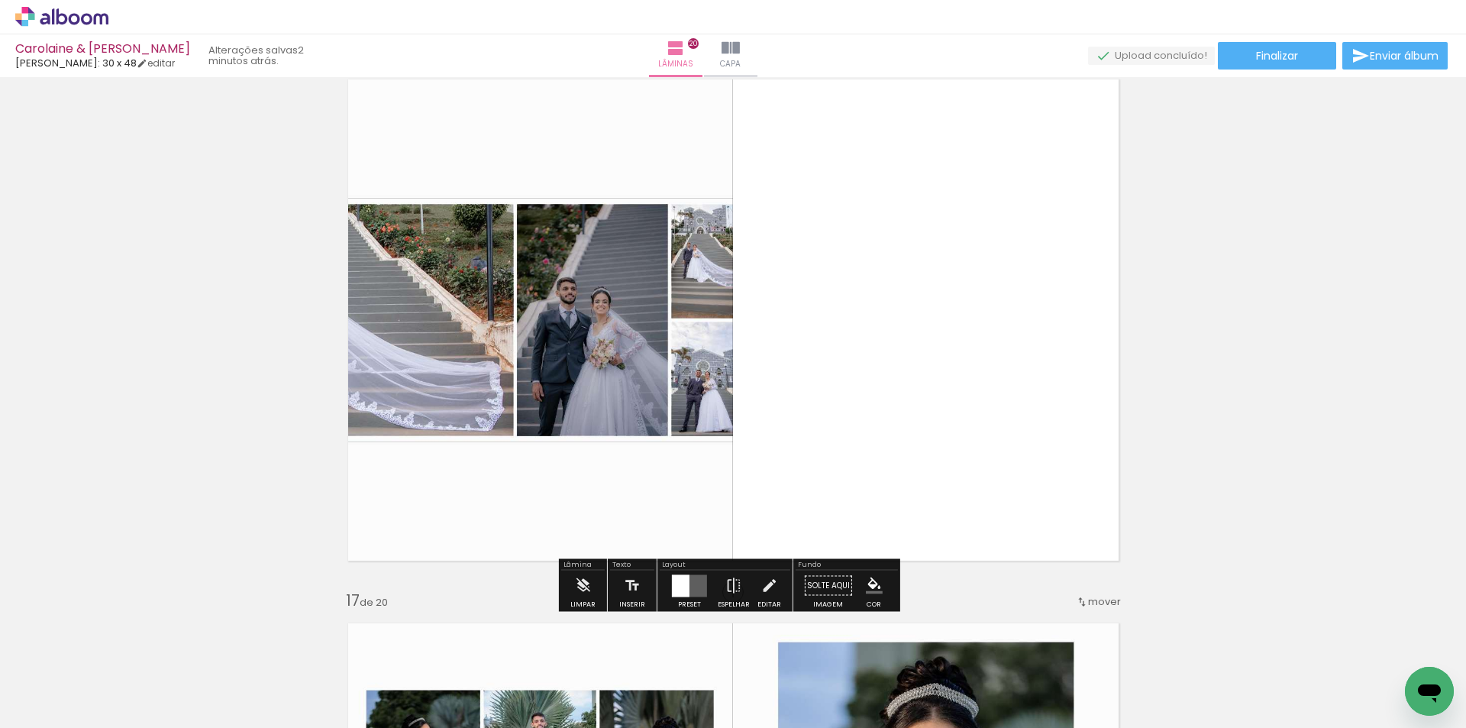
click at [669, 594] on div at bounding box center [689, 585] width 41 height 31
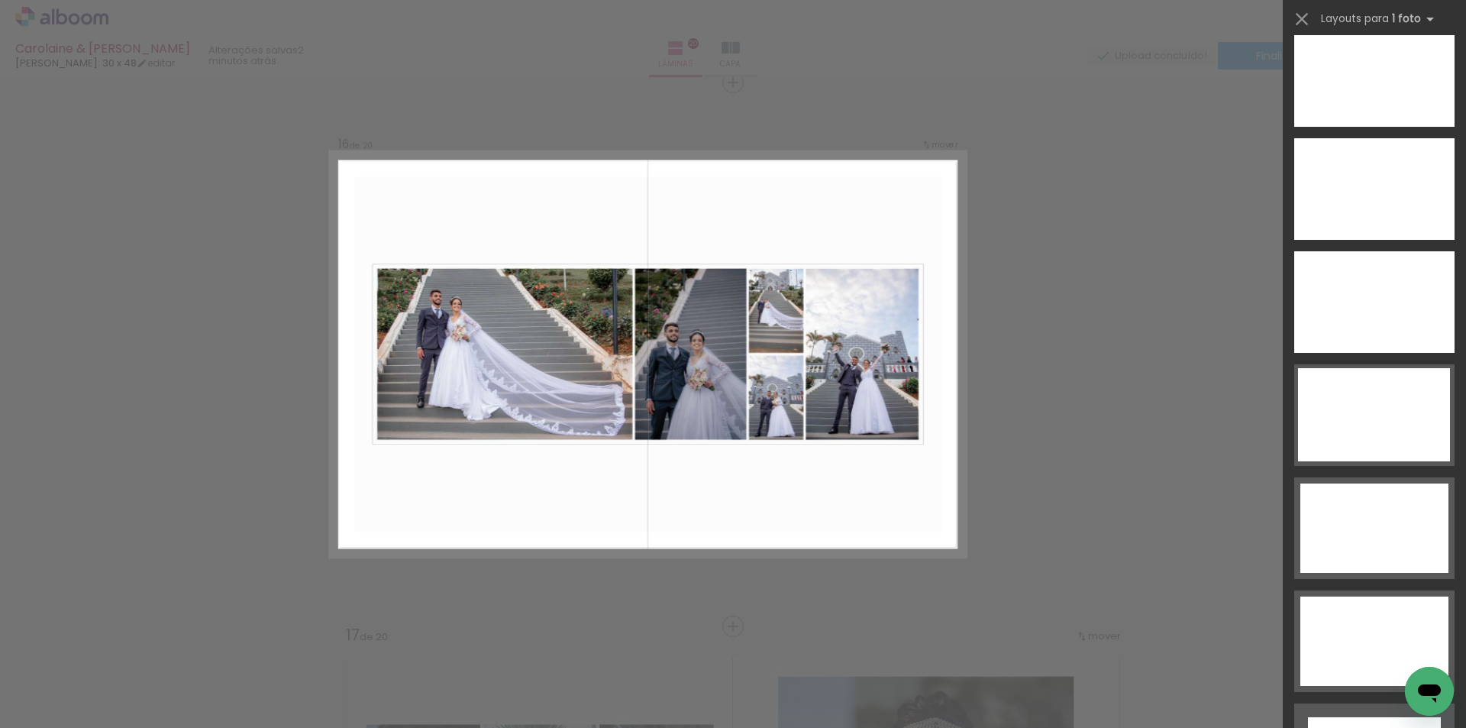
scroll to position [5471, 0]
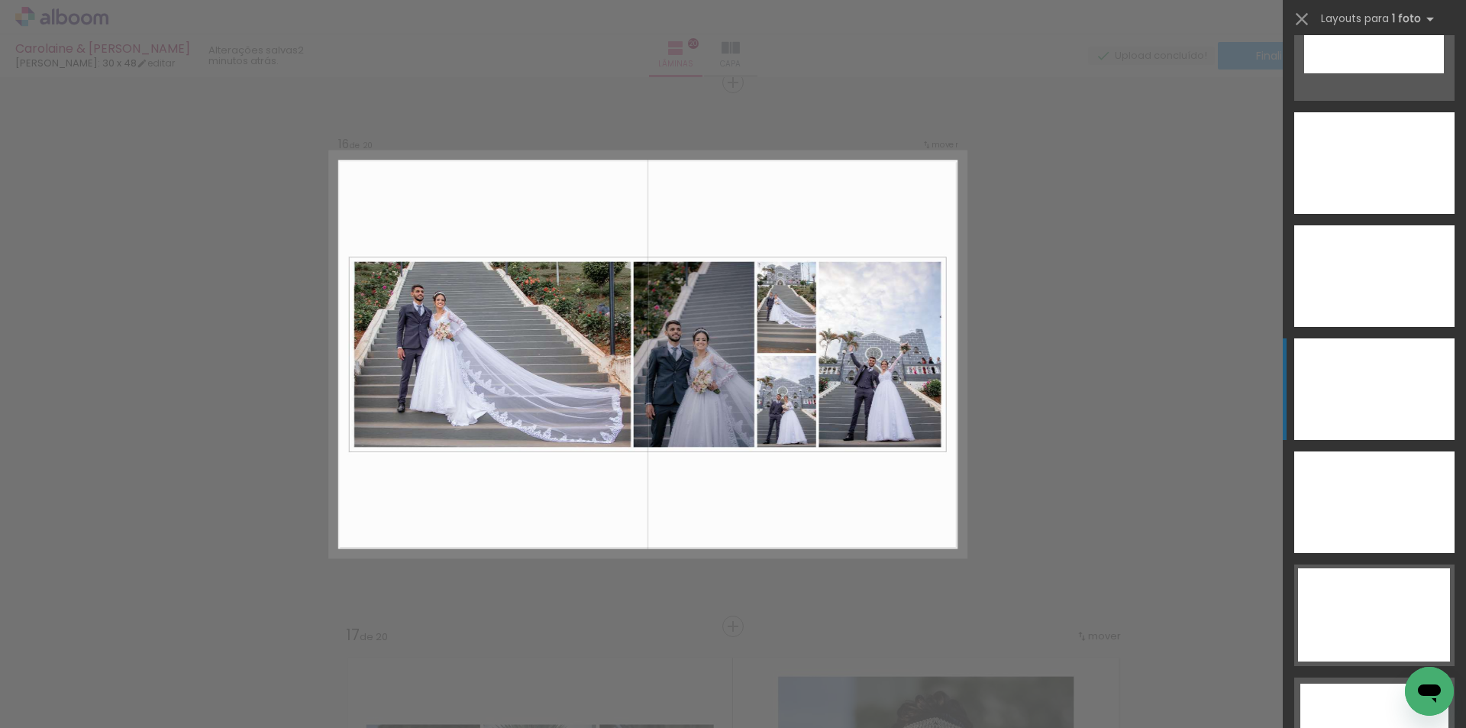
click at [1369, 327] on div at bounding box center [1374, 276] width 160 height 102
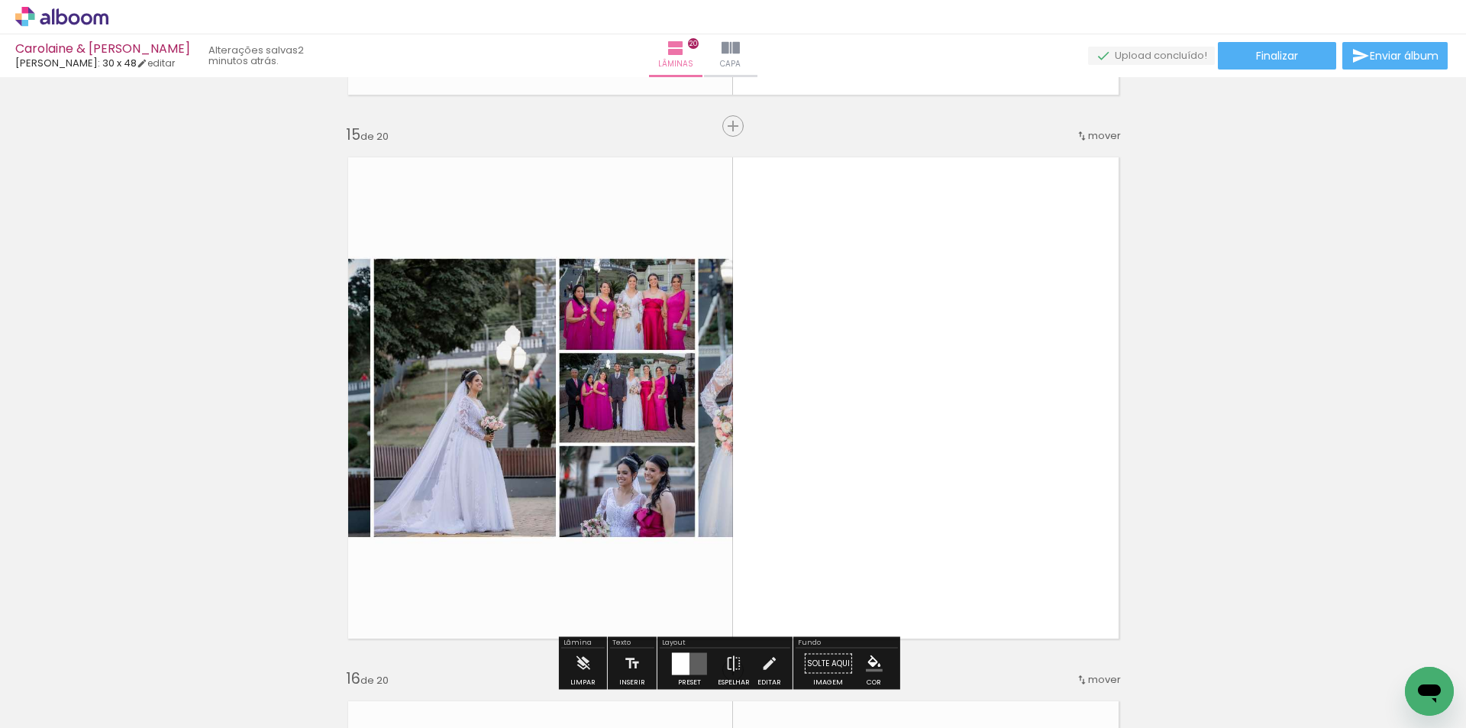
scroll to position [7665, 0]
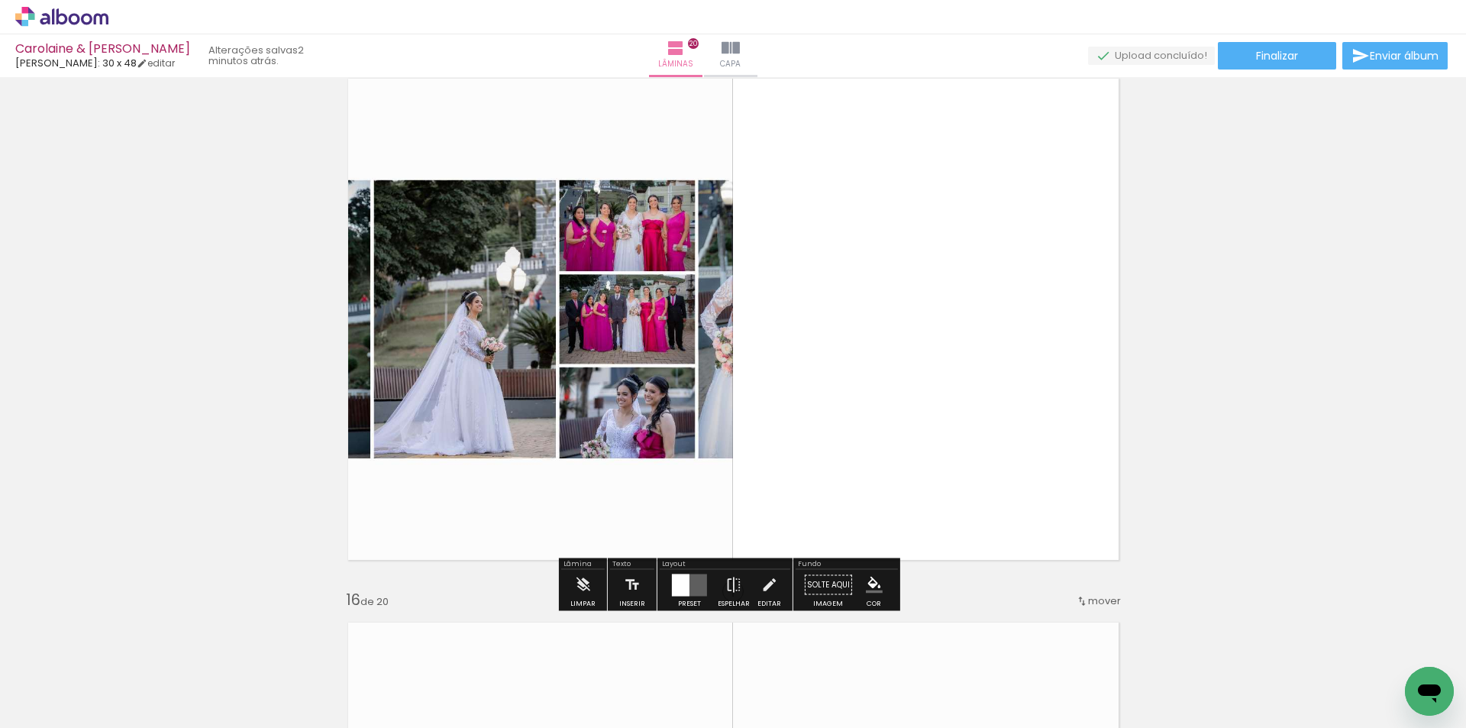
click at [687, 599] on div at bounding box center [689, 584] width 41 height 31
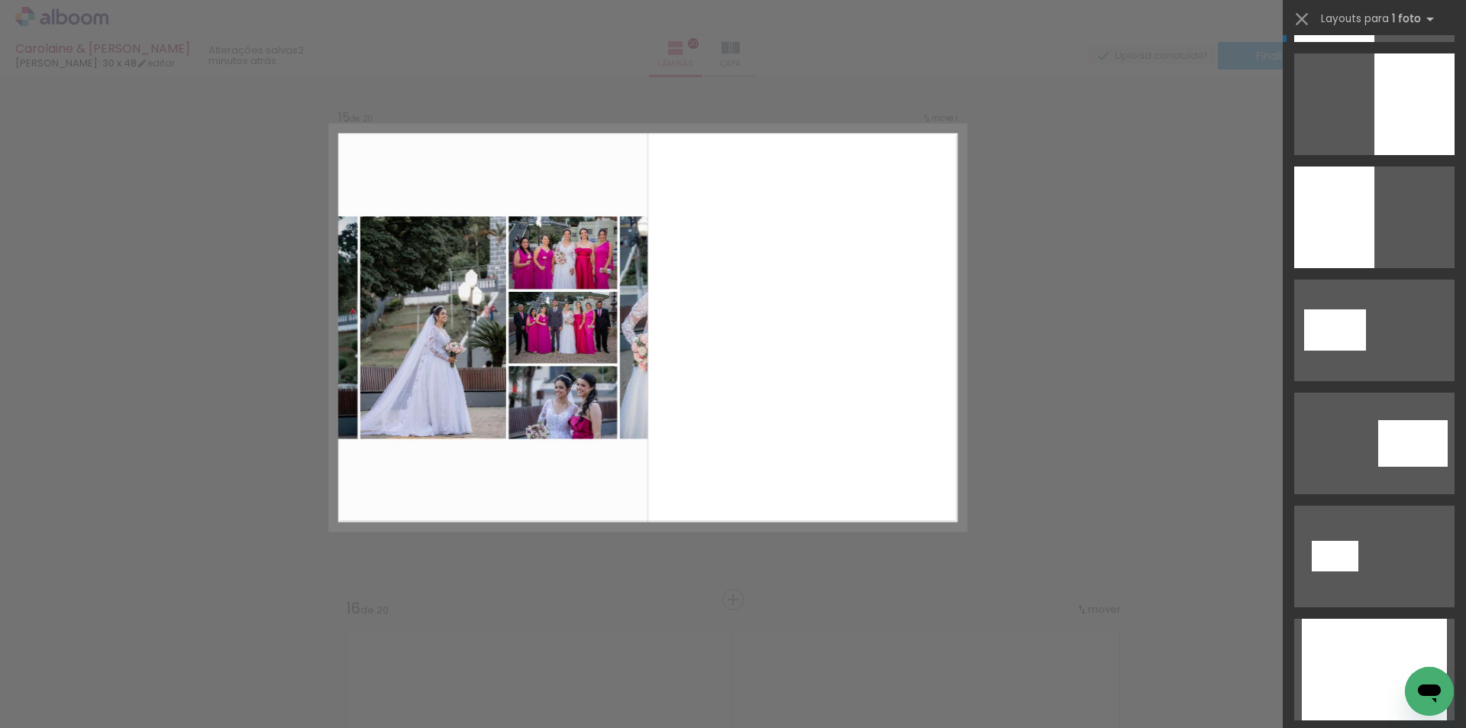
scroll to position [874, 0]
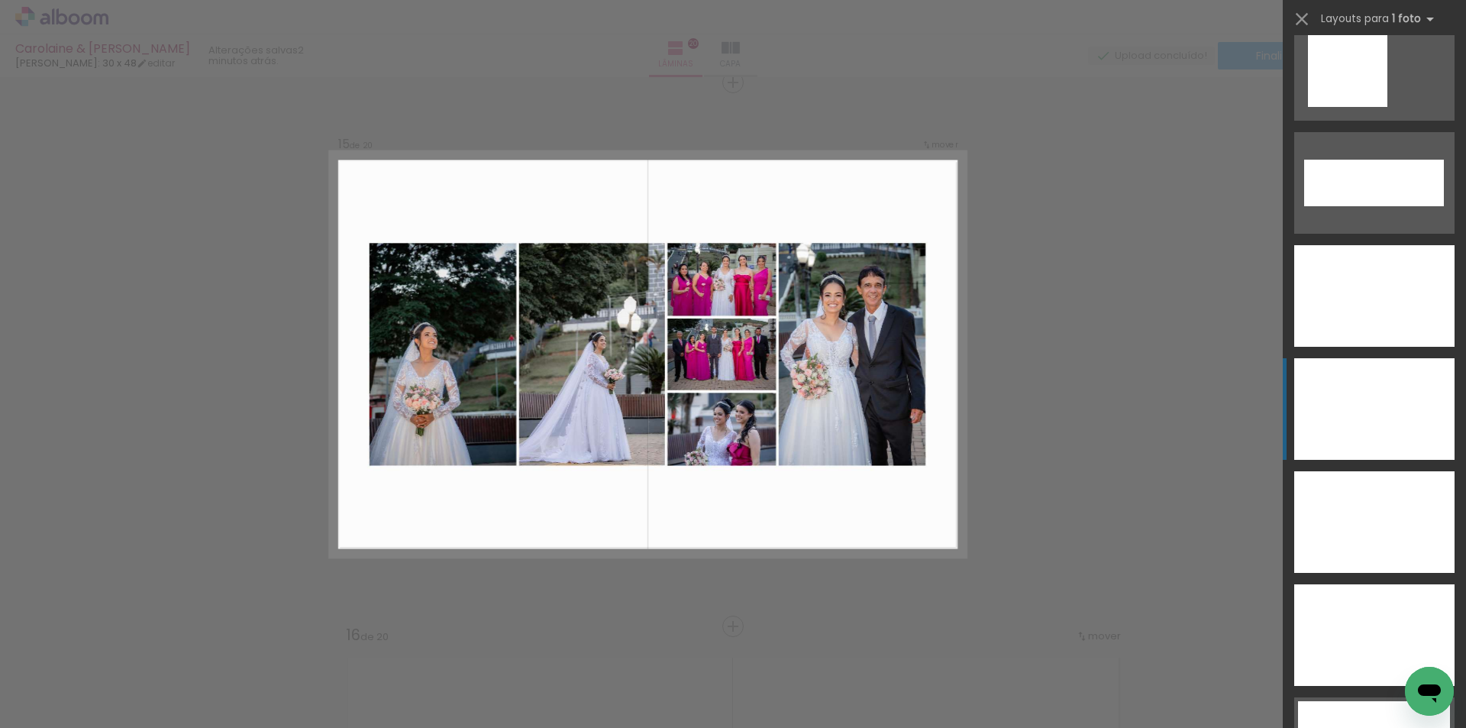
click at [1326, 471] on div at bounding box center [1374, 522] width 160 height 102
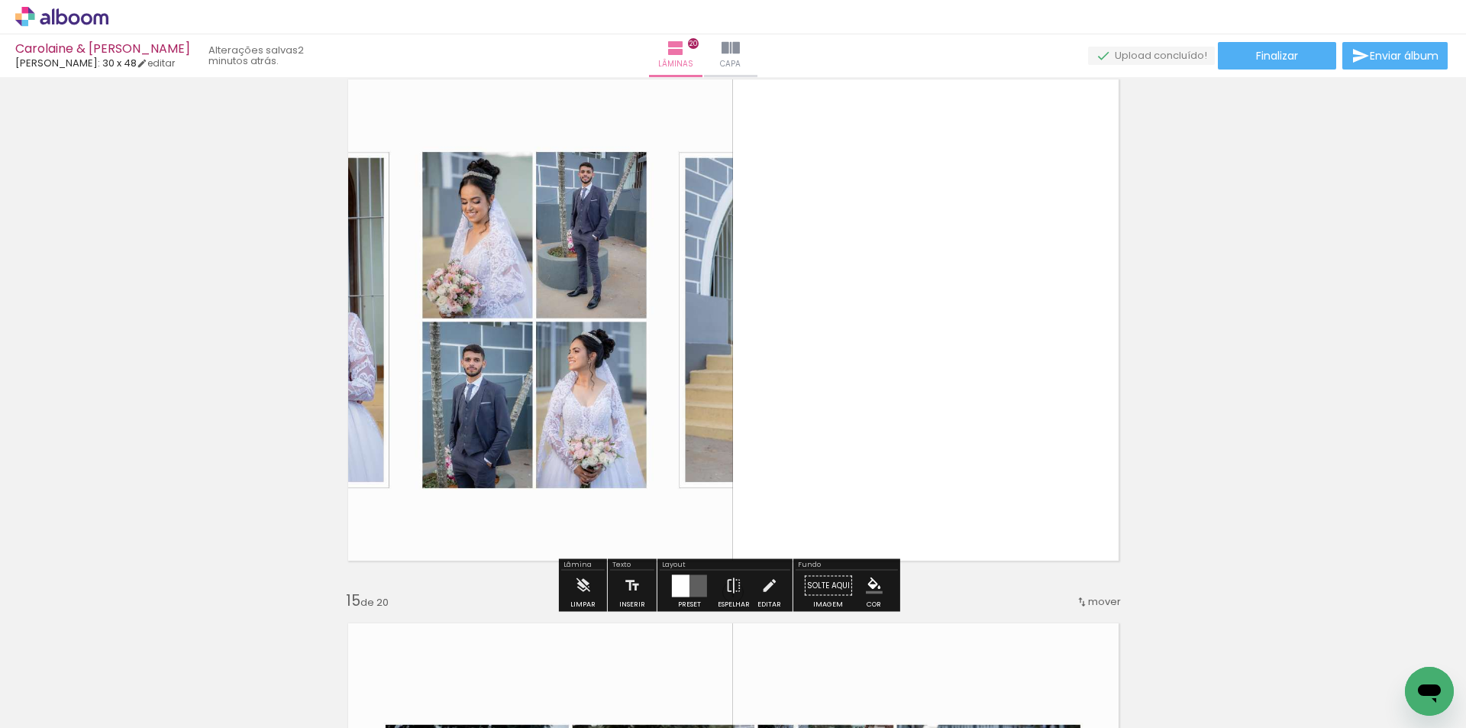
click at [678, 604] on div "Preset" at bounding box center [689, 604] width 23 height 7
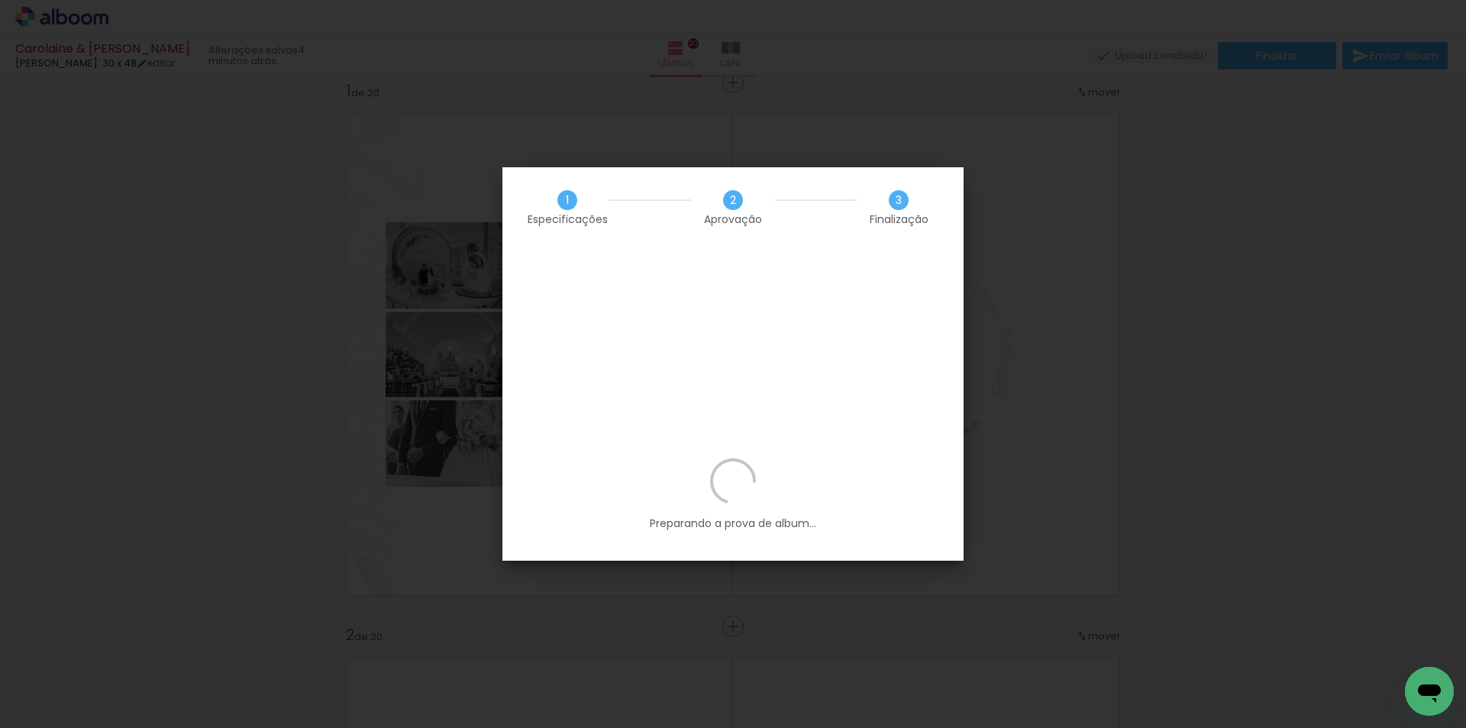
scroll to position [0, 374]
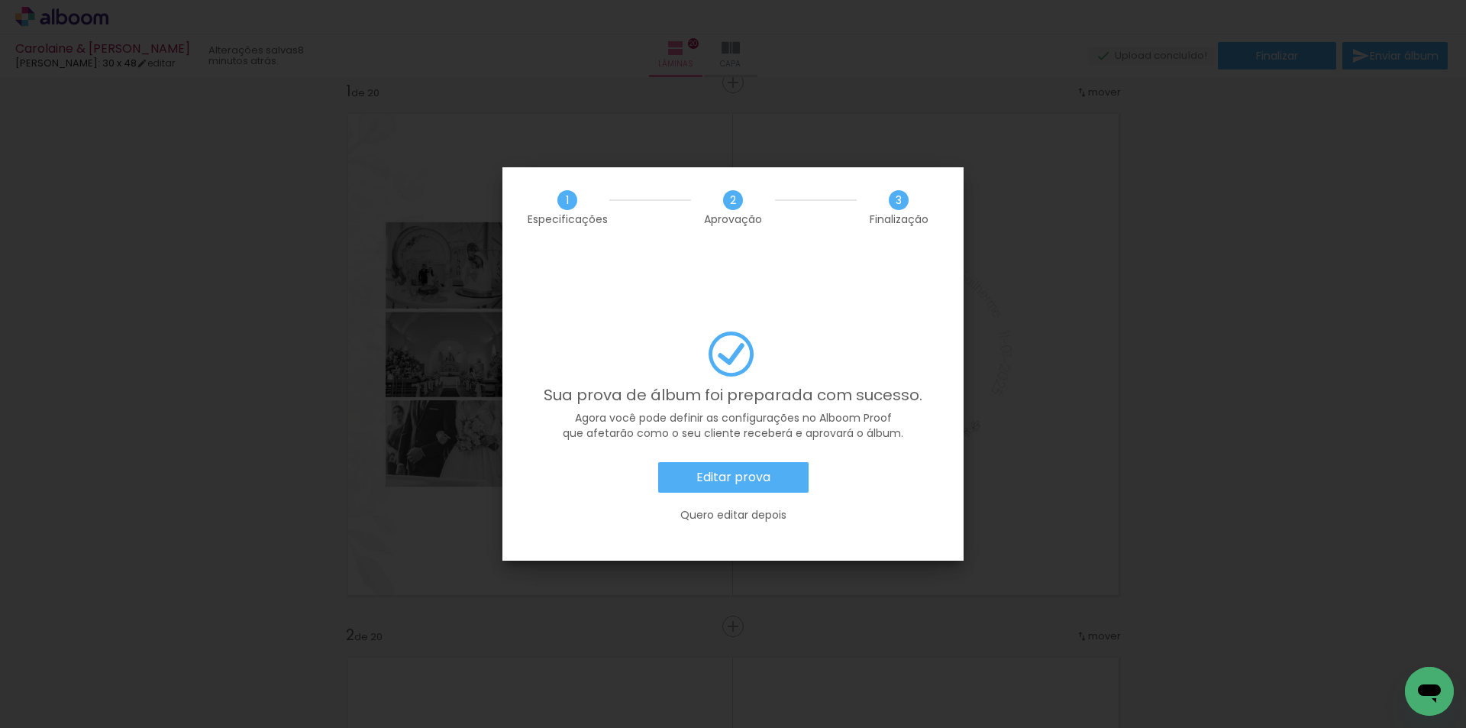
click at [0, 0] on slot "Editar prova" at bounding box center [0, 0] width 0 height 0
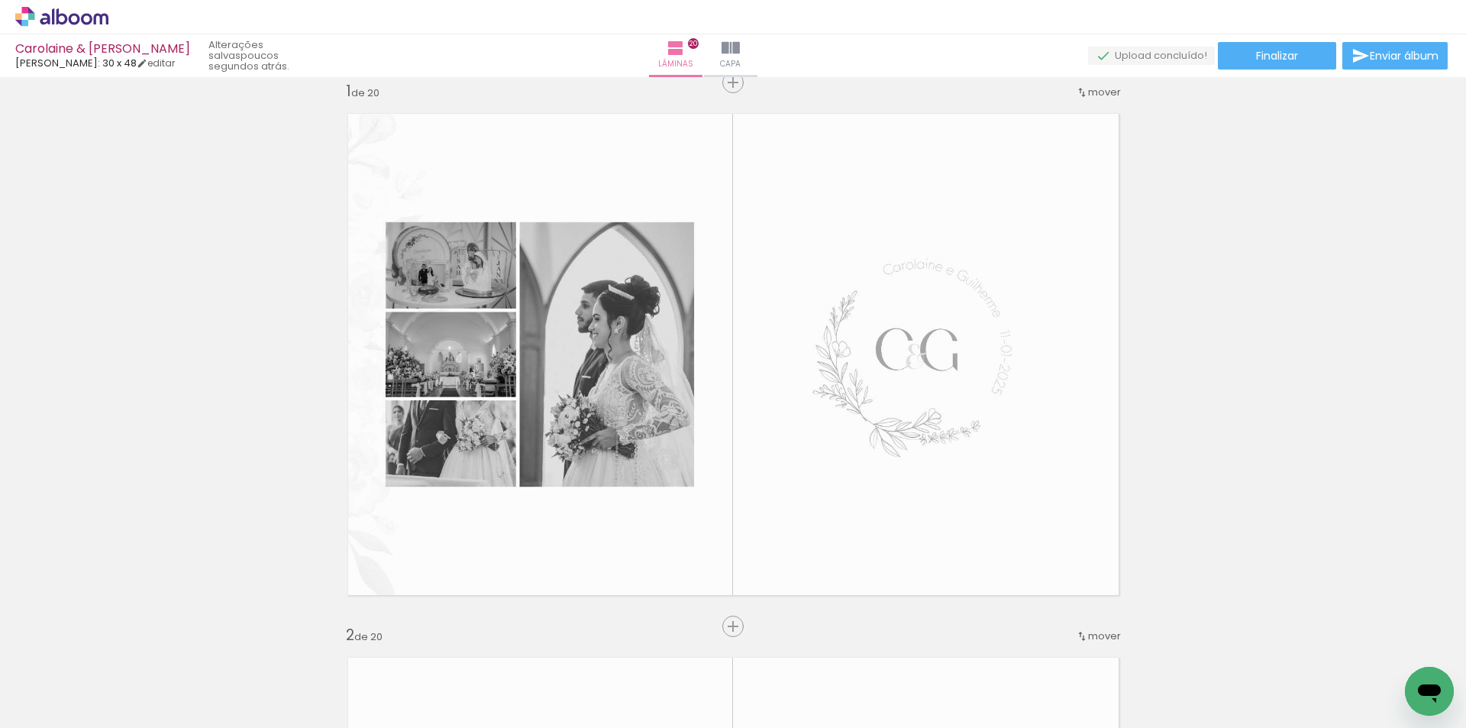
click at [74, 2] on div "› Editor de álbum" at bounding box center [733, 17] width 1466 height 34
click at [76, 7] on icon at bounding box center [61, 17] width 93 height 20
